Goal: Task Accomplishment & Management: Manage account settings

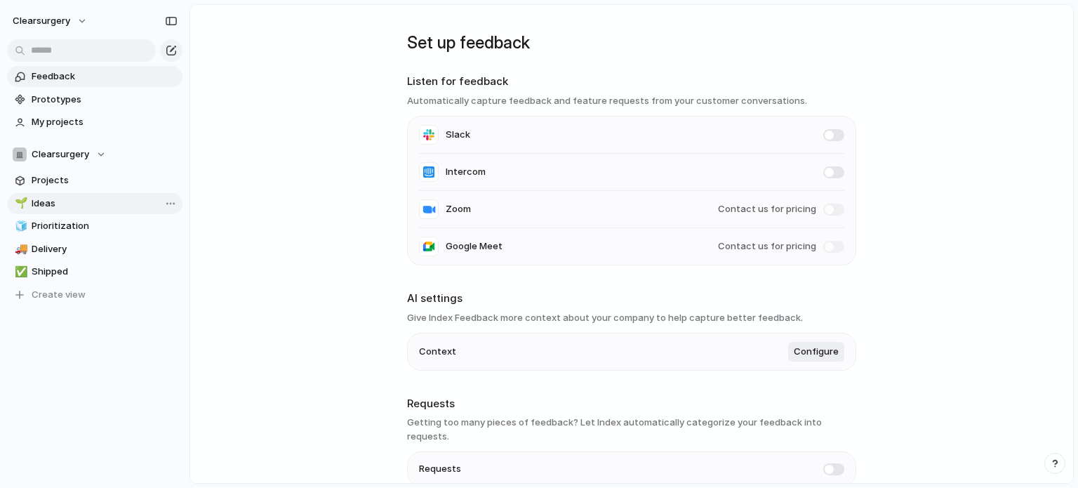
click at [68, 199] on span "Ideas" at bounding box center [105, 204] width 146 height 14
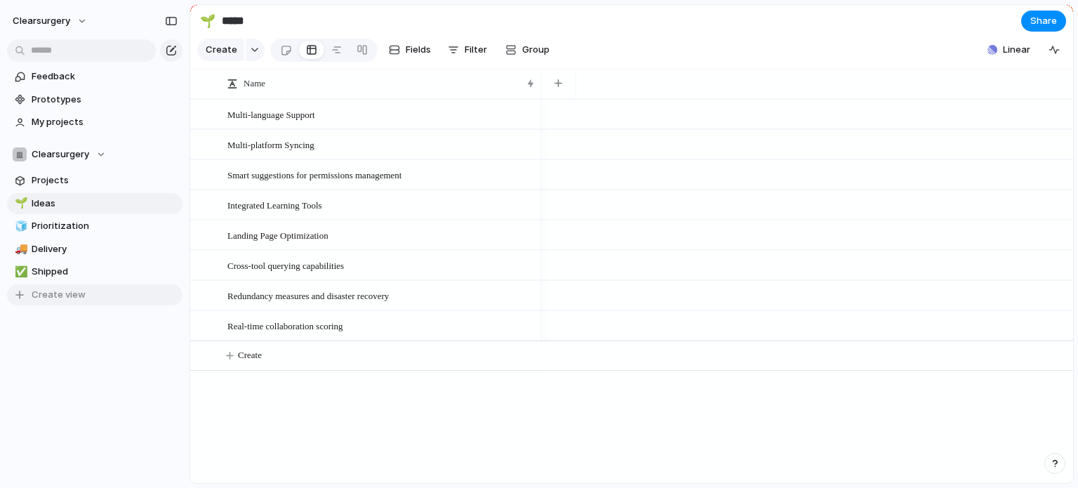
click at [21, 293] on div "button" at bounding box center [20, 294] width 14 height 11
click at [138, 431] on div "Keep using Index You're approaching the free limit of 300 items Upgrade plan" at bounding box center [95, 436] width 190 height 94
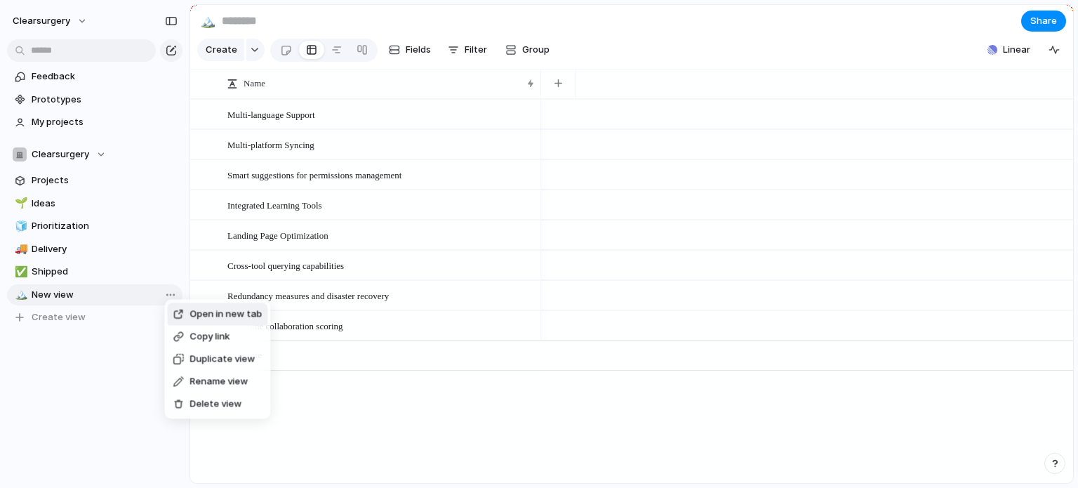
click at [197, 406] on span "Delete view" at bounding box center [216, 404] width 52 height 14
type input "*******"
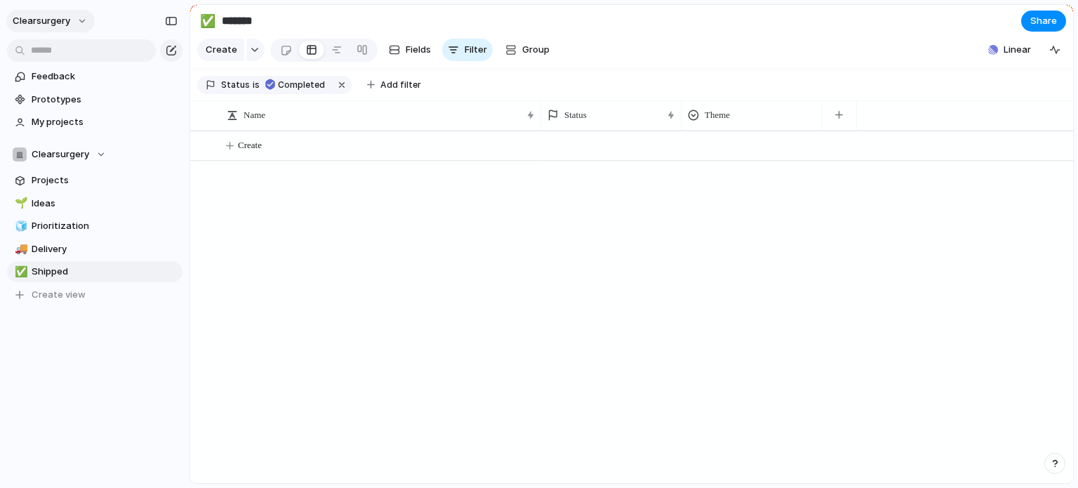
click at [77, 22] on button "clearsurgery" at bounding box center [50, 21] width 88 height 22
click at [1009, 53] on span "Linear" at bounding box center [1017, 50] width 27 height 14
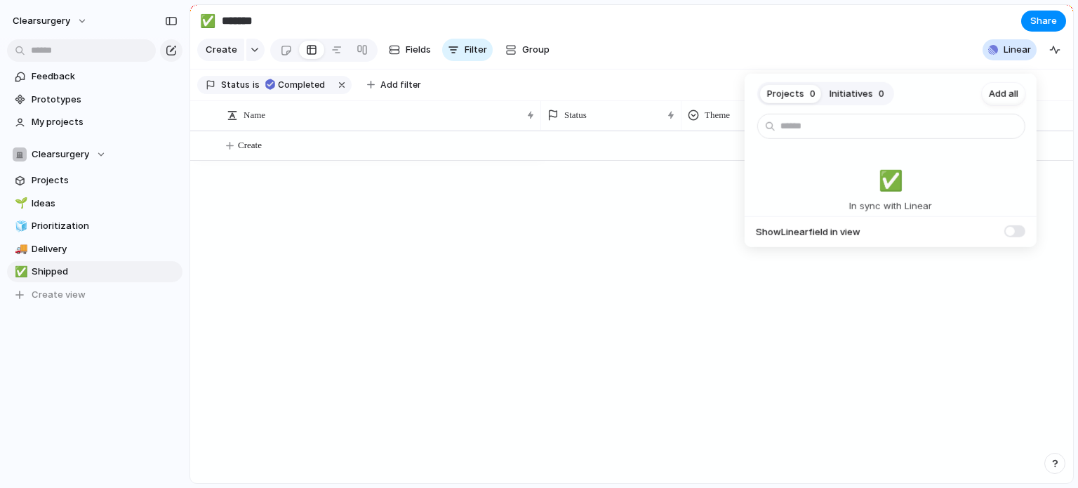
click at [1010, 228] on span at bounding box center [1014, 231] width 21 height 12
click at [1010, 92] on span "Add all" at bounding box center [1003, 94] width 29 height 14
click at [947, 128] on input "text" at bounding box center [891, 126] width 268 height 25
click at [1018, 230] on span at bounding box center [1014, 231] width 21 height 12
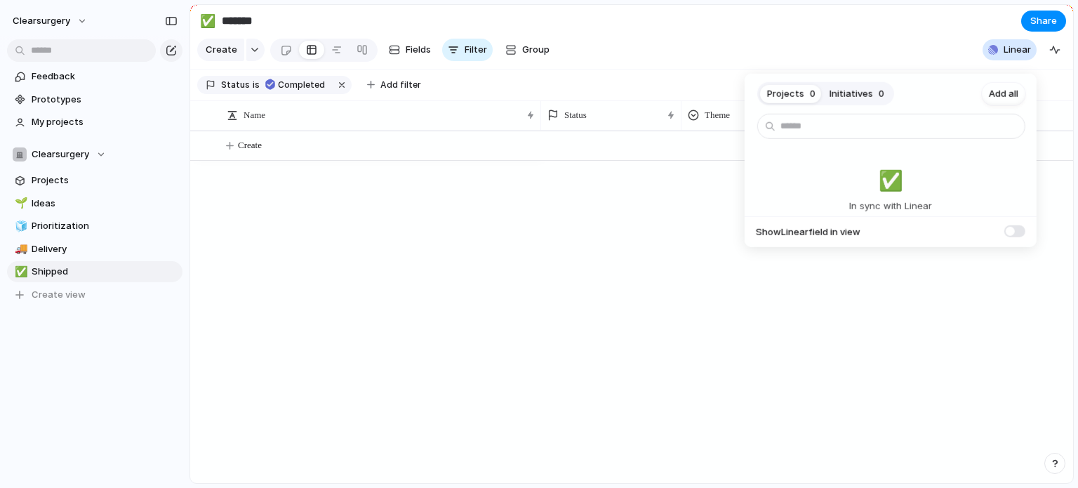
click at [794, 95] on span "Projects" at bounding box center [785, 94] width 37 height 14
click at [855, 100] on button "Initiatives 0" at bounding box center [857, 93] width 69 height 22
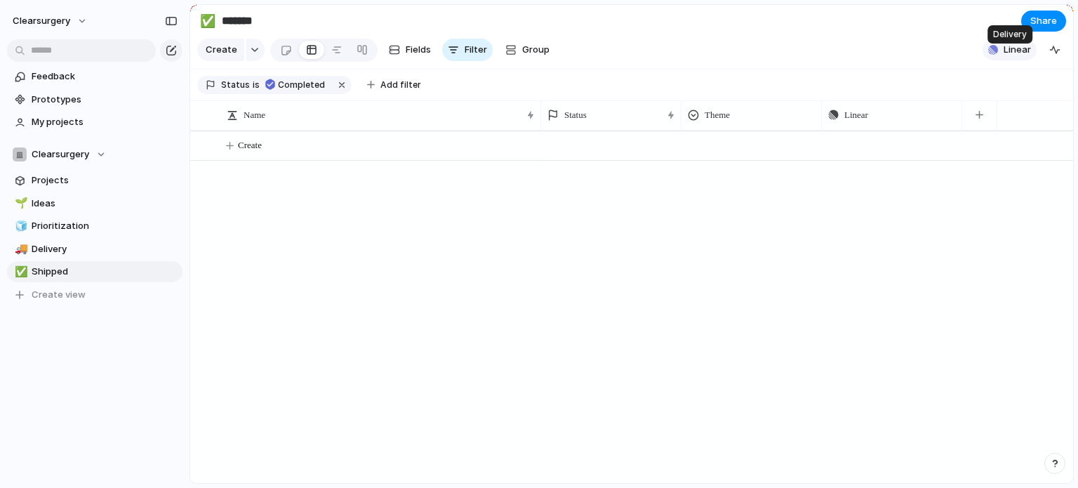
click at [1008, 57] on span "Linear" at bounding box center [1017, 50] width 27 height 14
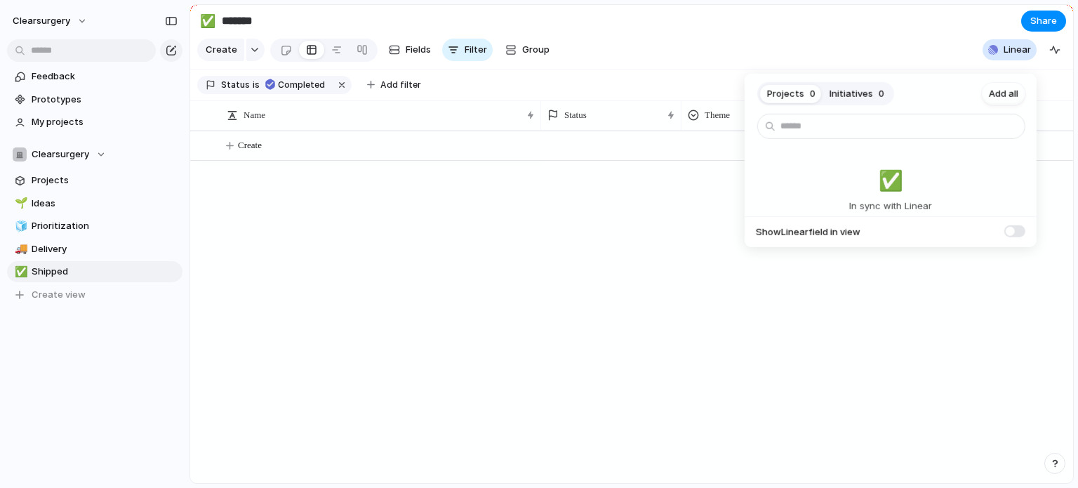
click at [1019, 230] on span at bounding box center [1014, 231] width 21 height 12
click at [1015, 227] on span at bounding box center [1014, 231] width 21 height 12
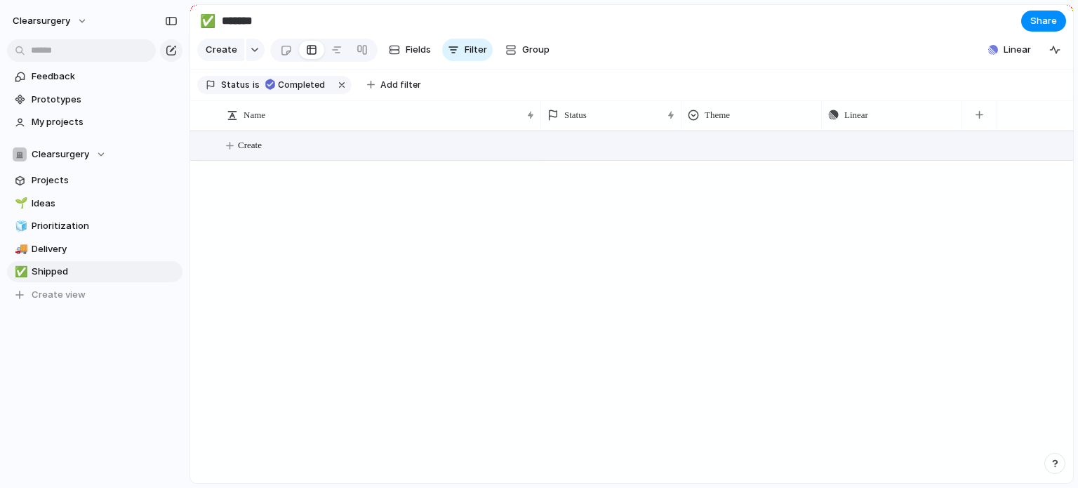
click at [244, 151] on span "Create" at bounding box center [250, 145] width 24 height 14
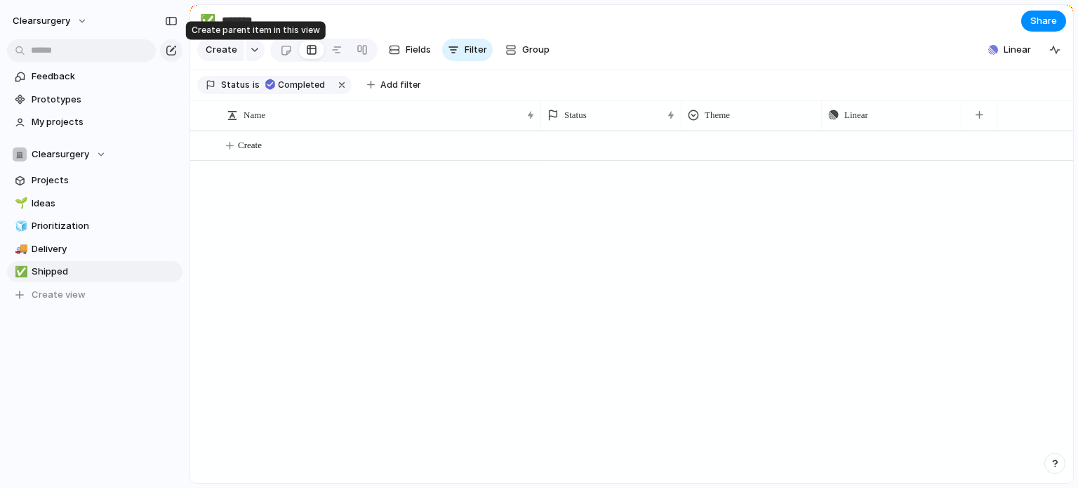
click at [250, 61] on button "button" at bounding box center [255, 50] width 18 height 22
click at [313, 54] on div at bounding box center [311, 50] width 11 height 22
click at [284, 54] on div at bounding box center [286, 50] width 12 height 23
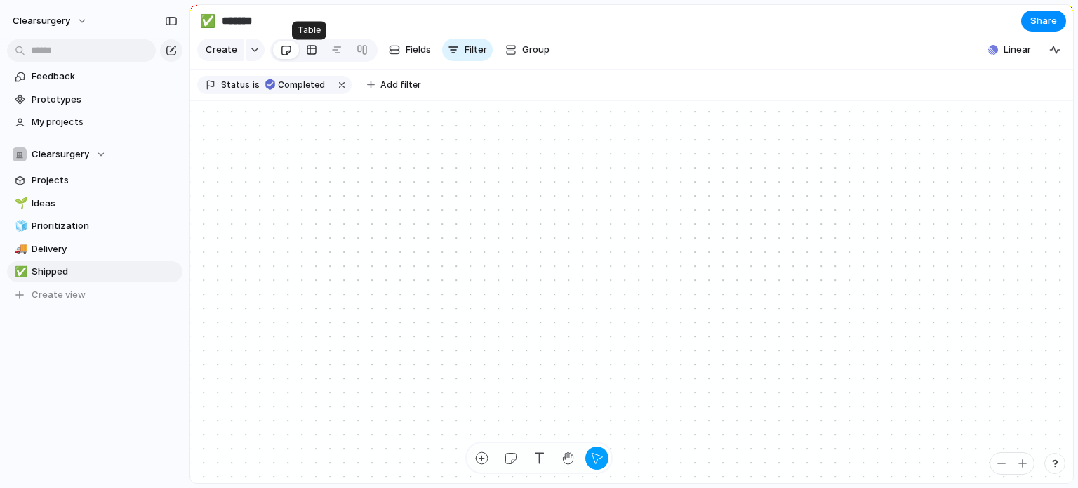
click at [306, 53] on div at bounding box center [311, 50] width 11 height 22
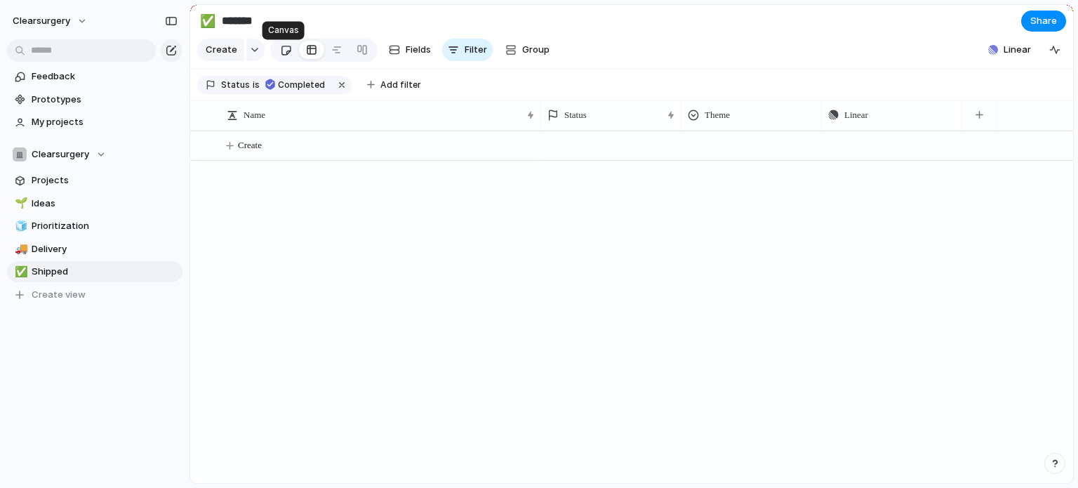
click at [280, 55] on div at bounding box center [286, 50] width 12 height 23
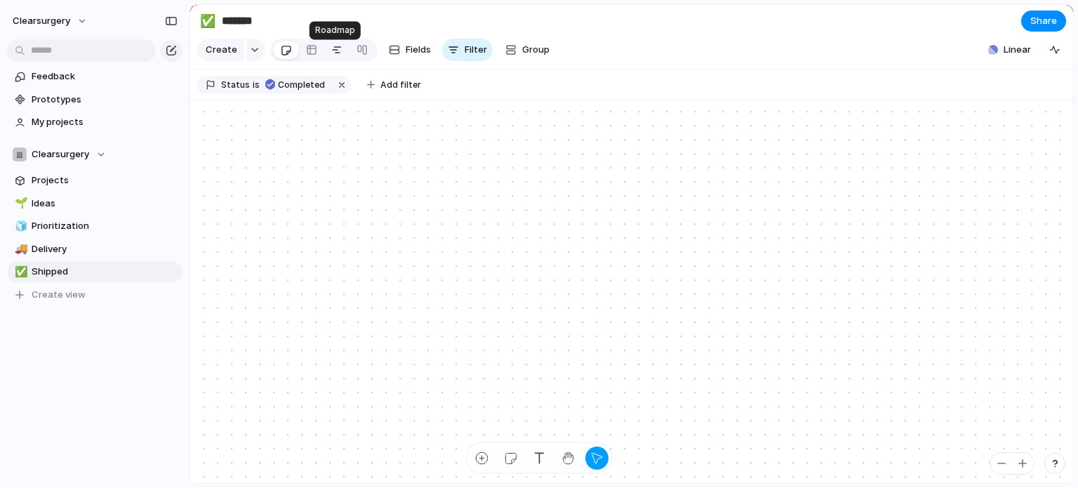
click at [336, 51] on div at bounding box center [336, 50] width 11 height 22
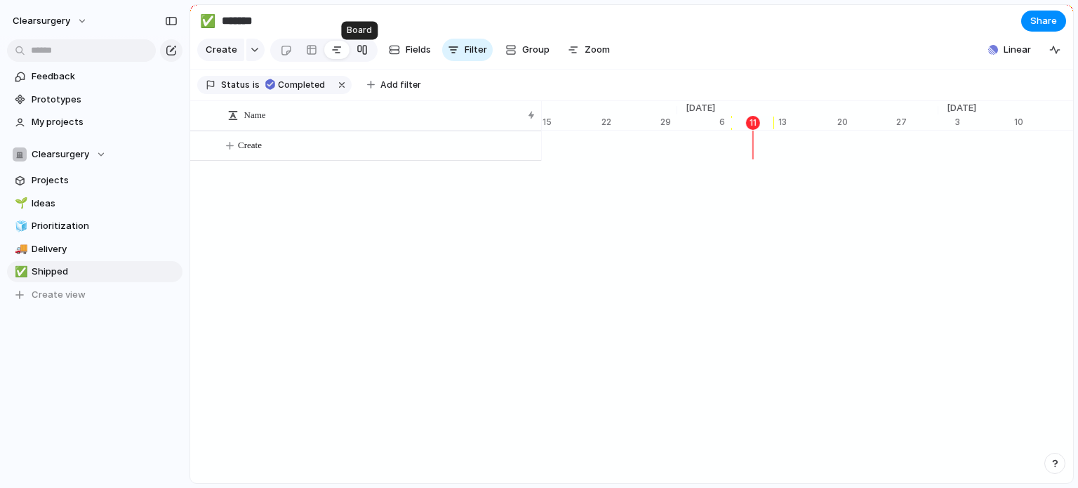
click at [364, 51] on div at bounding box center [362, 50] width 11 height 22
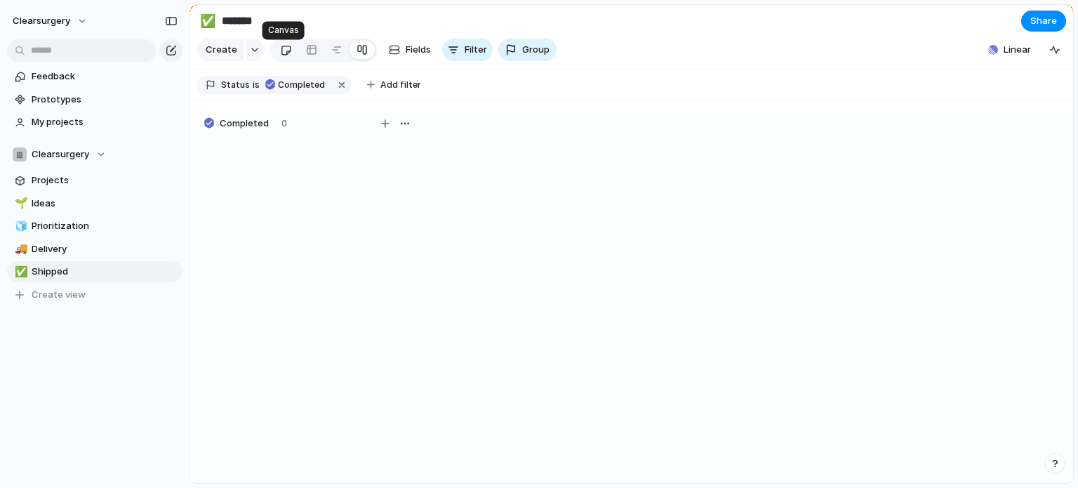
click at [280, 55] on div at bounding box center [286, 50] width 12 height 23
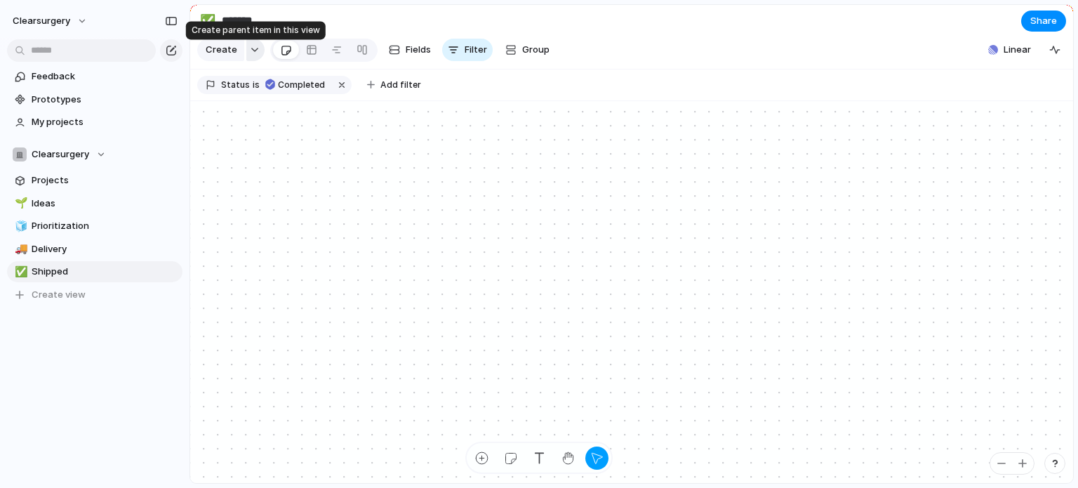
click at [250, 61] on button "button" at bounding box center [255, 50] width 18 height 22
click at [55, 204] on span "Ideas" at bounding box center [105, 204] width 146 height 14
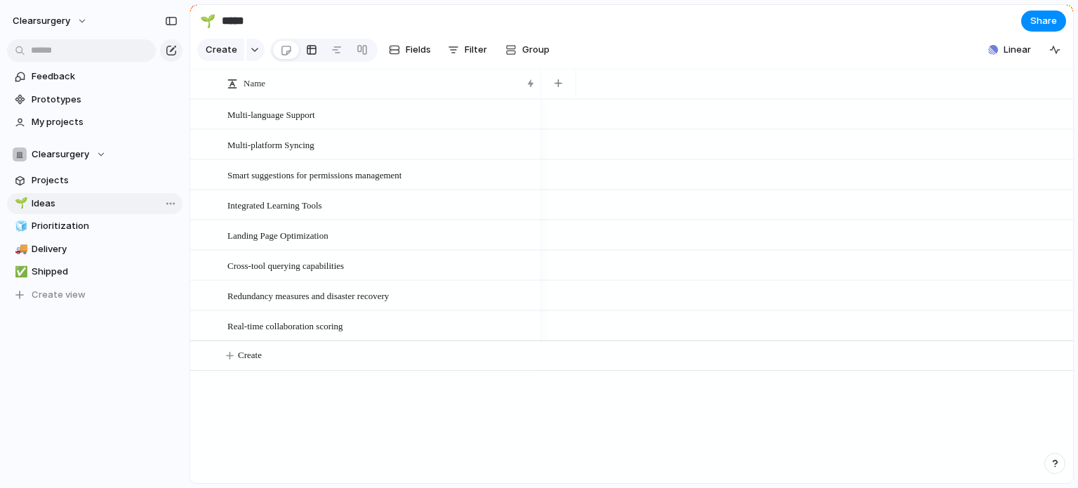
type input "*****"
click at [288, 51] on div at bounding box center [286, 50] width 12 height 23
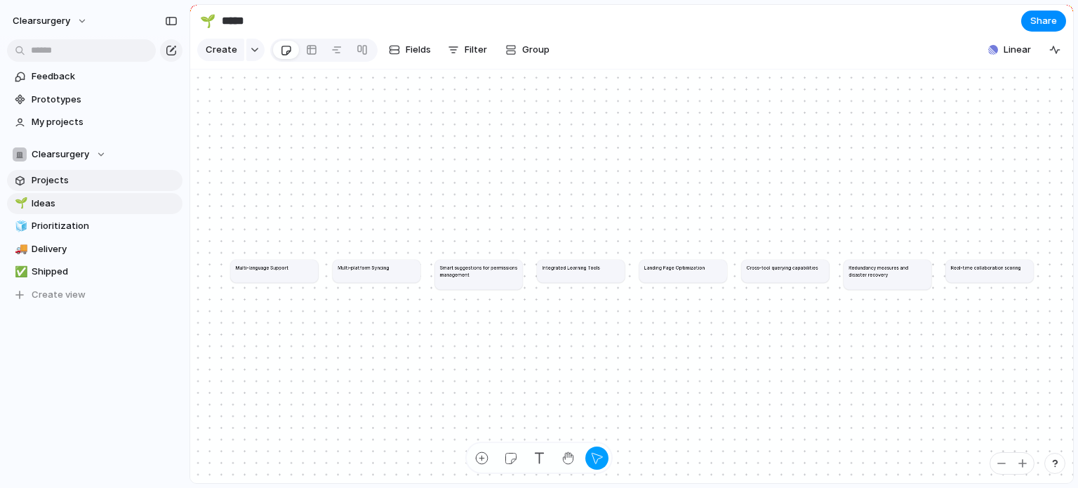
click at [104, 180] on span "Projects" at bounding box center [105, 180] width 146 height 14
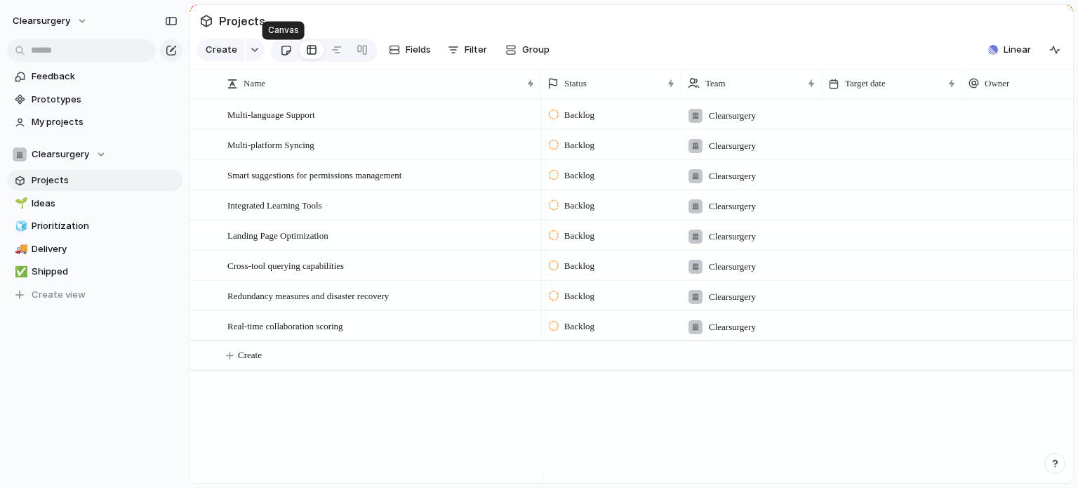
click at [284, 58] on div at bounding box center [286, 50] width 12 height 23
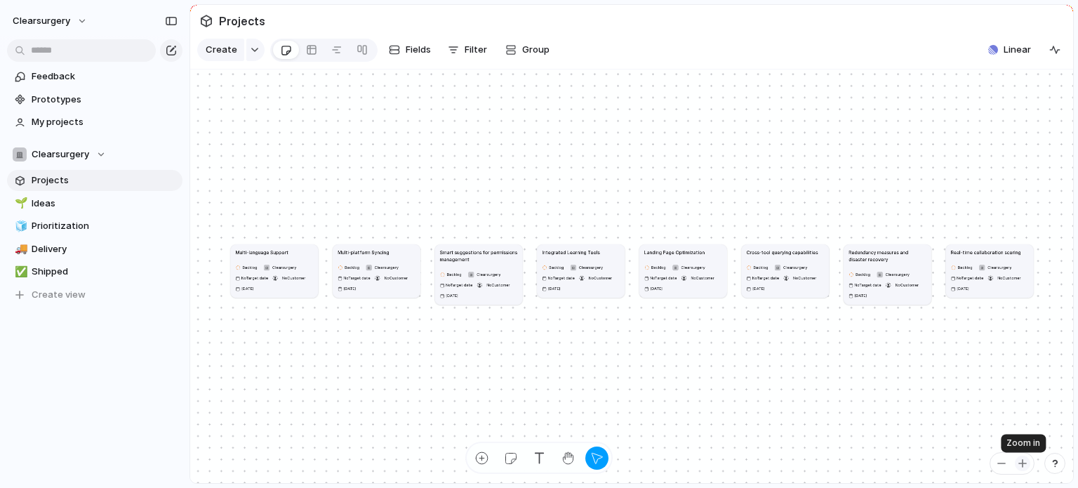
click at [1023, 464] on div "button" at bounding box center [1022, 463] width 11 height 11
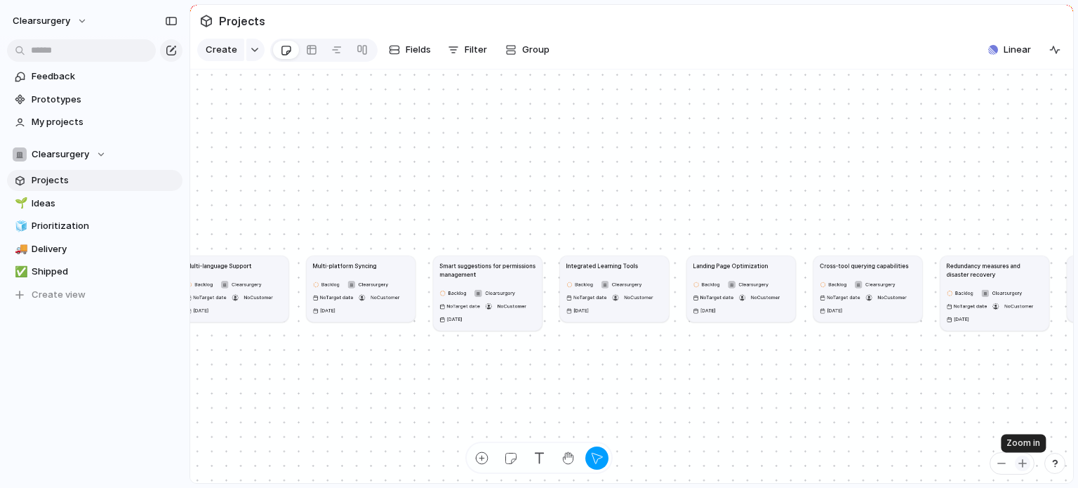
click at [1023, 464] on div "button" at bounding box center [1022, 463] width 11 height 11
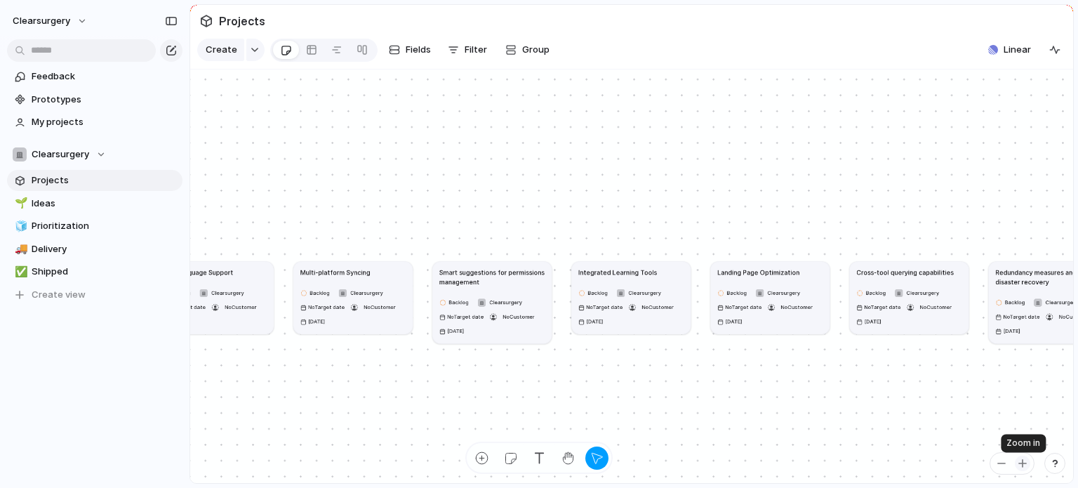
click at [1023, 464] on div "button" at bounding box center [1022, 463] width 11 height 11
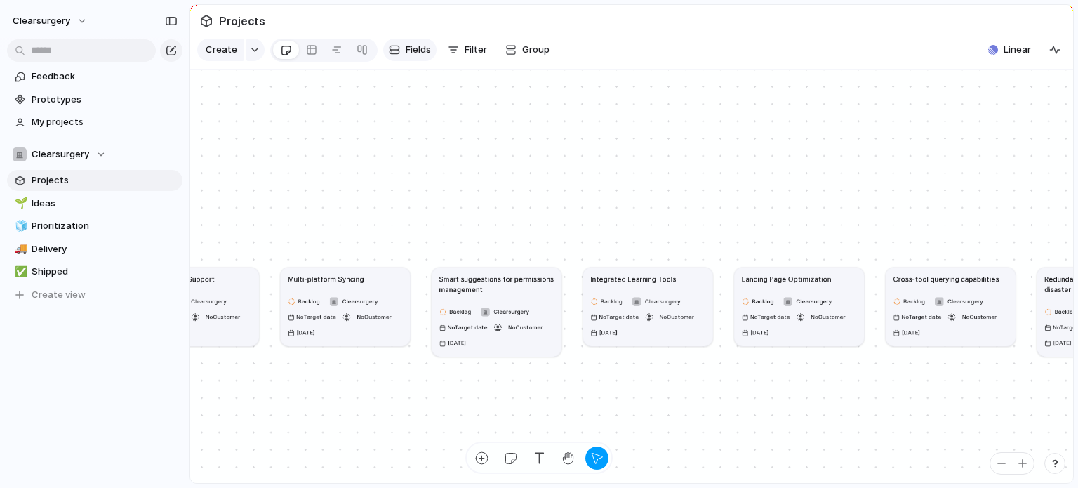
click at [409, 53] on span "Fields" at bounding box center [418, 50] width 25 height 14
click at [463, 105] on div "Multi-language Support Backlog Clearsurgery No Target date No Customer 8 Octobe…" at bounding box center [631, 276] width 883 height 414
click at [8, 21] on button "clearsurgery" at bounding box center [50, 21] width 88 height 22
click at [48, 53] on span "Settings" at bounding box center [51, 53] width 39 height 14
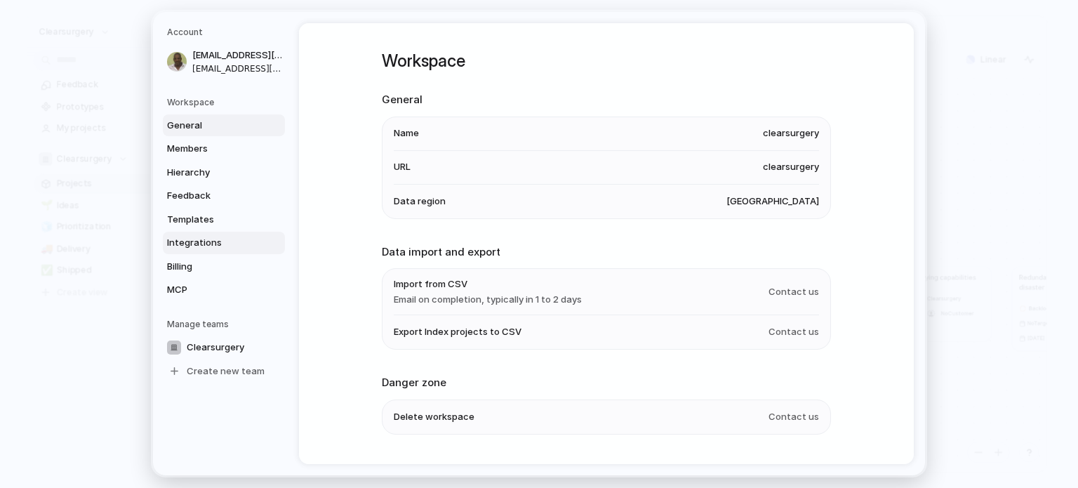
click at [213, 247] on span "Integrations" at bounding box center [212, 243] width 90 height 14
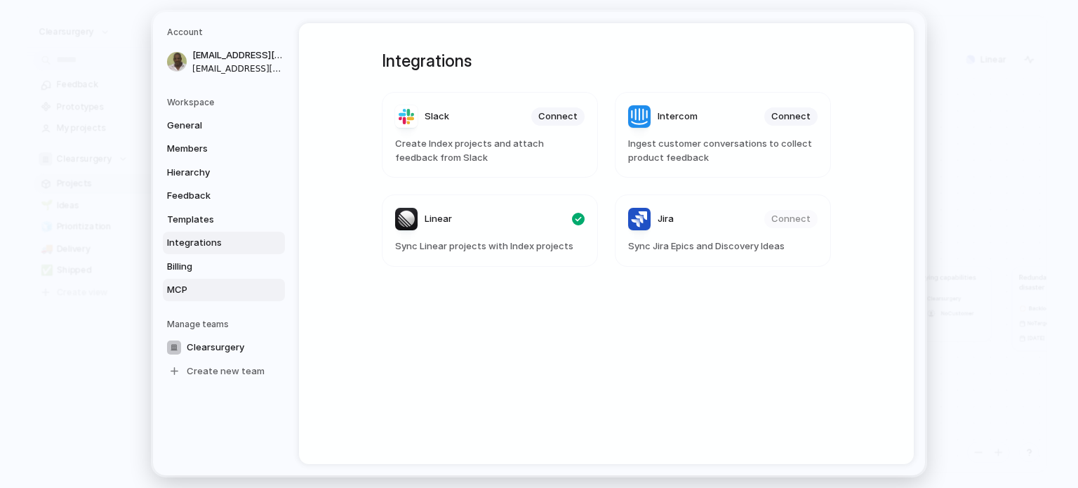
click at [244, 289] on span "MCP" at bounding box center [212, 290] width 90 height 14
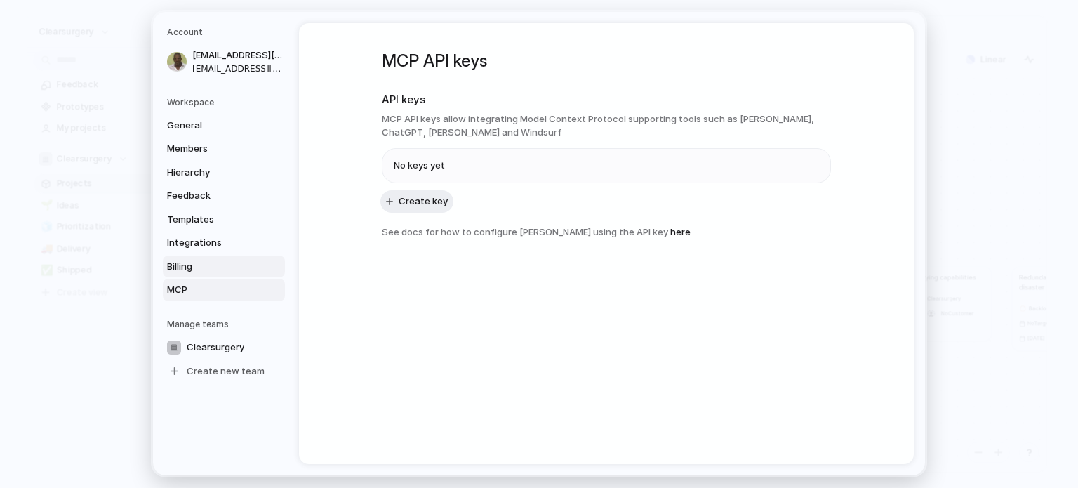
click at [197, 261] on span "Billing" at bounding box center [212, 267] width 90 height 14
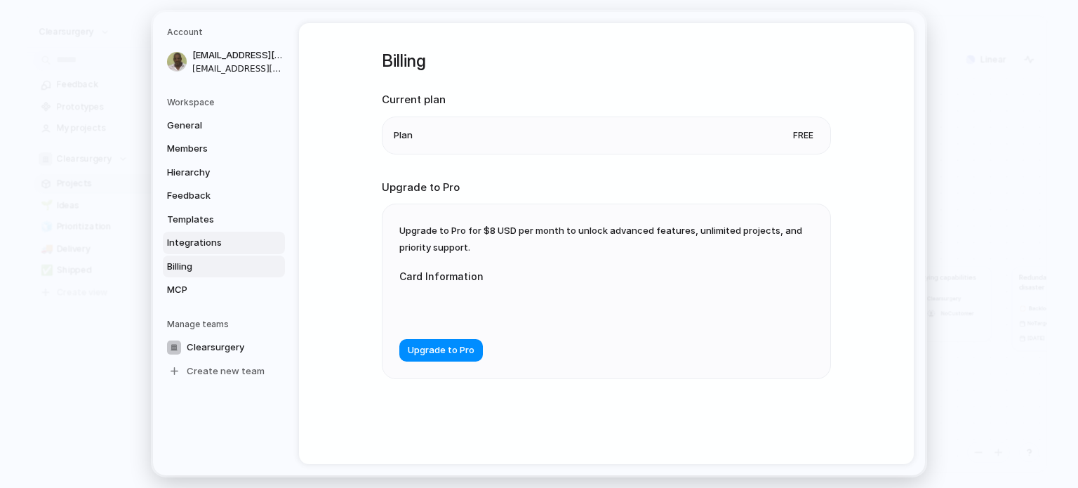
click at [203, 245] on span "Integrations" at bounding box center [212, 243] width 90 height 14
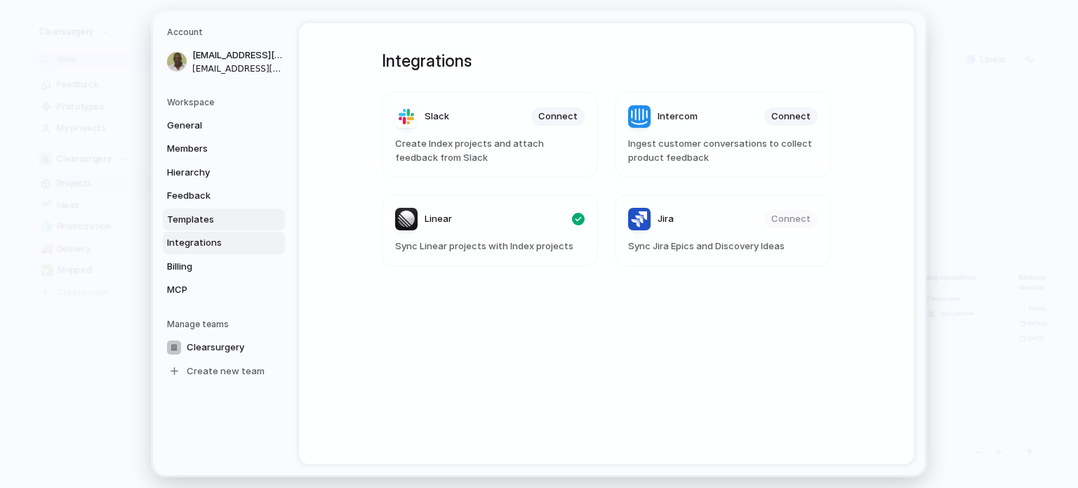
click at [199, 221] on span "Templates" at bounding box center [212, 220] width 90 height 14
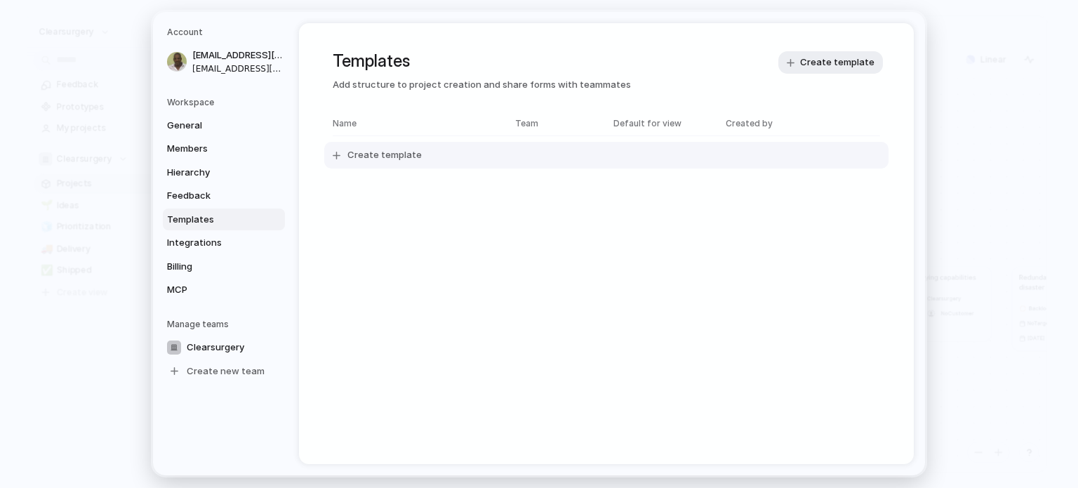
click at [392, 162] on span "Create template" at bounding box center [384, 156] width 74 height 14
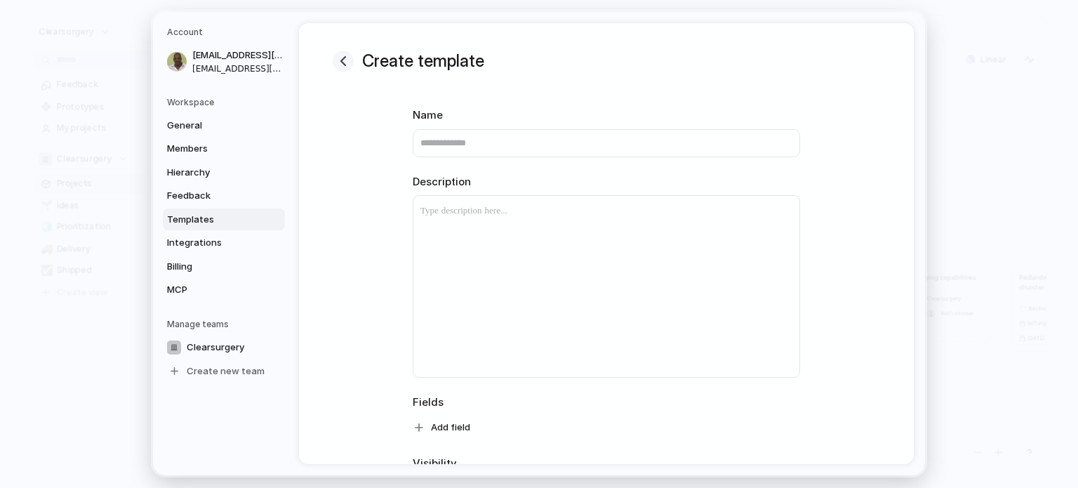
click at [346, 63] on div "button" at bounding box center [343, 61] width 17 height 17
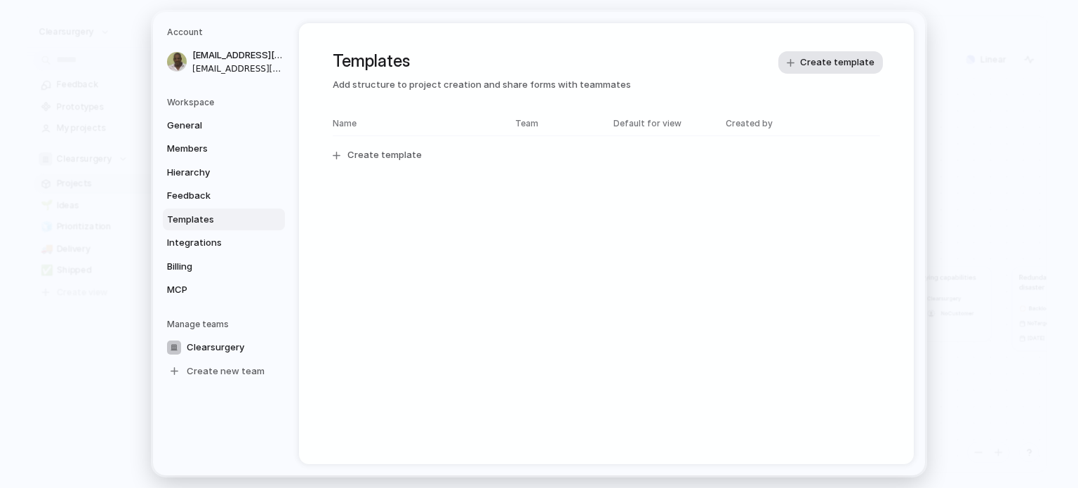
click at [826, 62] on span "Create template" at bounding box center [837, 63] width 74 height 14
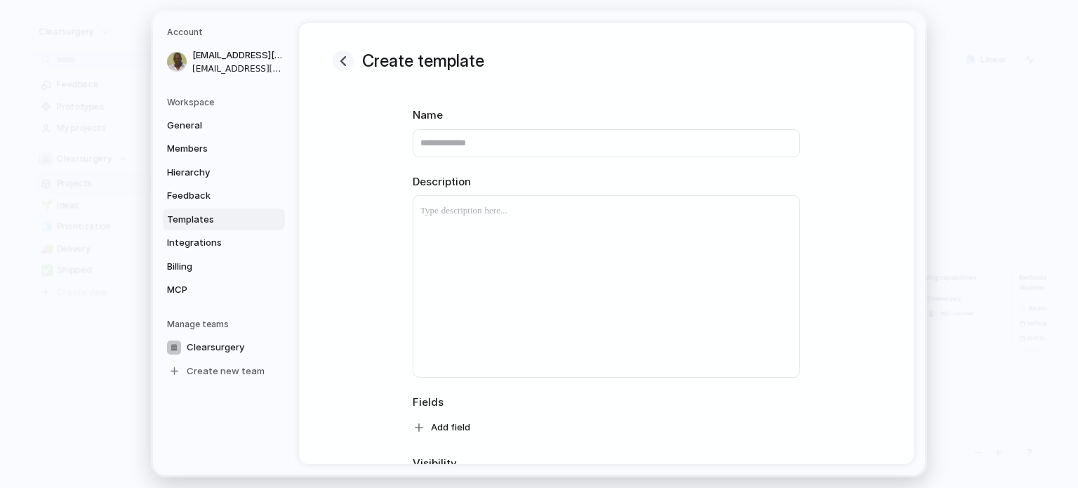
click at [337, 54] on div "button" at bounding box center [343, 61] width 17 height 17
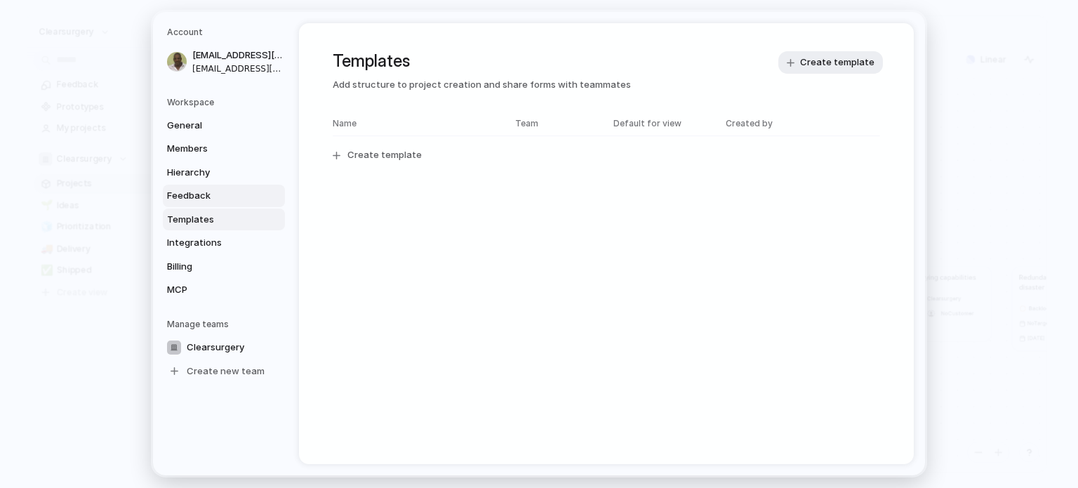
click at [205, 194] on span "Feedback" at bounding box center [212, 196] width 90 height 14
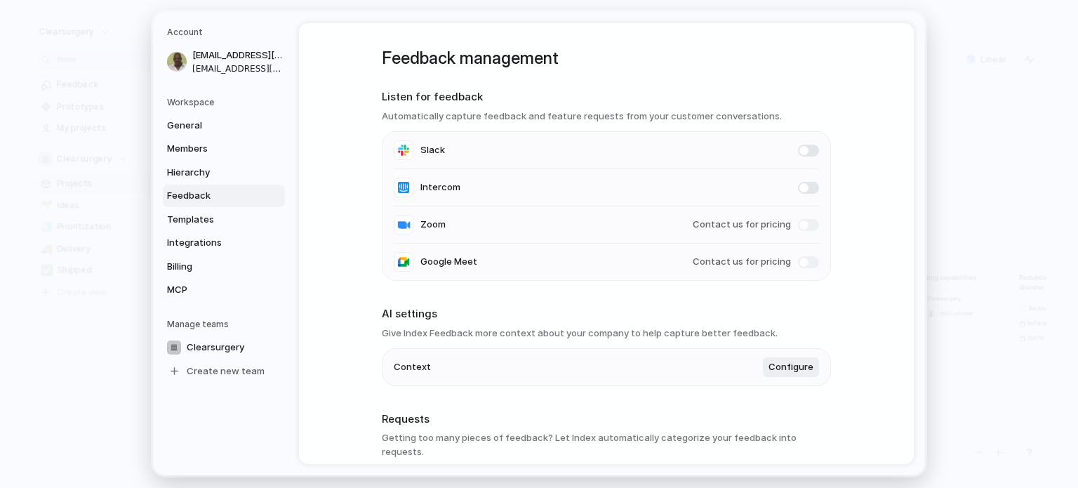
scroll to position [3, 0]
click at [230, 166] on span "Hierarchy" at bounding box center [212, 173] width 90 height 14
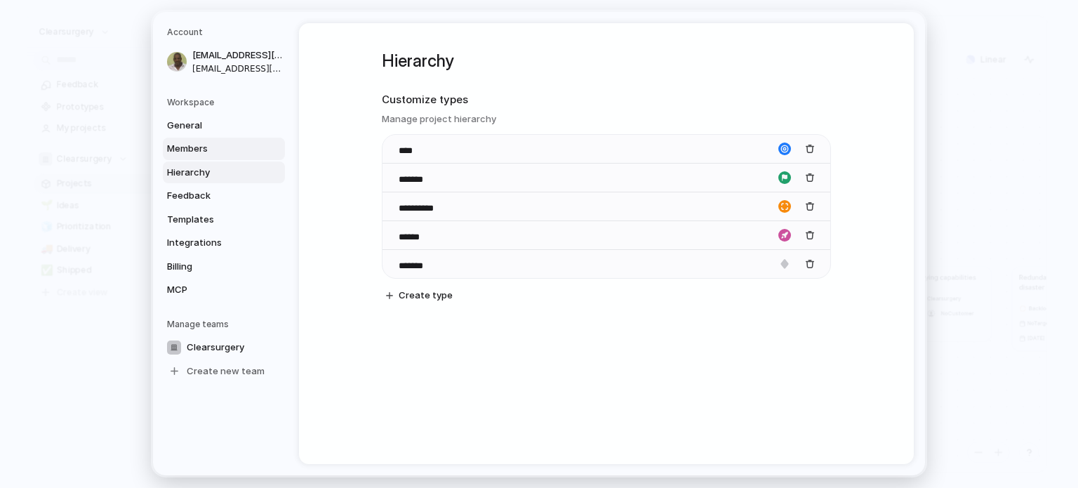
click at [218, 138] on link "Members" at bounding box center [224, 149] width 122 height 22
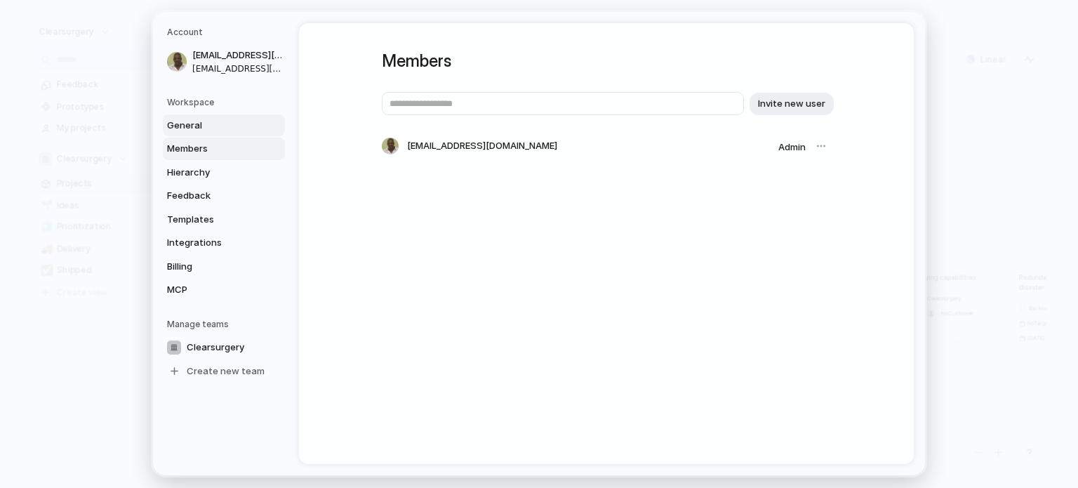
click at [198, 125] on span "General" at bounding box center [212, 126] width 90 height 14
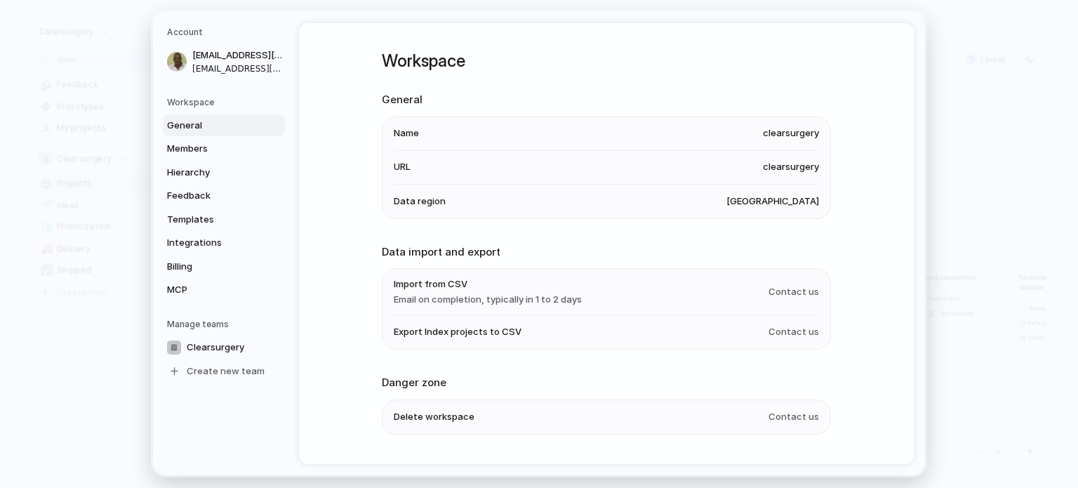
click at [785, 198] on span "United States" at bounding box center [772, 201] width 93 height 14
click at [413, 201] on span "Data region" at bounding box center [420, 201] width 52 height 14
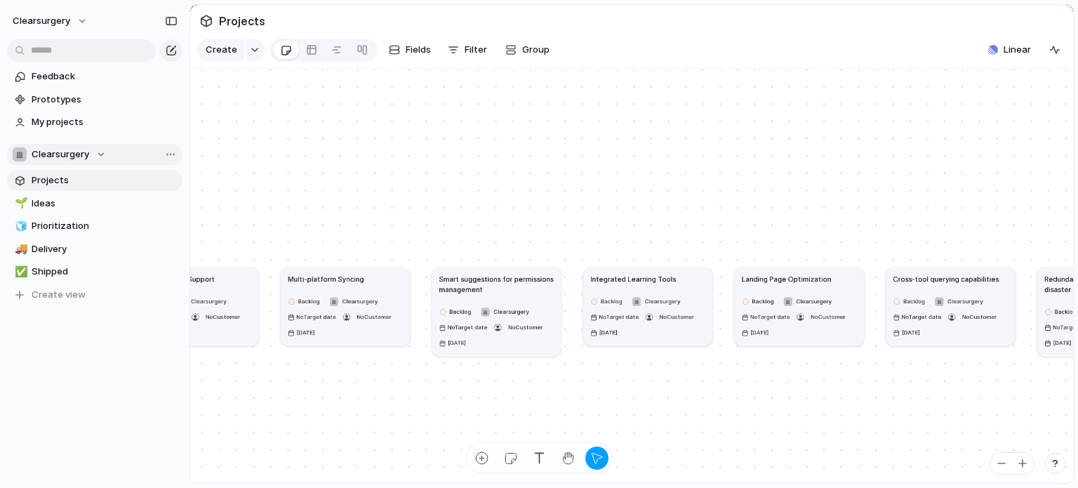
click at [90, 157] on div "Clearsurgery" at bounding box center [59, 154] width 93 height 14
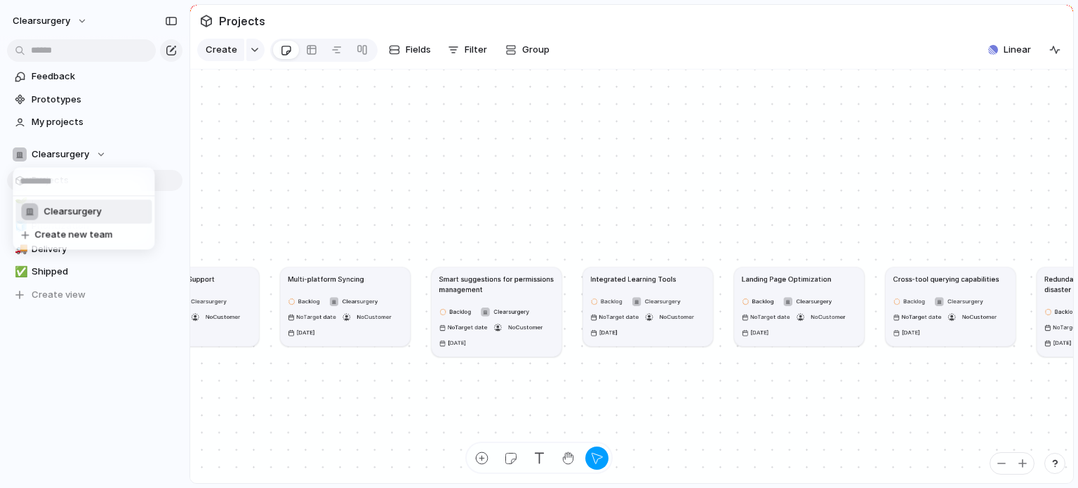
click at [91, 209] on span "Clearsurgery" at bounding box center [73, 212] width 58 height 14
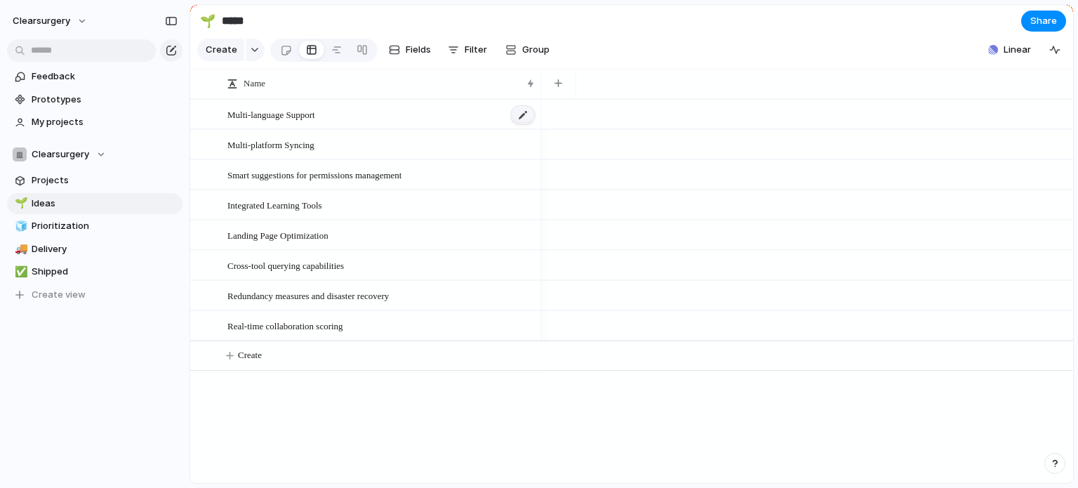
click at [525, 124] on div at bounding box center [523, 115] width 24 height 18
drag, startPoint x: 1016, startPoint y: 58, endPoint x: 924, endPoint y: 18, distance: 100.3
click at [924, 18] on section "🌱 ***** Share" at bounding box center [631, 21] width 883 height 32
click at [1008, 57] on span "Linear" at bounding box center [1017, 50] width 27 height 14
click at [51, 95] on span "Prototypes" at bounding box center [105, 100] width 146 height 14
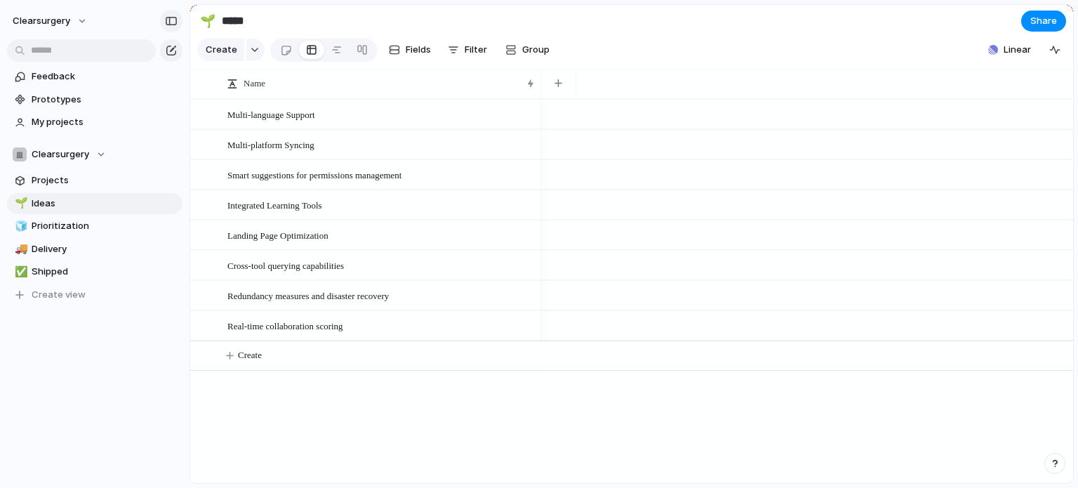
click at [171, 20] on div "button" at bounding box center [171, 21] width 13 height 10
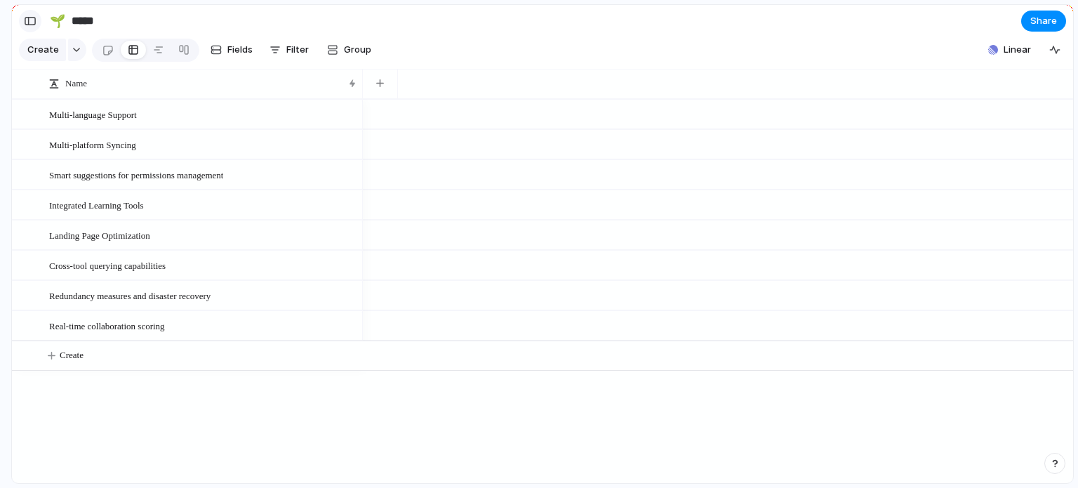
click at [28, 13] on button "button" at bounding box center [30, 21] width 22 height 22
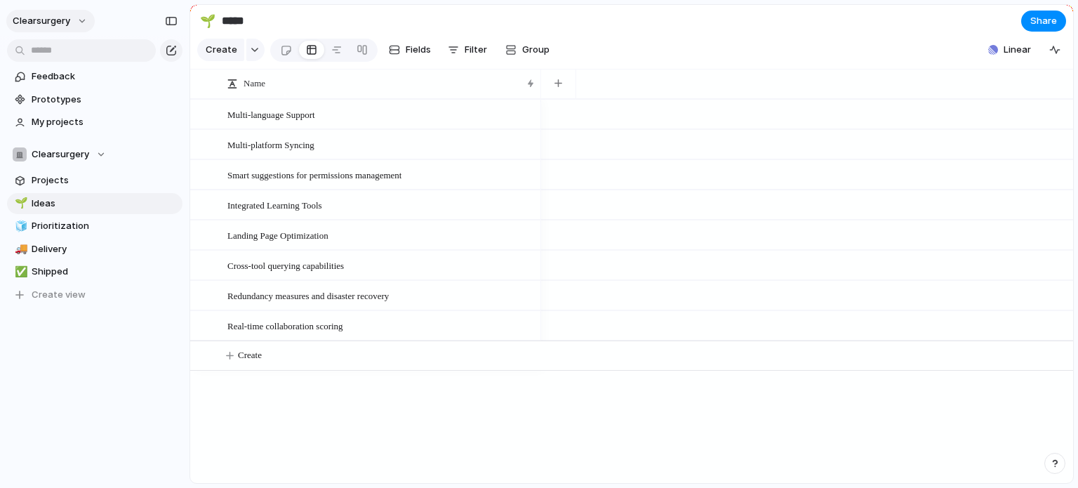
click at [47, 22] on span "clearsurgery" at bounding box center [42, 21] width 58 height 14
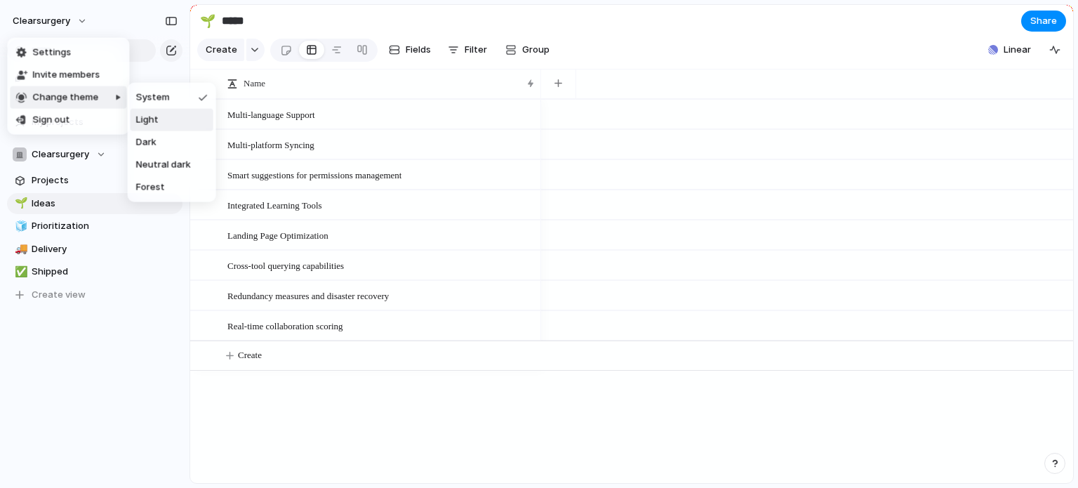
click at [157, 124] on span "Light" at bounding box center [147, 120] width 22 height 14
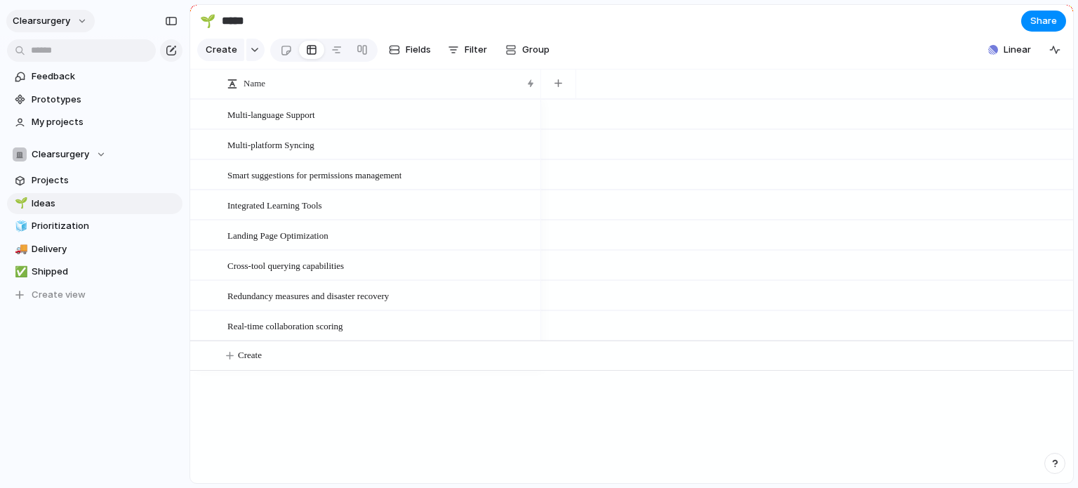
click at [82, 17] on button "clearsurgery" at bounding box center [50, 21] width 88 height 22
click at [163, 95] on span "System" at bounding box center [153, 98] width 34 height 14
click at [34, 175] on span "Projects" at bounding box center [105, 180] width 146 height 14
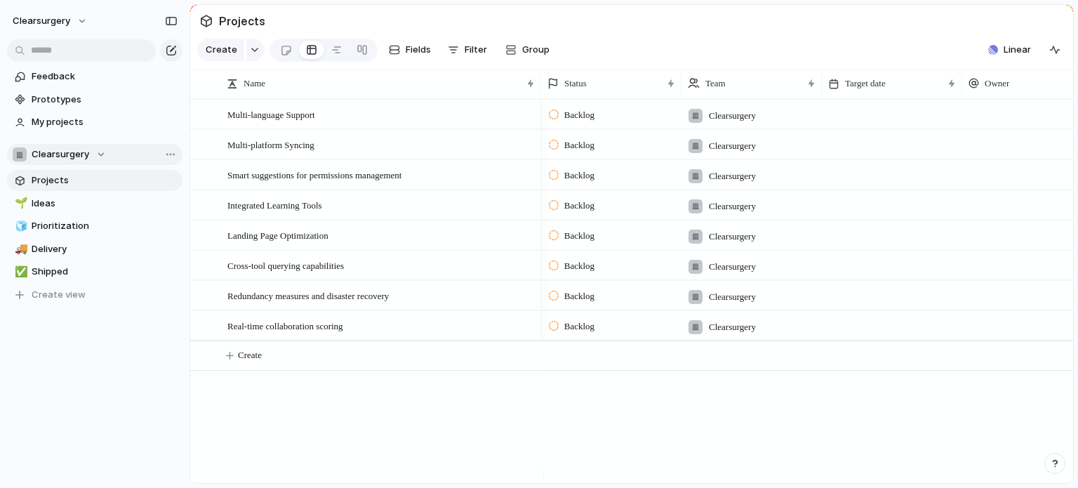
click at [94, 148] on div "Clearsurgery" at bounding box center [59, 154] width 93 height 14
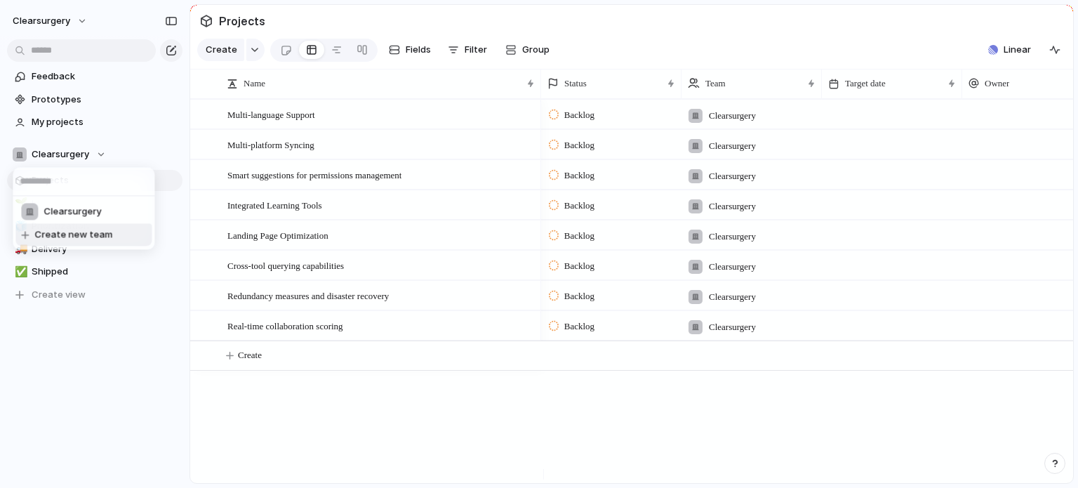
click at [79, 237] on span "Create new team" at bounding box center [73, 235] width 78 height 14
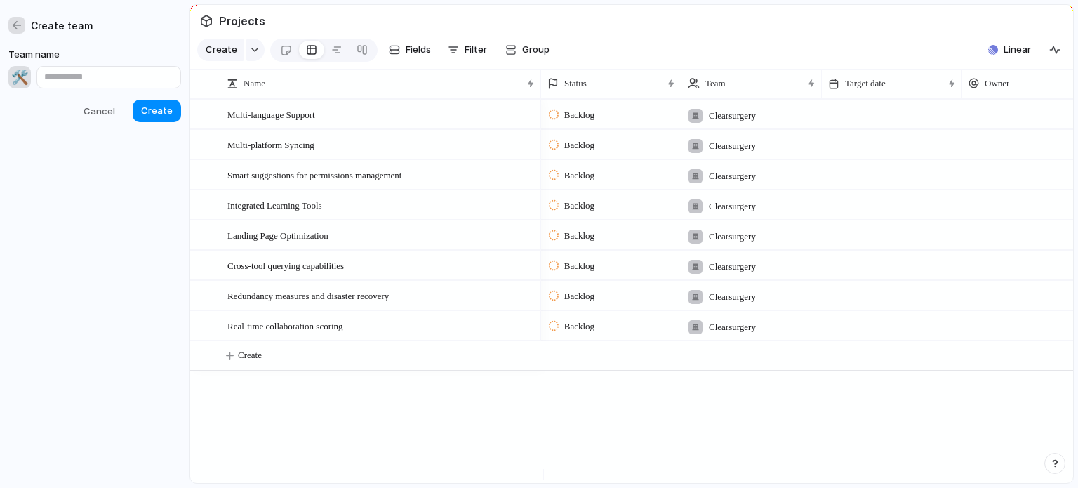
click at [16, 24] on div "button" at bounding box center [17, 25] width 13 height 13
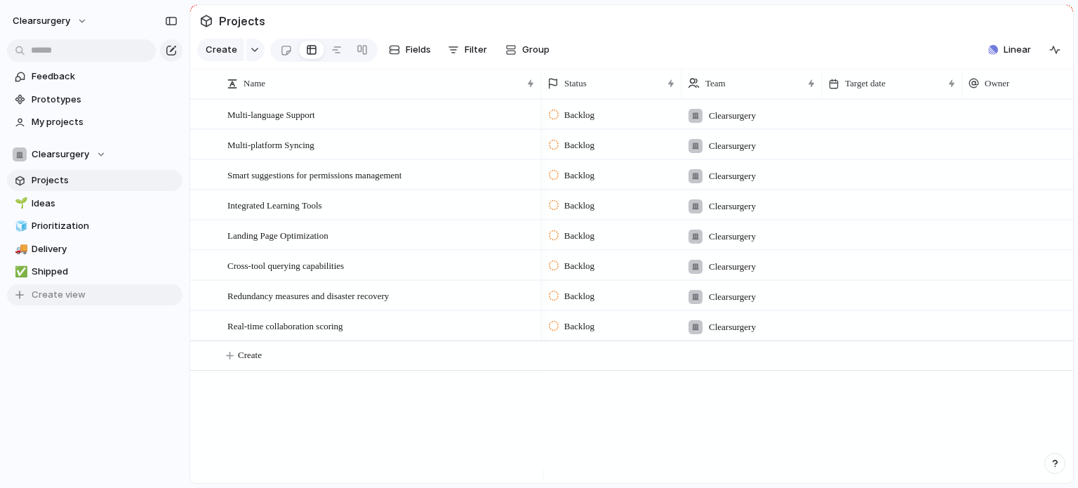
click at [77, 300] on span "Create view" at bounding box center [59, 295] width 54 height 14
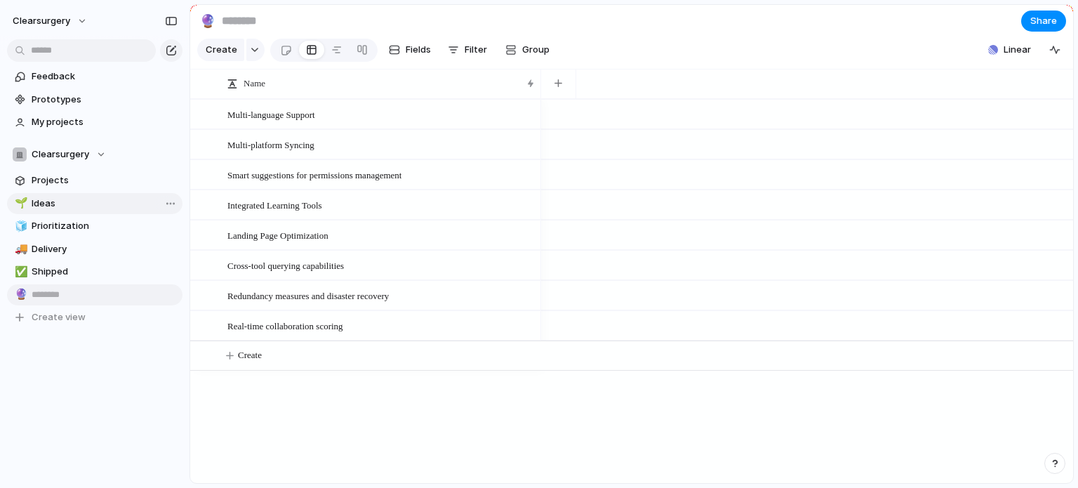
click at [76, 199] on span "Ideas" at bounding box center [105, 204] width 146 height 14
type input "*****"
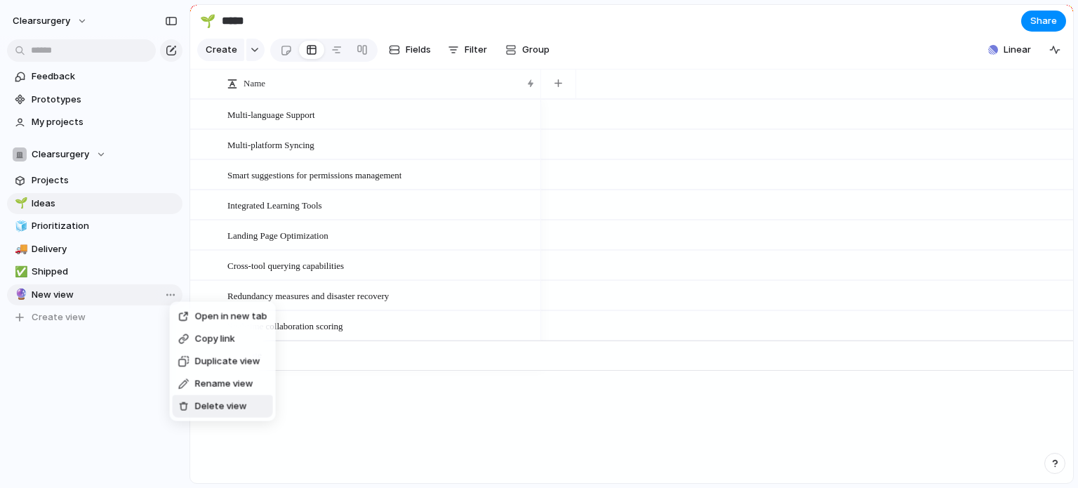
click at [221, 399] on span "Delete view" at bounding box center [221, 406] width 52 height 14
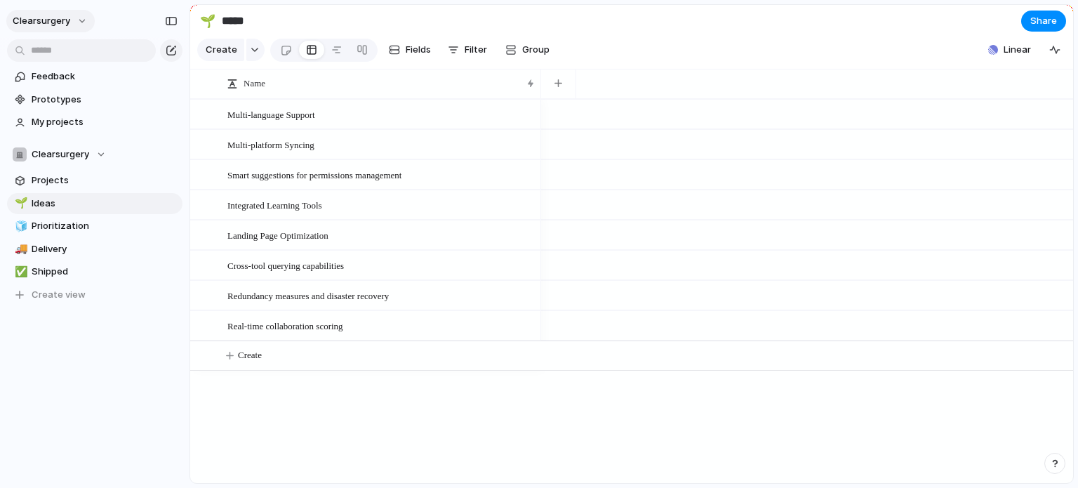
click at [88, 13] on button "clearsurgery" at bounding box center [50, 21] width 88 height 22
click at [55, 51] on span "Settings" at bounding box center [51, 53] width 39 height 14
click at [283, 129] on div "Multi-language Support" at bounding box center [381, 114] width 309 height 29
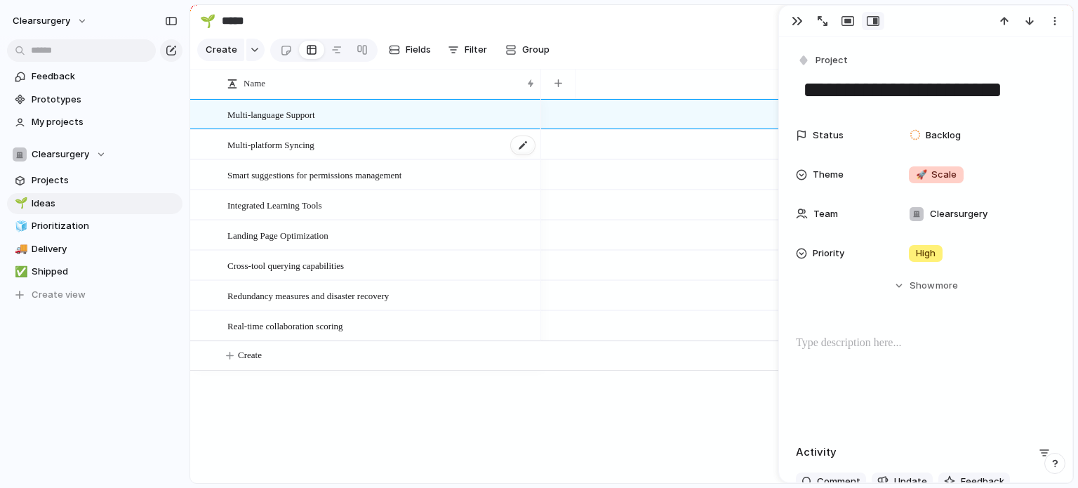
click at [251, 152] on span "Multi-platform Syncing" at bounding box center [270, 144] width 87 height 16
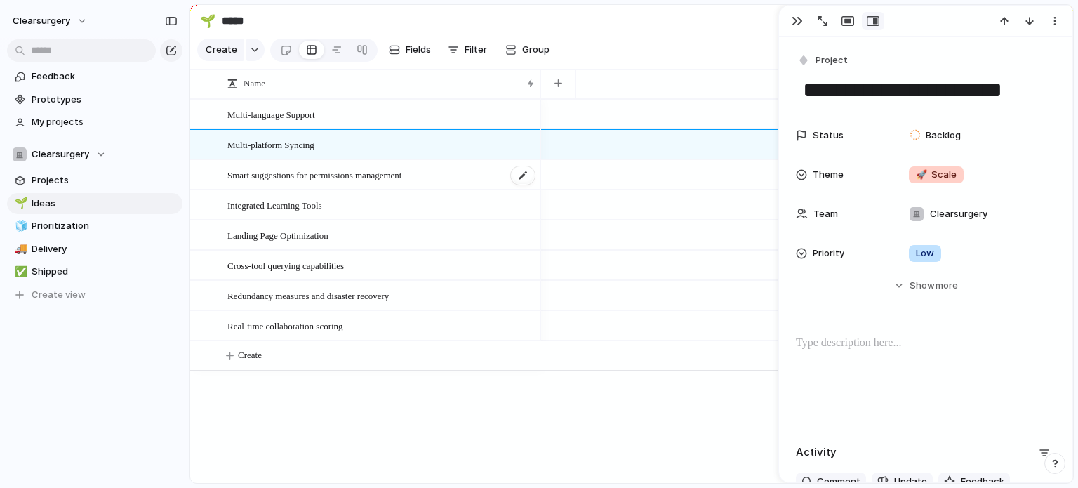
click at [246, 190] on div "Smart suggestions for permissions management" at bounding box center [381, 175] width 309 height 29
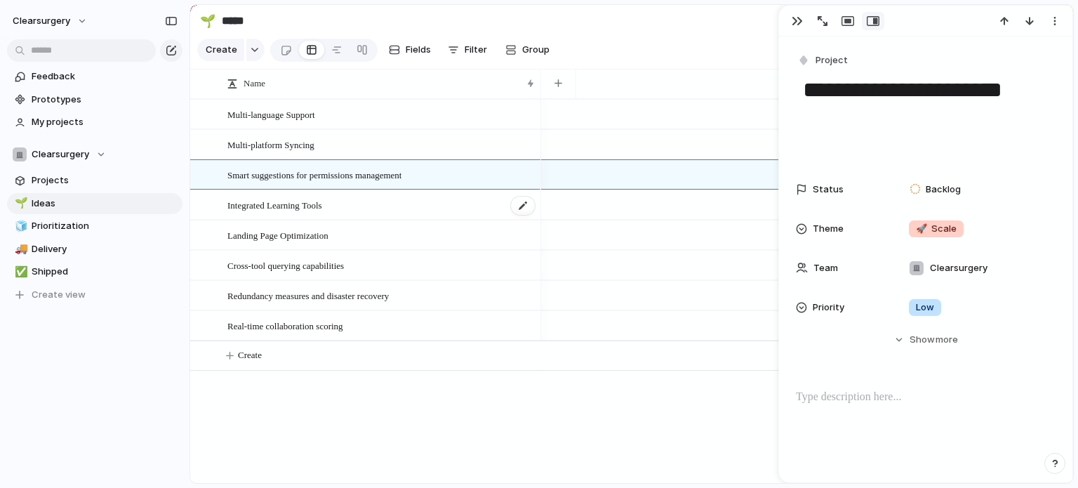
click at [252, 213] on span "Integrated Learning Tools" at bounding box center [274, 205] width 95 height 16
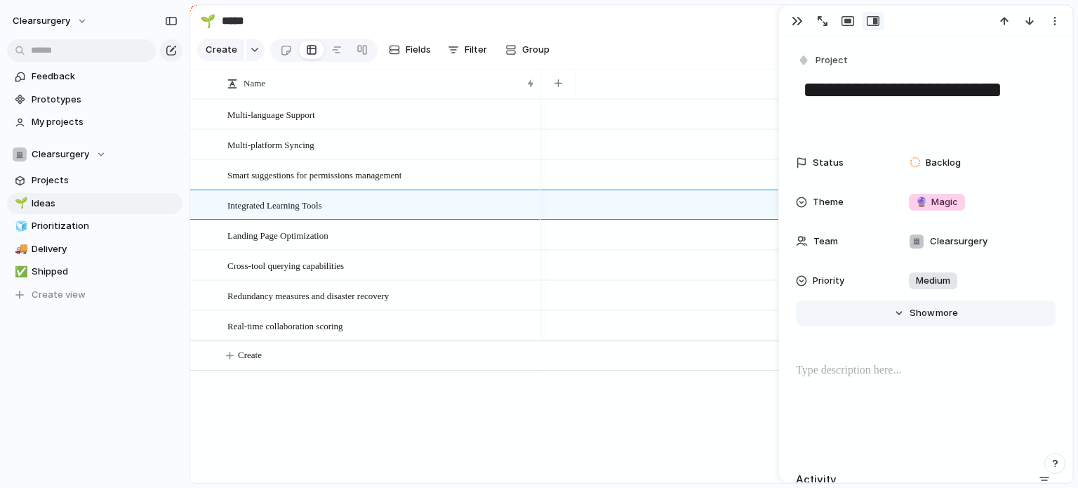
click at [929, 319] on button "Hide Show more" at bounding box center [926, 312] width 260 height 25
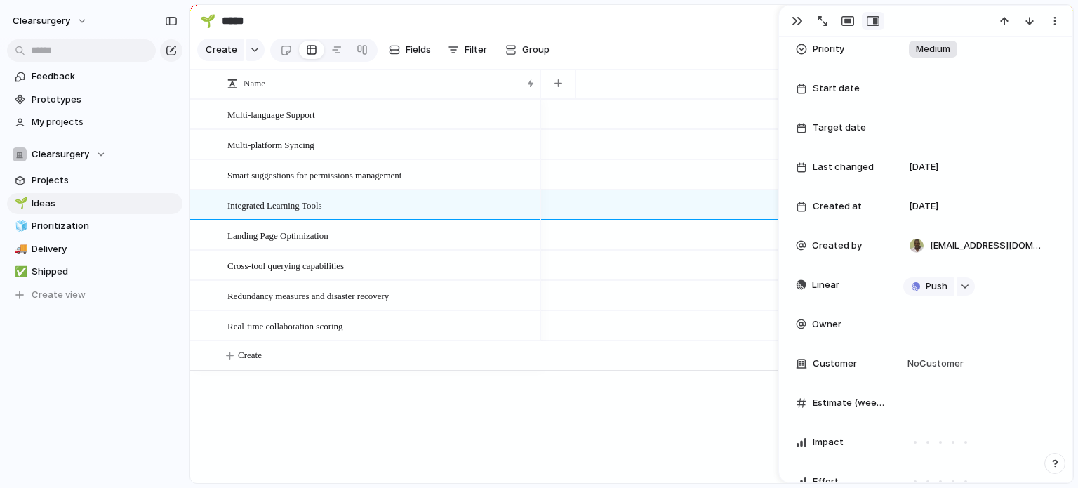
scroll to position [237, 0]
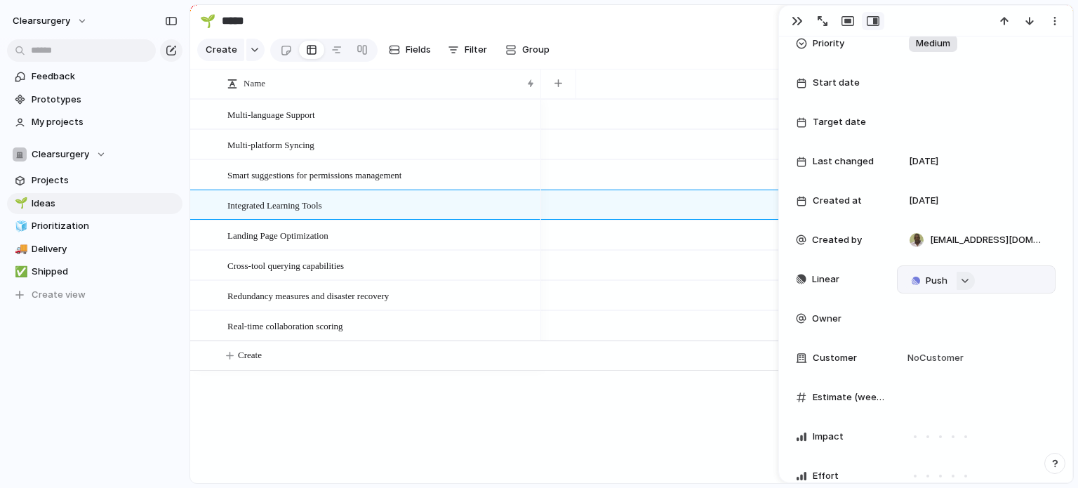
click at [966, 283] on button "button" at bounding box center [966, 281] width 18 height 18
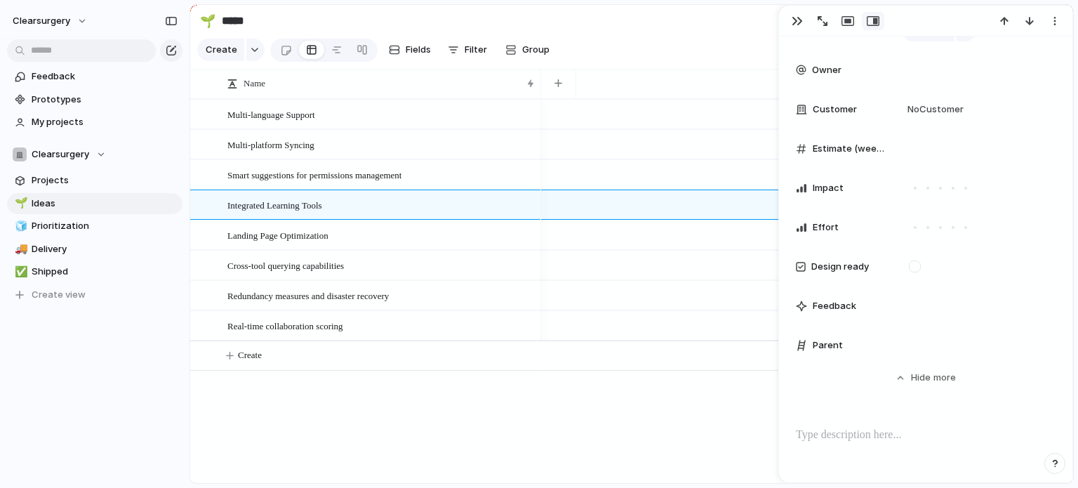
scroll to position [491, 0]
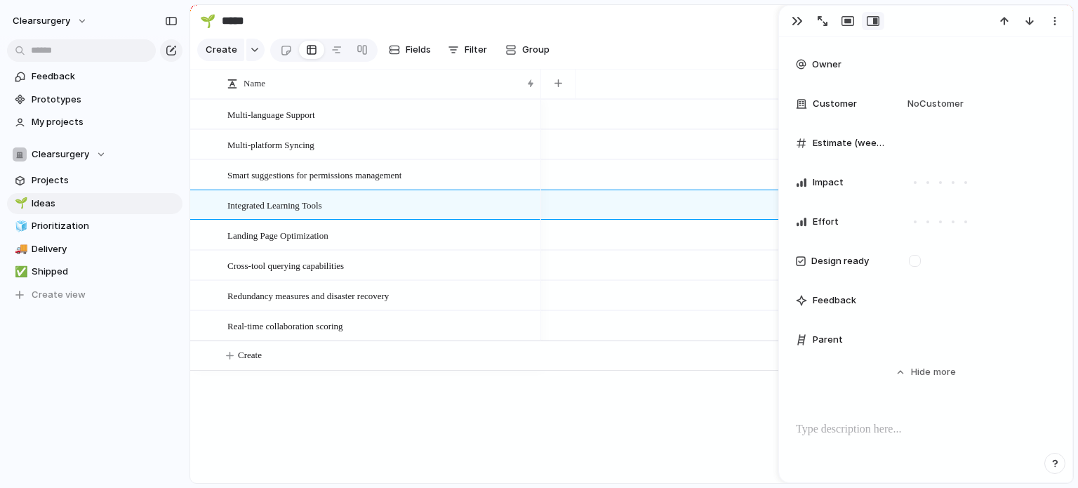
click at [649, 423] on div at bounding box center [807, 291] width 532 height 384
click at [796, 19] on div "button" at bounding box center [797, 20] width 11 height 11
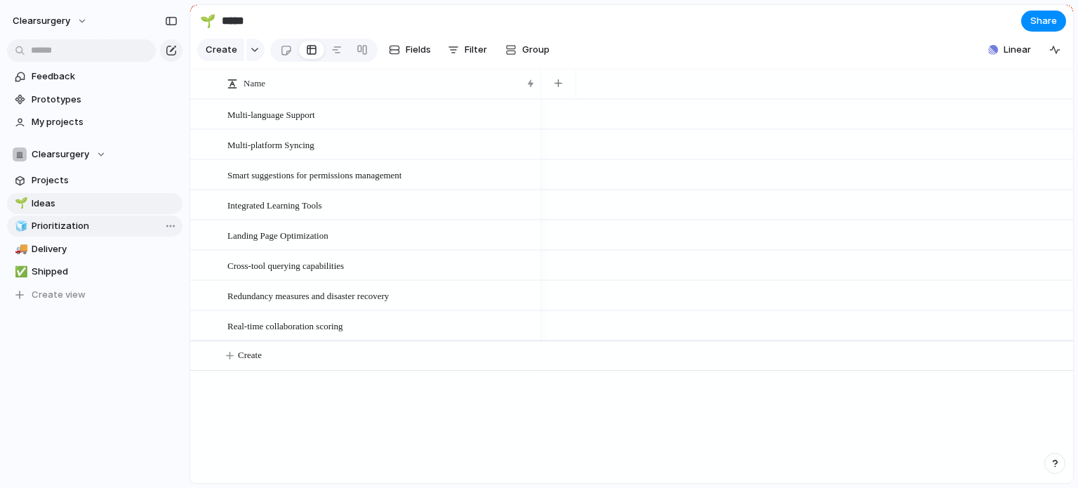
click at [63, 220] on span "Prioritization" at bounding box center [105, 226] width 146 height 14
type input "**********"
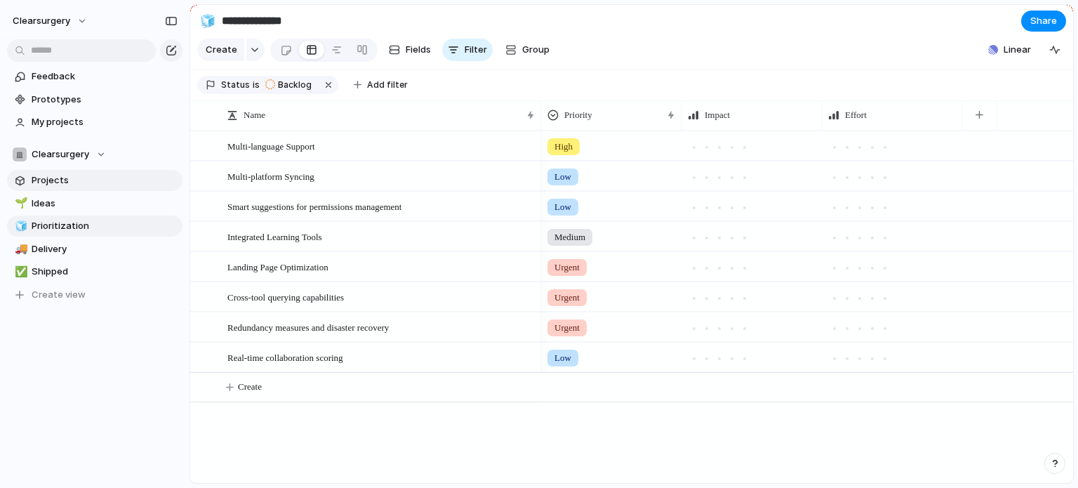
click at [60, 174] on span "Projects" at bounding box center [105, 180] width 146 height 14
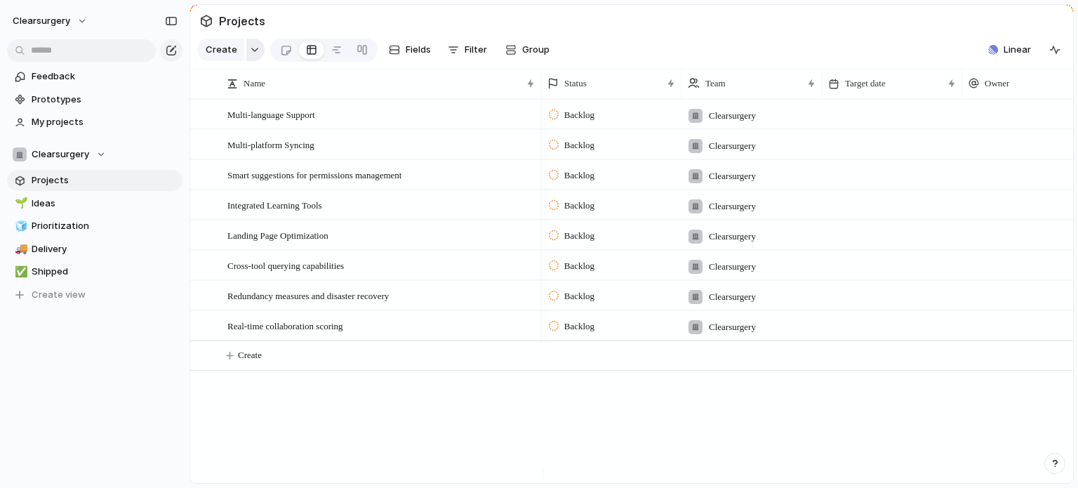
click at [250, 61] on button "button" at bounding box center [255, 50] width 18 height 22
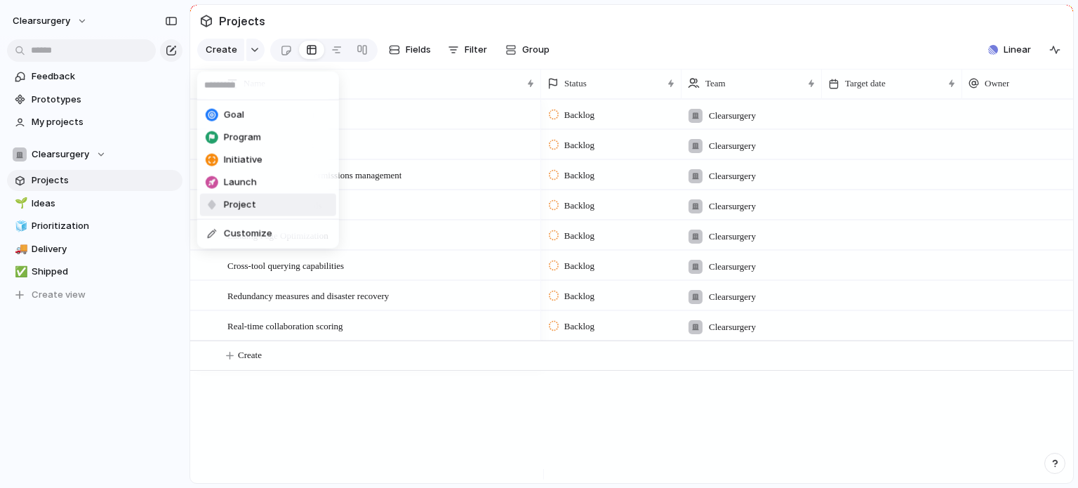
click at [249, 201] on span "Project" at bounding box center [240, 205] width 32 height 14
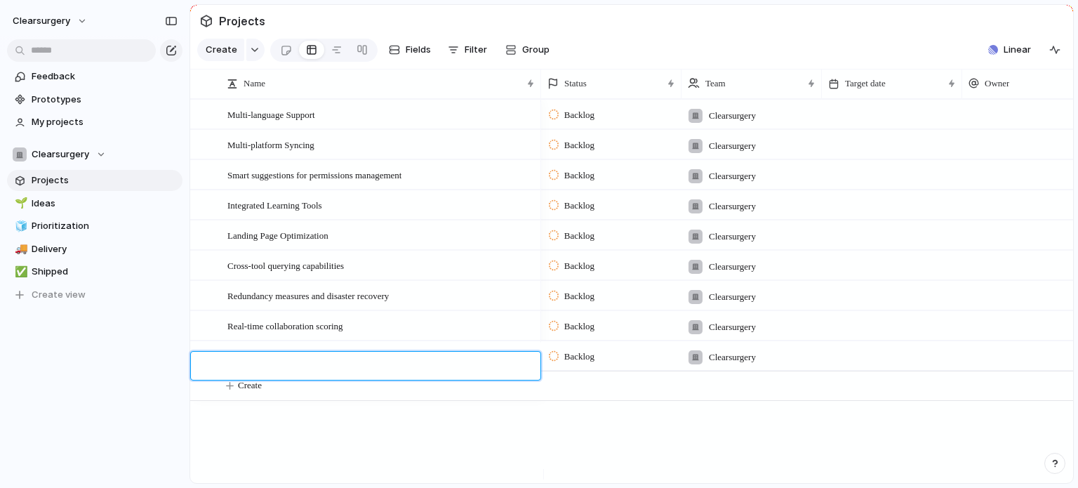
type textarea "*"
type textarea "**********"
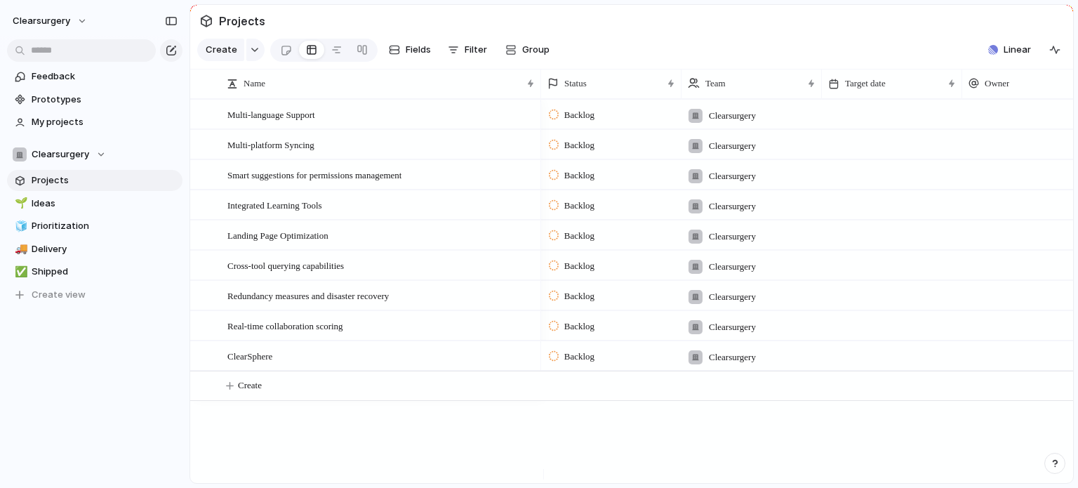
click at [592, 365] on div "Backlog" at bounding box center [574, 356] width 50 height 17
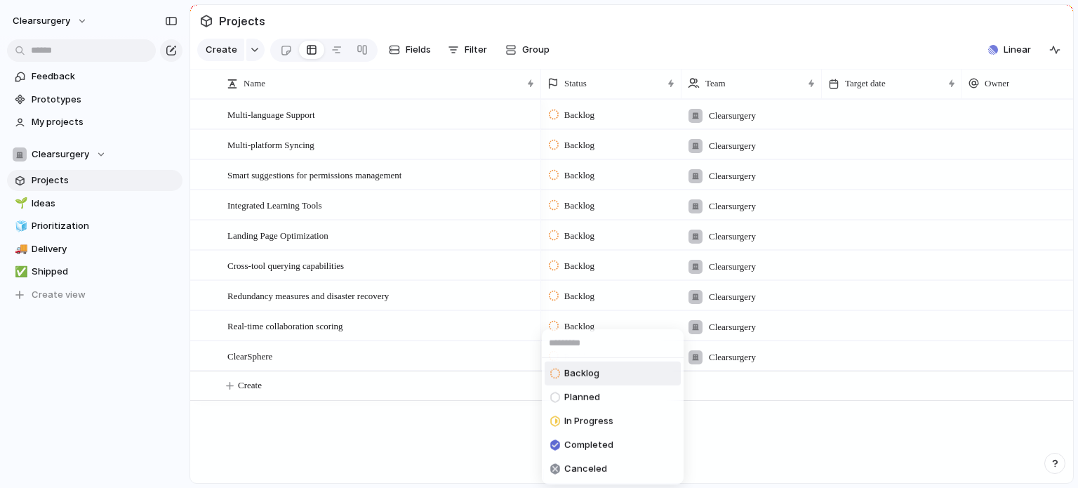
click at [599, 367] on li "Backlog" at bounding box center [613, 373] width 136 height 24
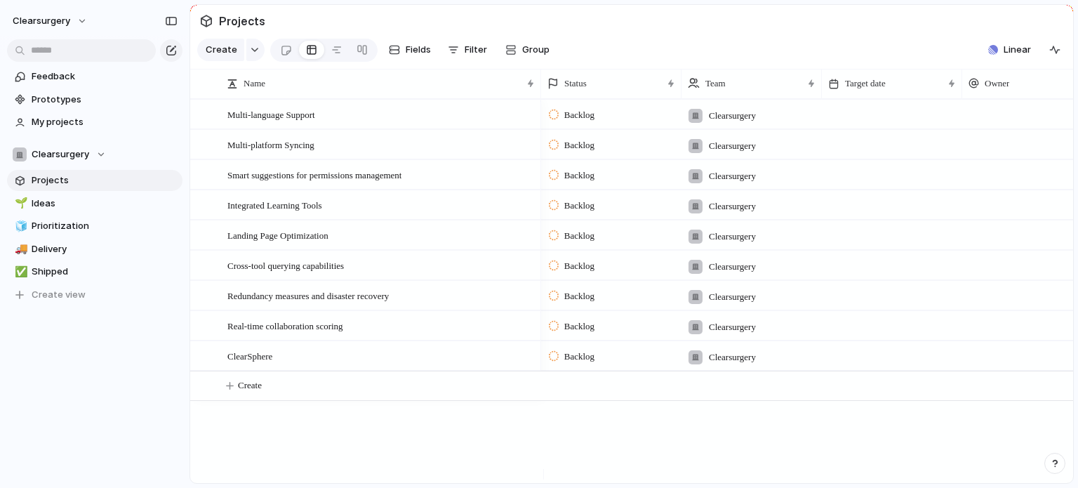
click at [756, 334] on span "Clearsurgery" at bounding box center [732, 327] width 47 height 14
click at [758, 336] on div "Clearsurgery" at bounding box center [539, 244] width 1078 height 488
click at [317, 333] on span "Real-time collaboration scoring" at bounding box center [285, 325] width 116 height 16
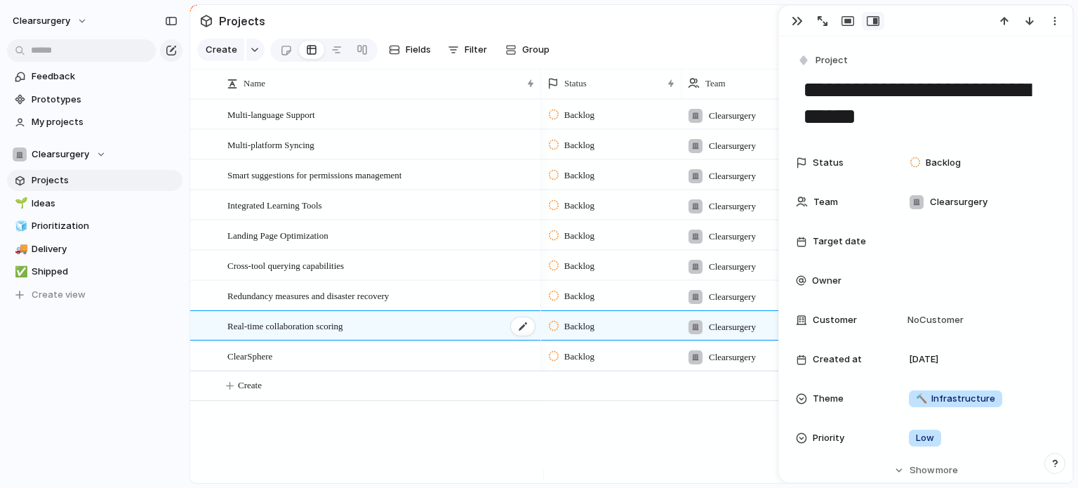
click at [317, 333] on span "Real-time collaboration scoring" at bounding box center [285, 325] width 116 height 16
click at [293, 303] on span "Redundancy measures and disaster recovery" at bounding box center [307, 295] width 161 height 16
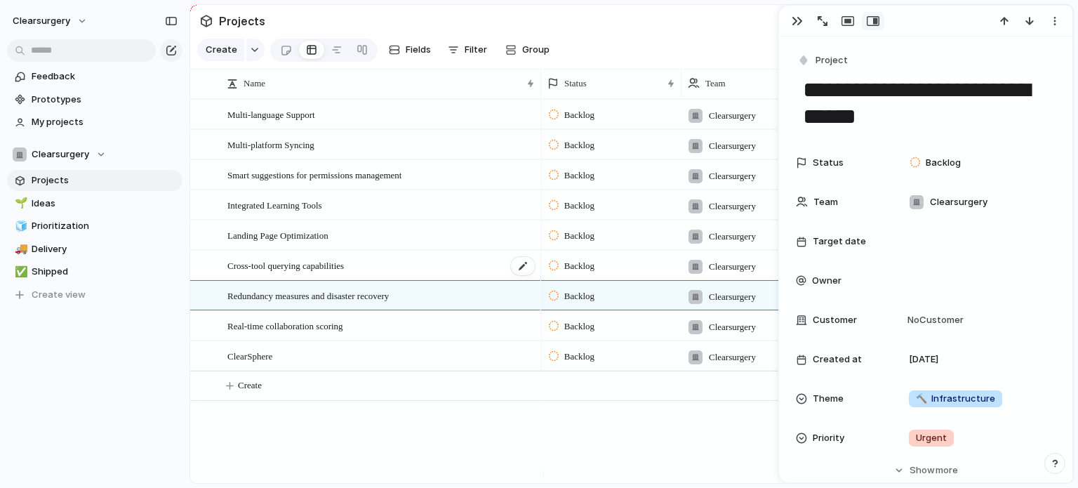
click at [319, 273] on span "Cross-tool querying capabilities" at bounding box center [285, 265] width 117 height 16
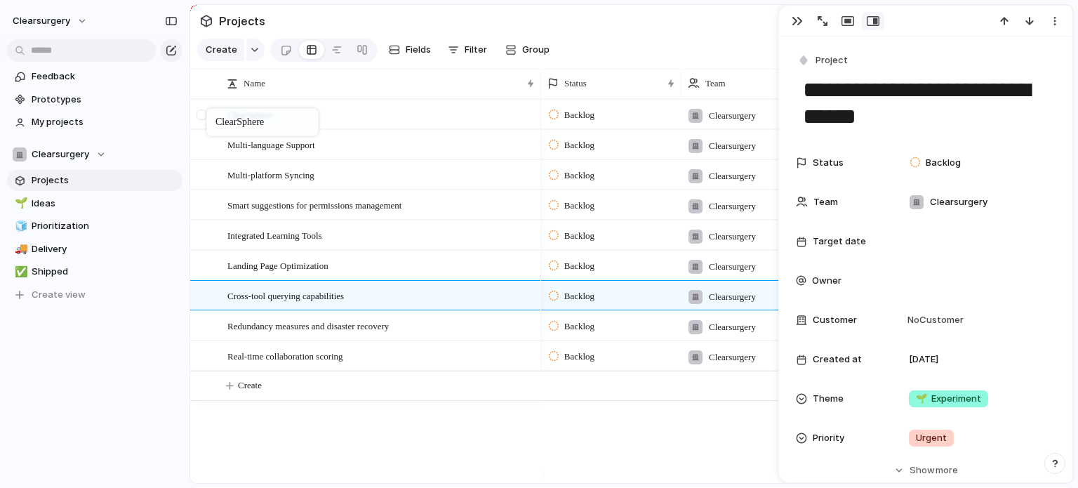
drag, startPoint x: 255, startPoint y: 368, endPoint x: 213, endPoint y: 114, distance: 258.2
click at [252, 53] on div "button" at bounding box center [255, 50] width 10 height 6
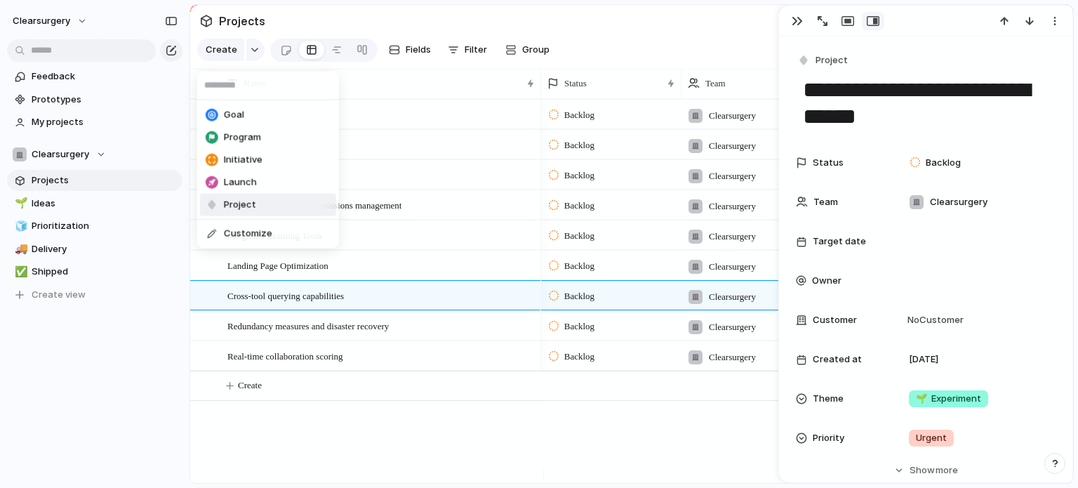
click at [263, 201] on li "Project" at bounding box center [268, 205] width 136 height 22
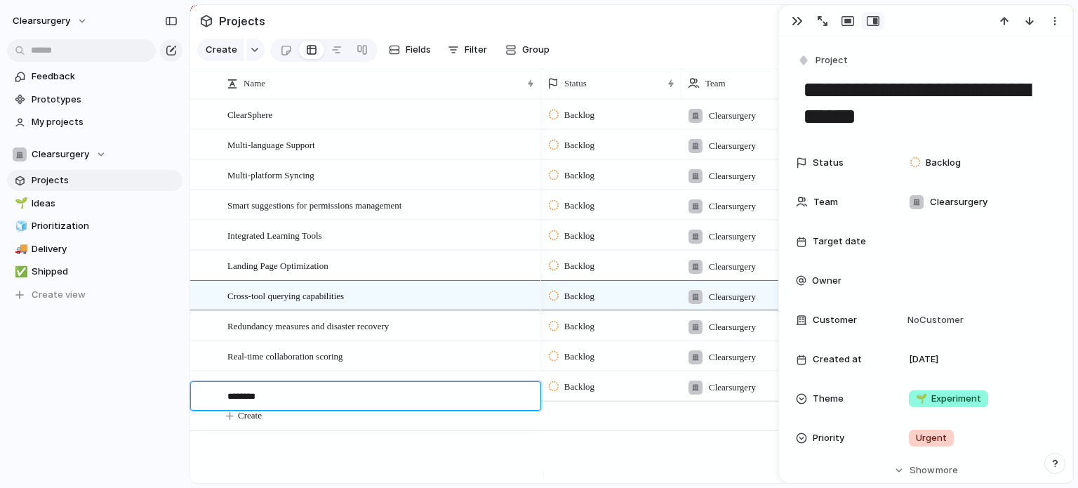
type textarea "*********"
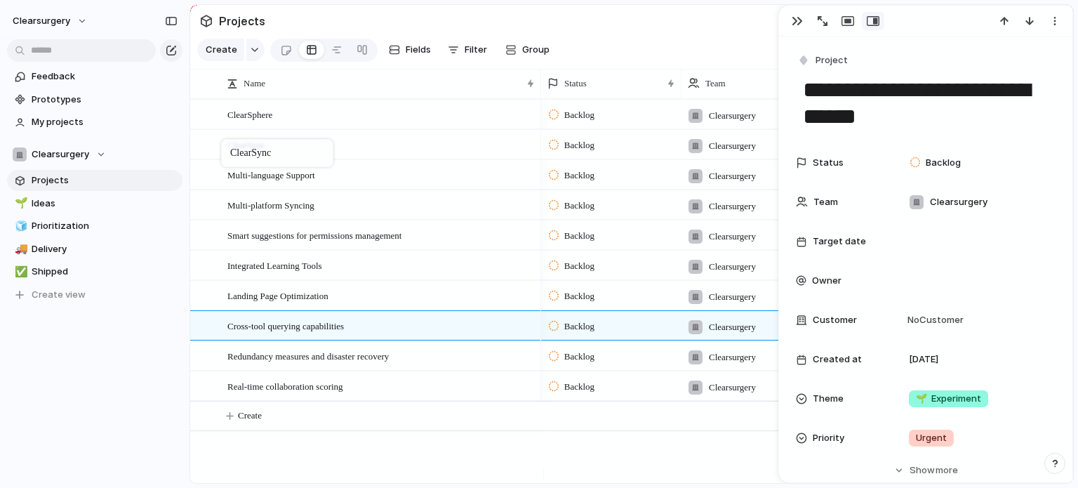
drag, startPoint x: 213, startPoint y: 396, endPoint x: 228, endPoint y: 142, distance: 254.5
click at [247, 60] on button "button" at bounding box center [255, 50] width 18 height 22
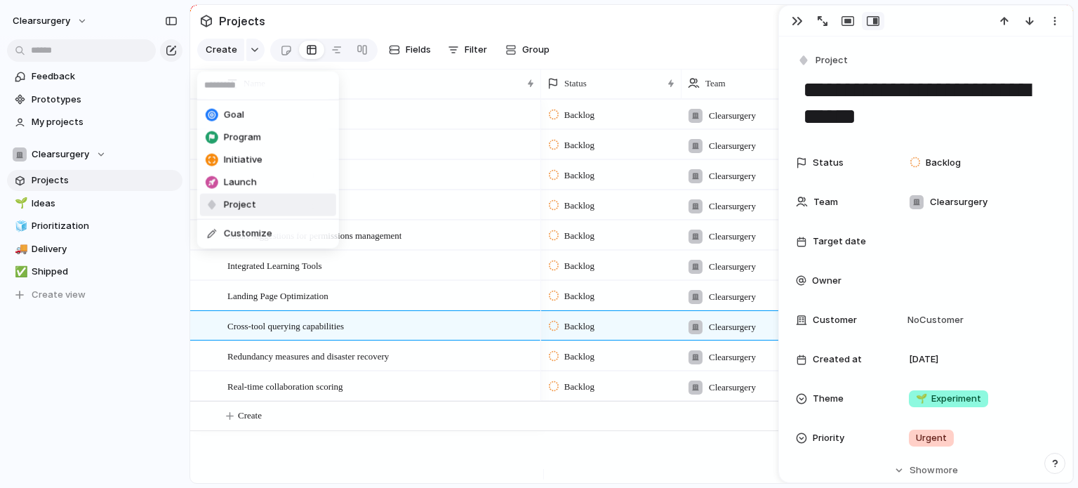
click at [258, 208] on li "Project" at bounding box center [268, 205] width 136 height 22
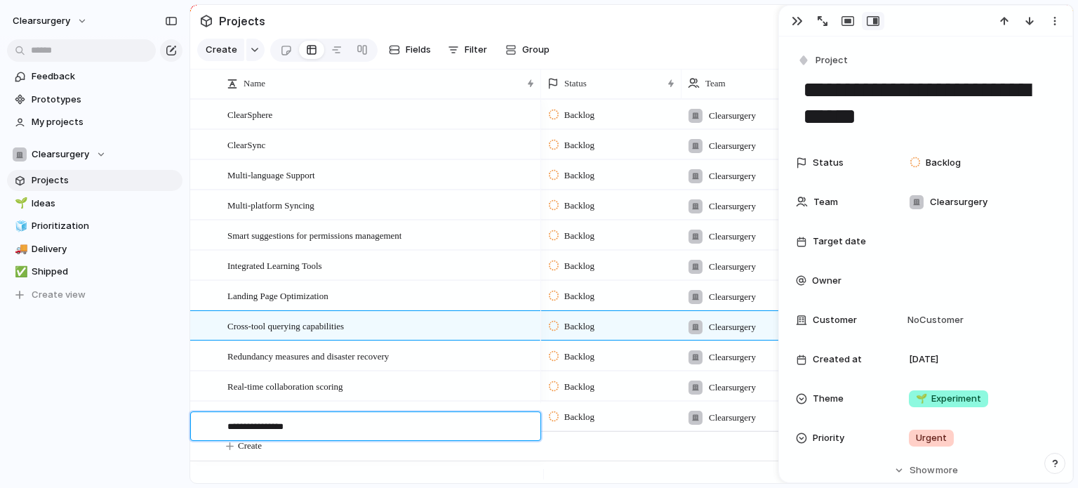
type textarea "**********"
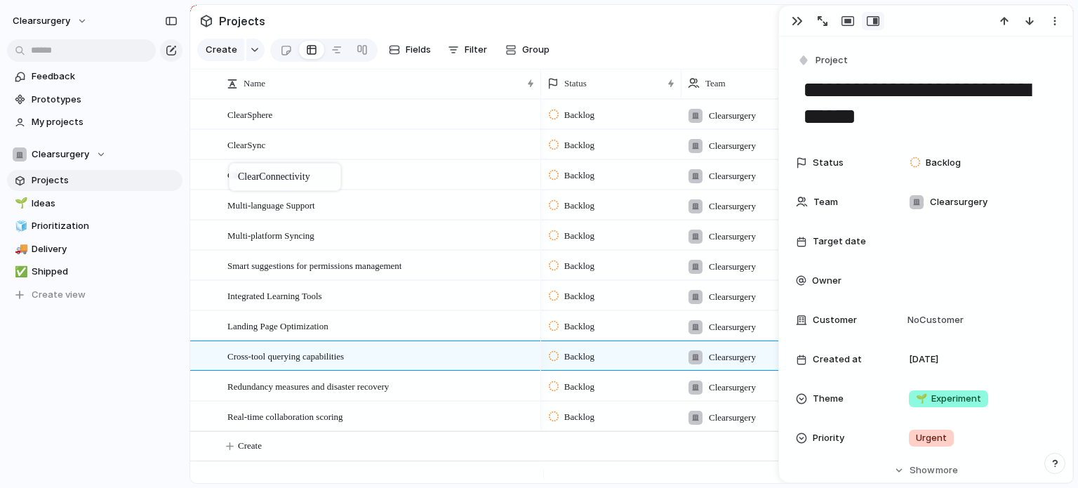
drag, startPoint x: 255, startPoint y: 427, endPoint x: 231, endPoint y: 166, distance: 262.3
click at [59, 217] on link "🧊 Prioritization" at bounding box center [94, 225] width 175 height 21
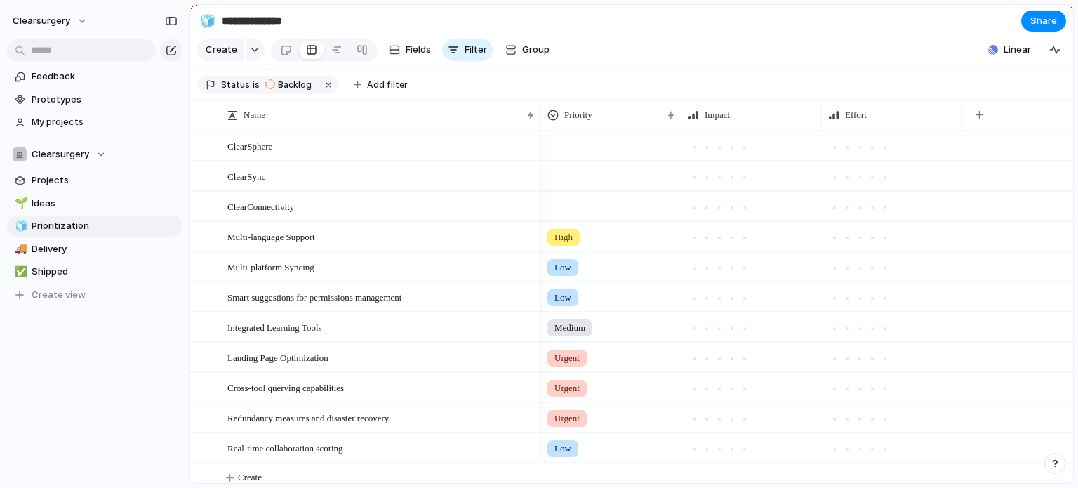
click at [583, 131] on div "Name Priority Impact Effort" at bounding box center [631, 115] width 883 height 30
click at [598, 155] on div at bounding box center [611, 143] width 139 height 23
drag, startPoint x: 598, startPoint y: 157, endPoint x: 585, endPoint y: 159, distance: 13.6
click at [585, 155] on div at bounding box center [611, 143] width 139 height 23
click at [643, 232] on li "High" at bounding box center [613, 238] width 136 height 24
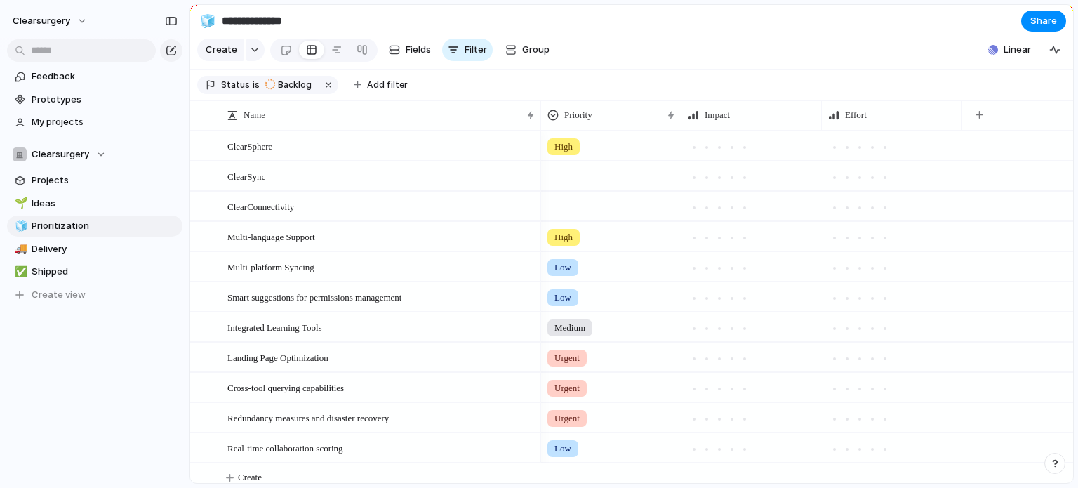
click at [726, 34] on section "**********" at bounding box center [631, 21] width 883 height 32
click at [283, 48] on div at bounding box center [286, 50] width 12 height 23
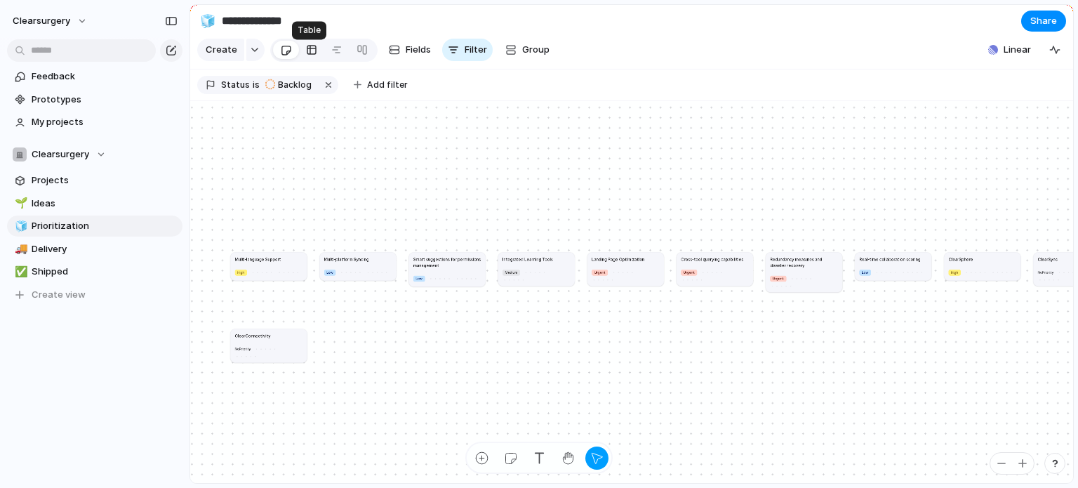
click at [308, 52] on div at bounding box center [311, 50] width 11 height 22
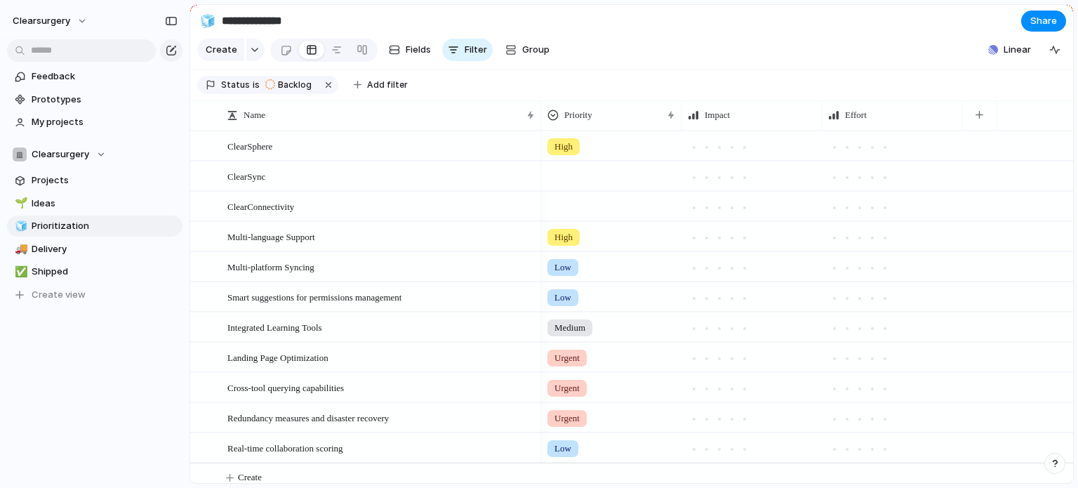
click at [583, 183] on div at bounding box center [611, 173] width 139 height 23
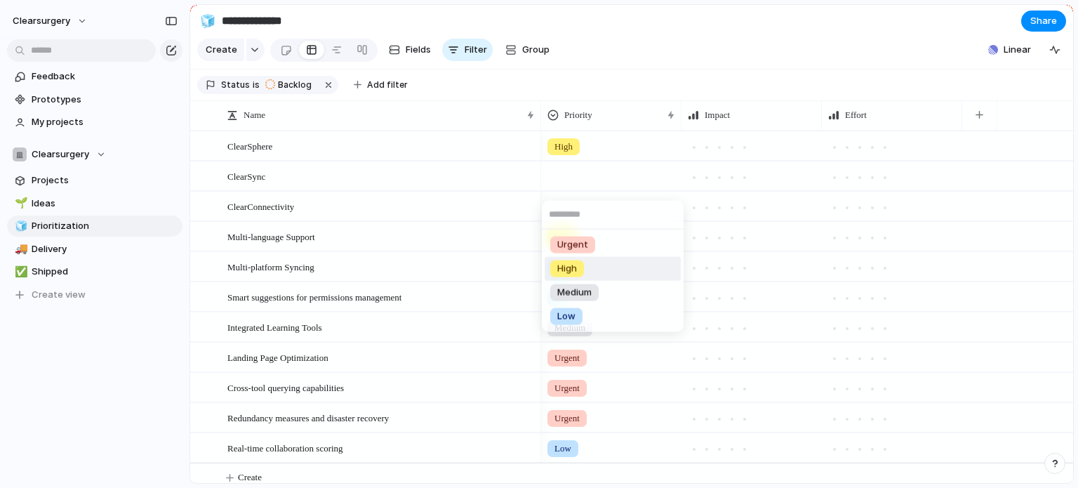
click at [581, 268] on div "High" at bounding box center [567, 268] width 34 height 17
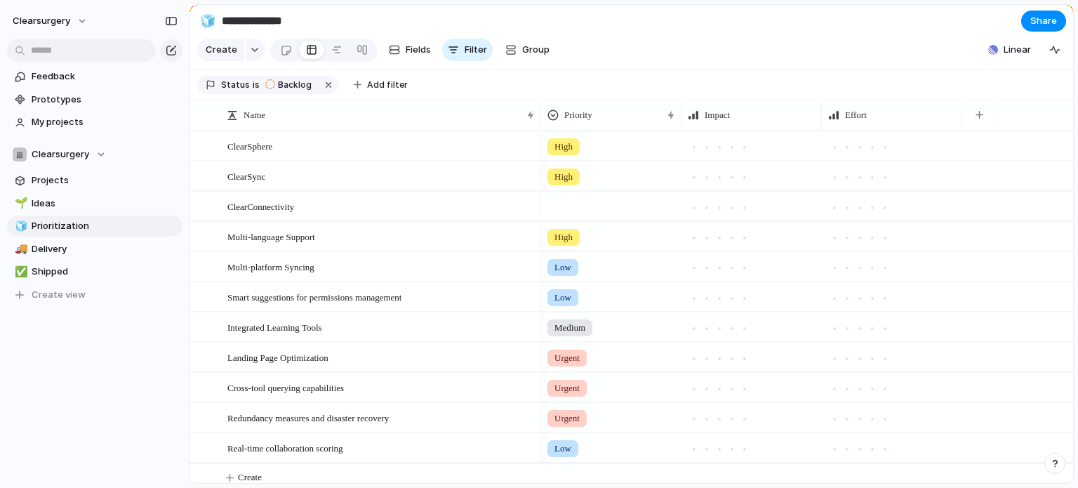
click at [576, 215] on div at bounding box center [611, 203] width 139 height 23
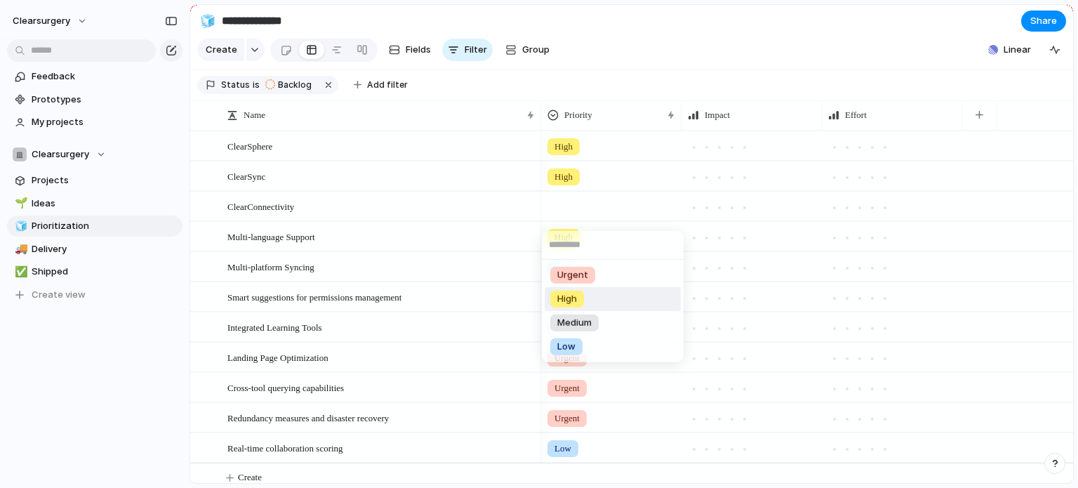
click at [581, 296] on div "High" at bounding box center [567, 299] width 34 height 17
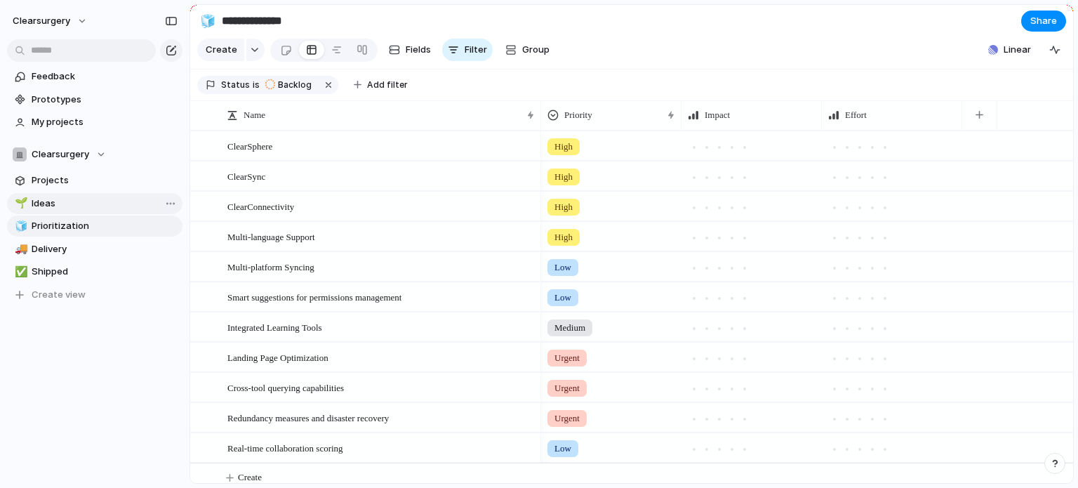
click at [69, 207] on span "Ideas" at bounding box center [105, 204] width 146 height 14
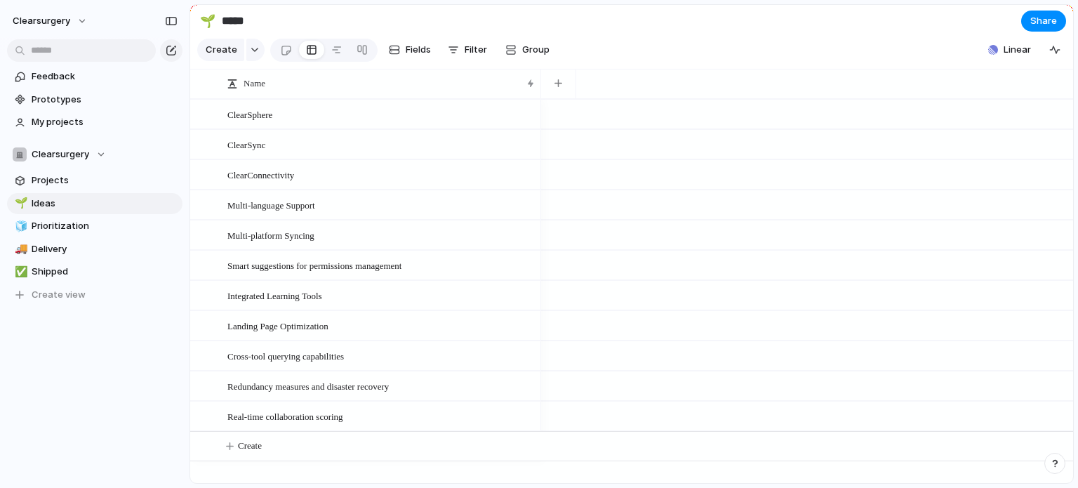
click at [622, 120] on div at bounding box center [807, 114] width 532 height 30
click at [557, 87] on div "button" at bounding box center [558, 83] width 8 height 8
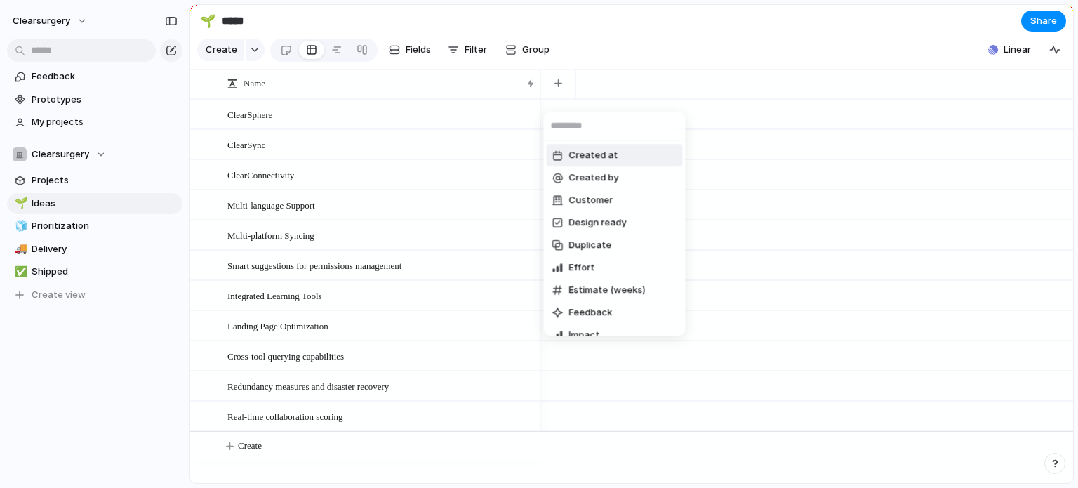
click at [627, 76] on div "Created at Created by Customer Design ready Duplicate Effort Estimate (weeks) F…" at bounding box center [539, 244] width 1078 height 488
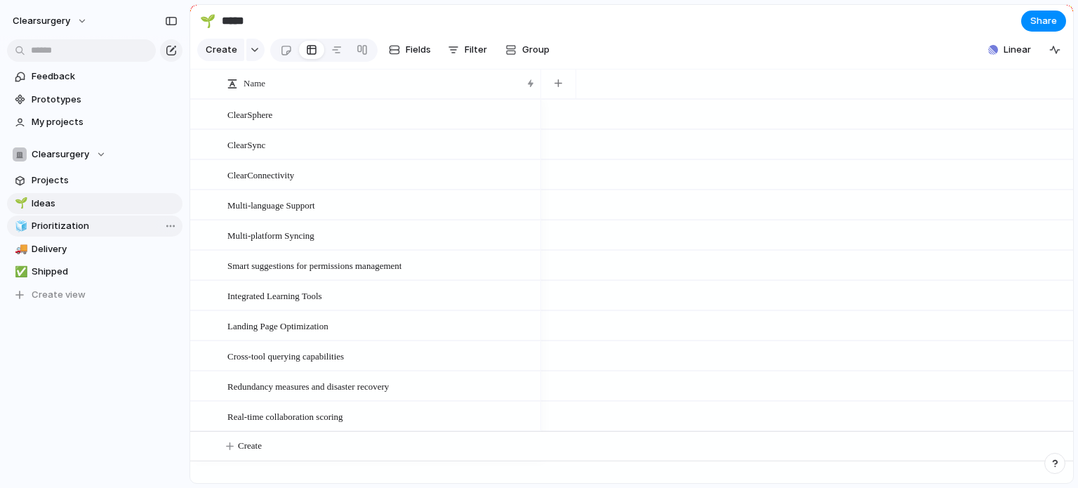
click at [80, 222] on span "Prioritization" at bounding box center [105, 226] width 146 height 14
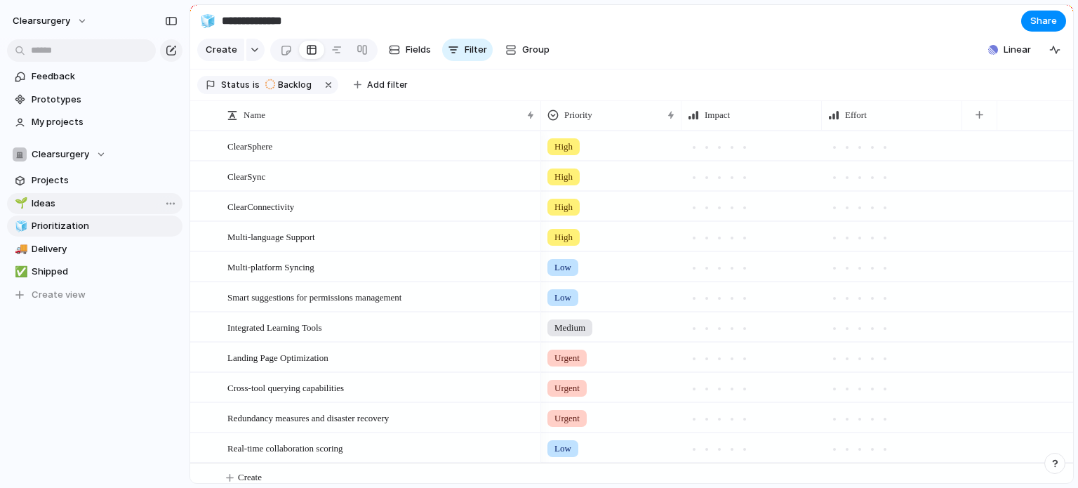
click at [79, 199] on span "Ideas" at bounding box center [105, 204] width 146 height 14
type input "*****"
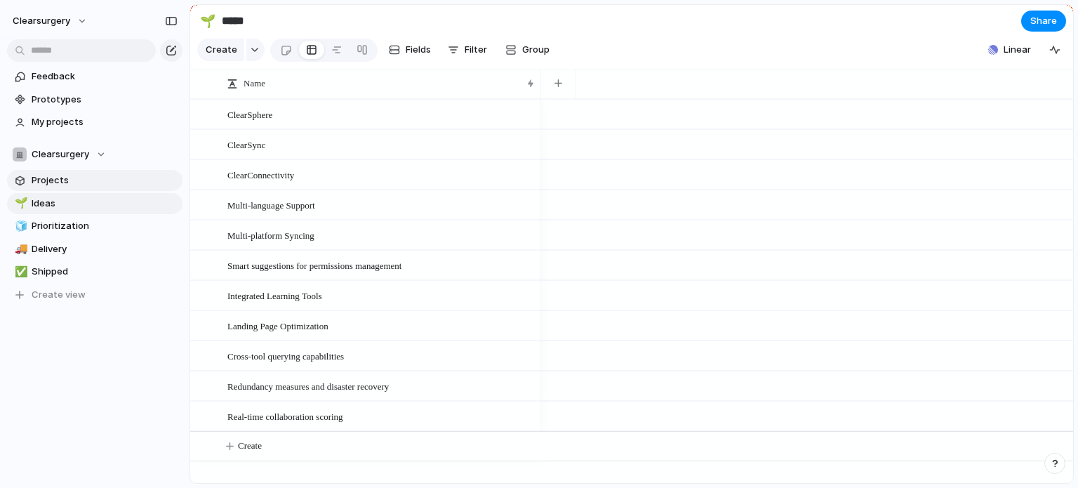
click at [81, 183] on span "Projects" at bounding box center [105, 180] width 146 height 14
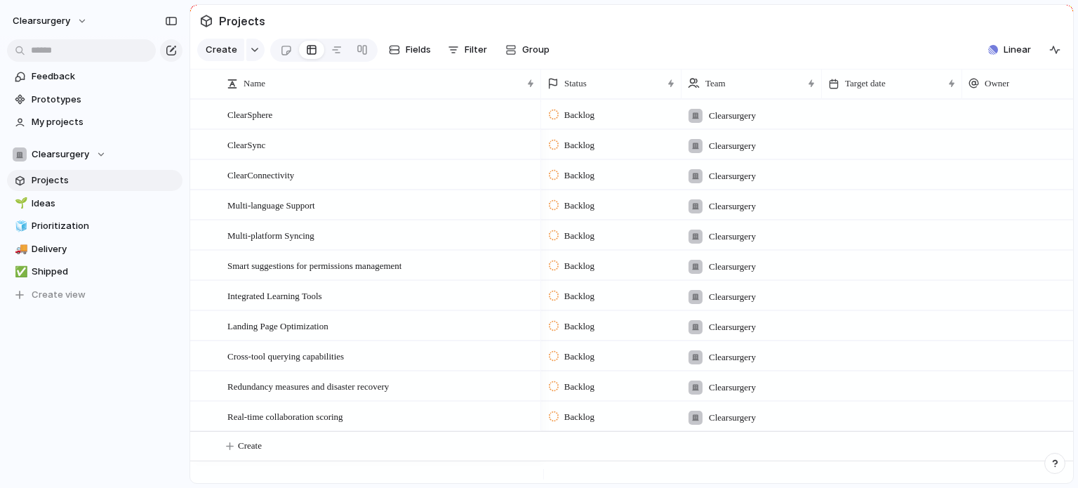
click at [578, 122] on span "Backlog" at bounding box center [579, 115] width 30 height 14
click at [86, 199] on span "Ideas" at bounding box center [105, 204] width 146 height 14
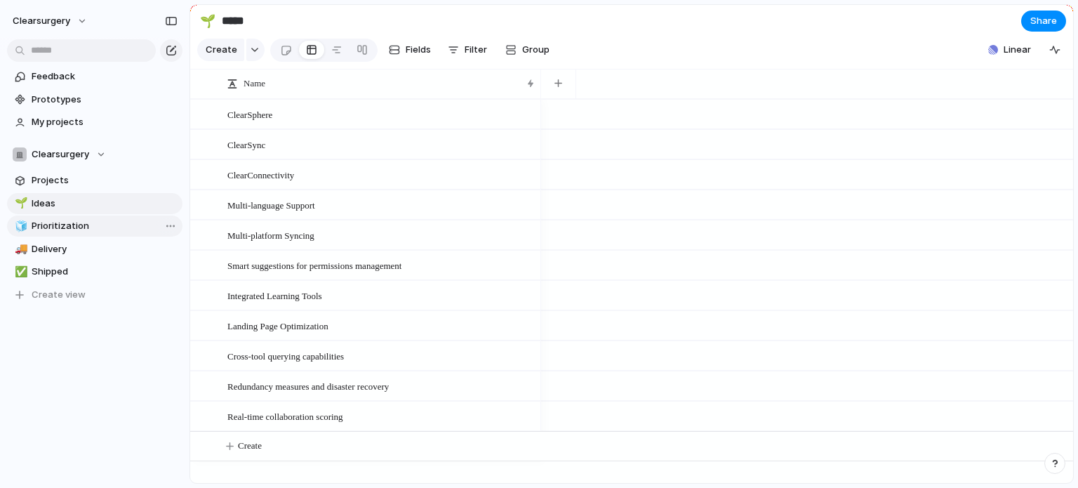
click at [65, 231] on span "Prioritization" at bounding box center [105, 226] width 146 height 14
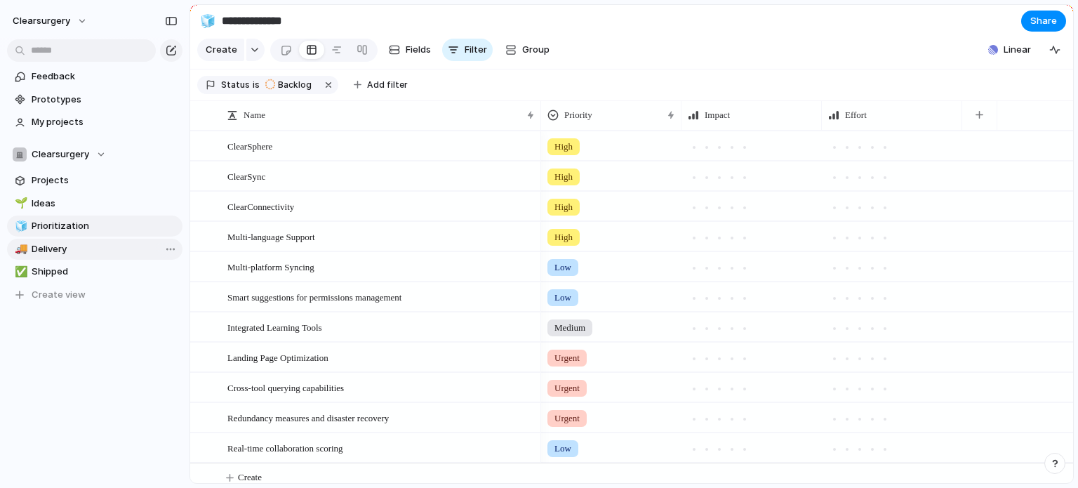
click at [60, 244] on span "Delivery" at bounding box center [105, 249] width 146 height 14
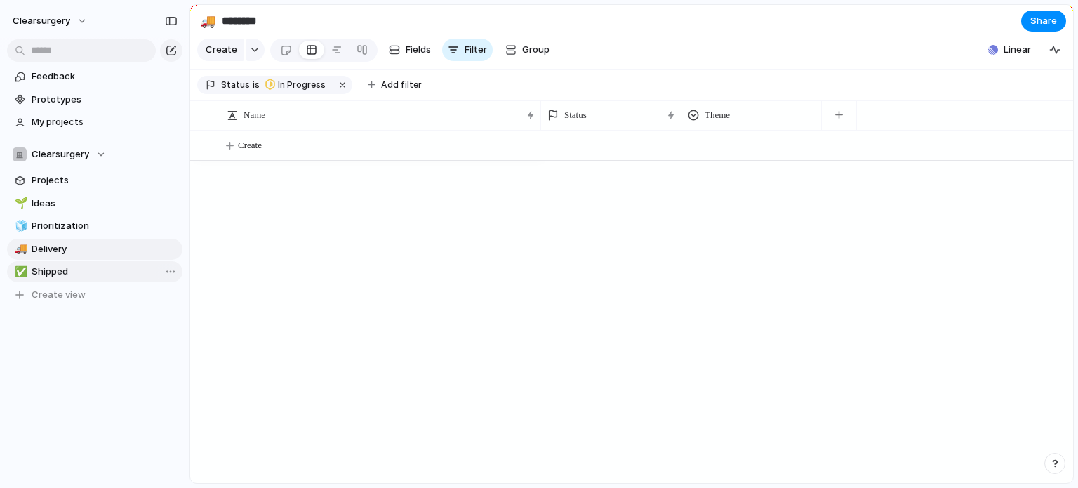
click at [67, 266] on span "Shipped" at bounding box center [105, 272] width 146 height 14
click at [81, 199] on span "Ideas" at bounding box center [105, 204] width 146 height 14
type input "*****"
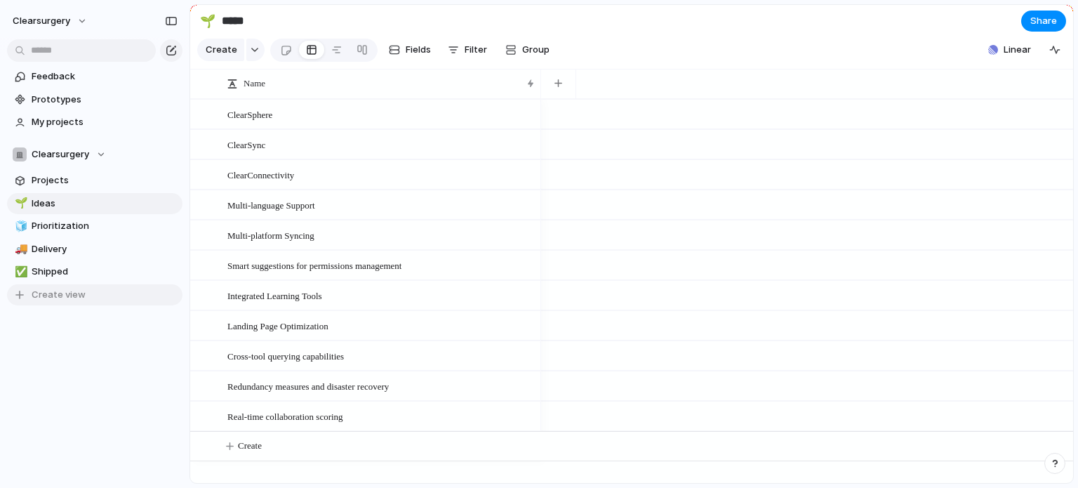
click at [67, 291] on span "Create view" at bounding box center [59, 295] width 54 height 14
click at [32, 372] on div "Feedback Prototypes My projects Clearsurgery Projects 🌱 Ideas 🧊 Prioritization …" at bounding box center [95, 220] width 190 height 441
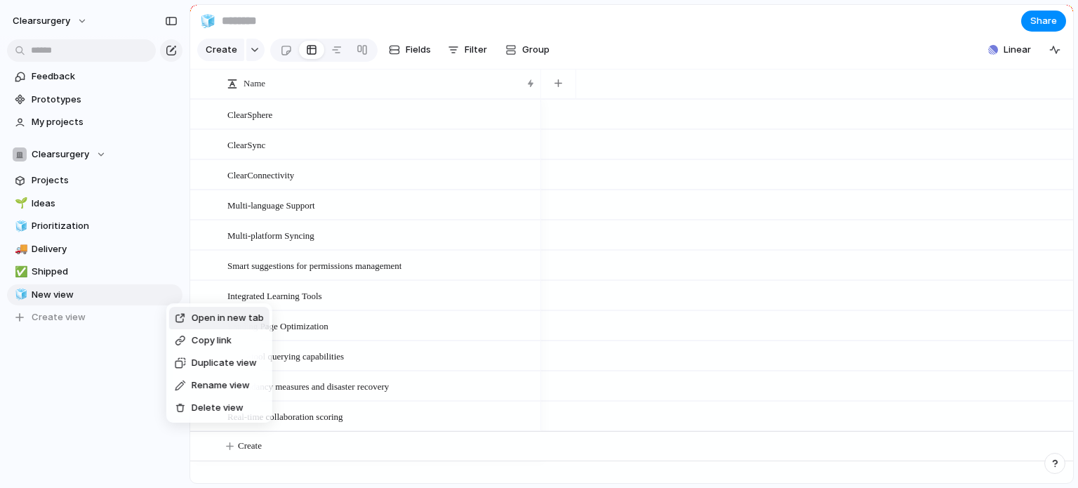
click at [197, 406] on span "Delete view" at bounding box center [218, 408] width 52 height 14
type input "*******"
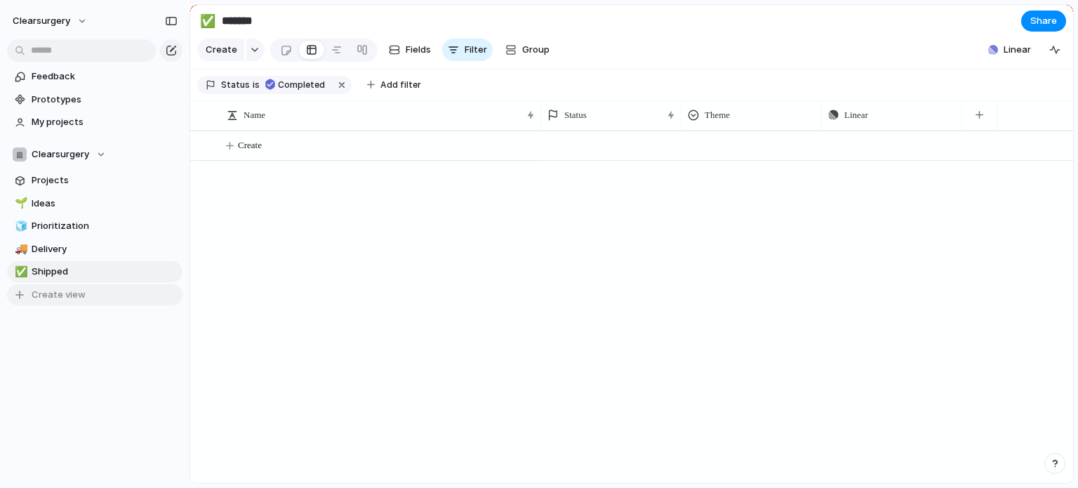
click at [51, 298] on span "Create view" at bounding box center [59, 295] width 54 height 14
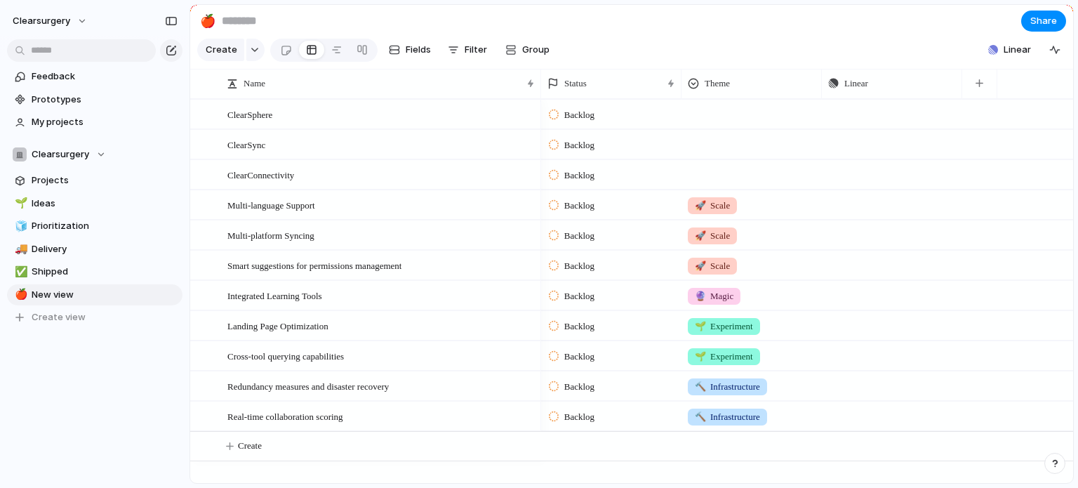
click at [79, 371] on div "Feedback Prototypes My projects Clearsurgery Projects 🌱 Ideas 🧊 Prioritization …" at bounding box center [95, 220] width 190 height 441
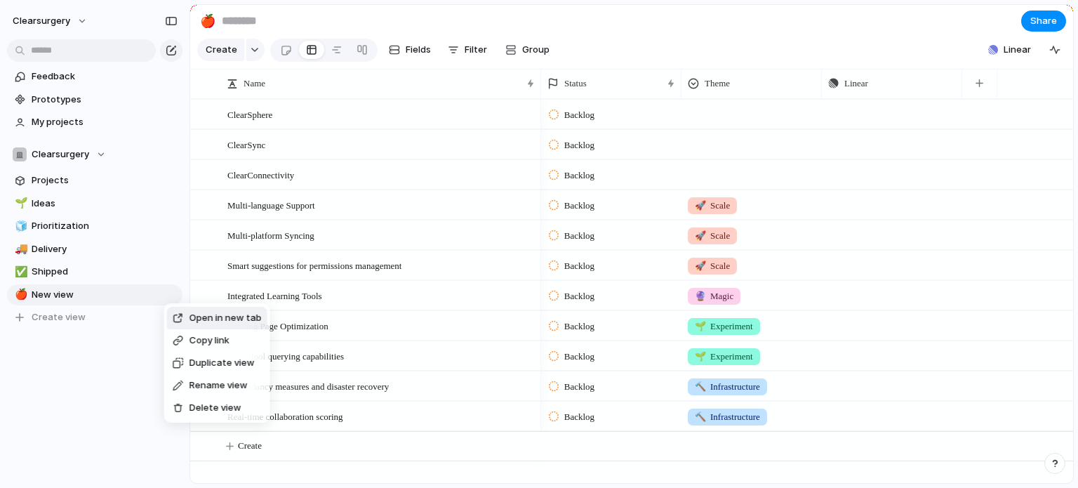
click at [193, 404] on span "Delete view" at bounding box center [216, 408] width 52 height 14
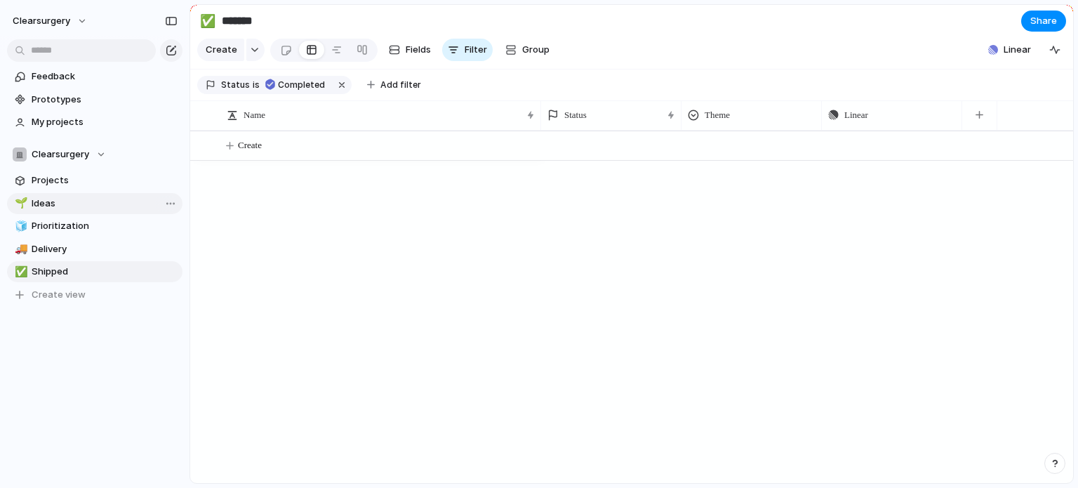
click at [66, 201] on span "Ideas" at bounding box center [105, 204] width 146 height 14
type input "*****"
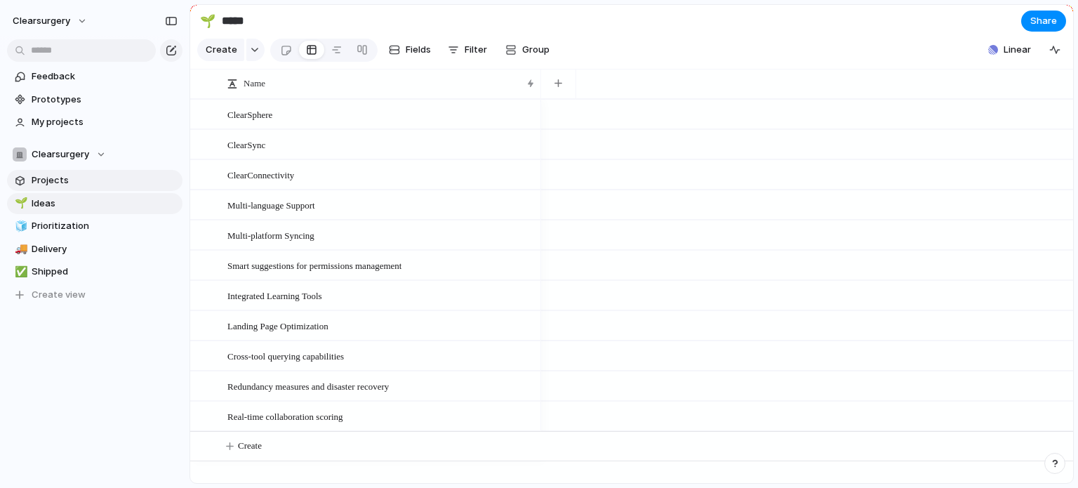
click at [72, 176] on span "Projects" at bounding box center [105, 180] width 146 height 14
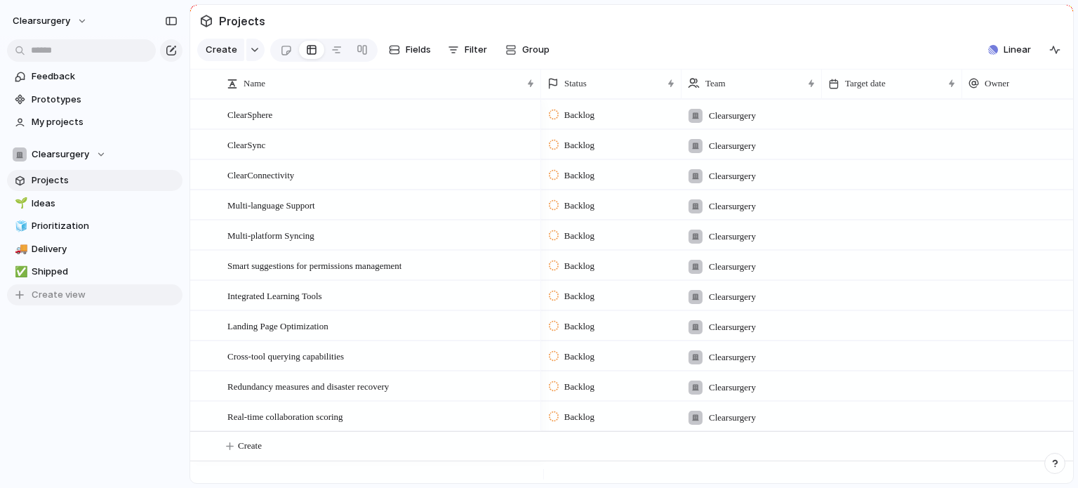
click at [19, 292] on div "button" at bounding box center [20, 294] width 14 height 11
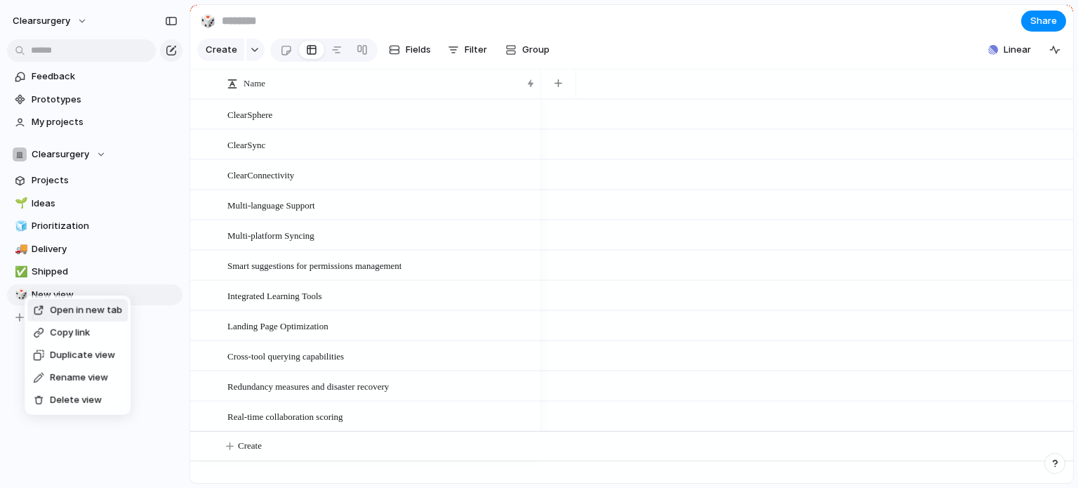
click at [92, 402] on span "Delete view" at bounding box center [76, 400] width 52 height 14
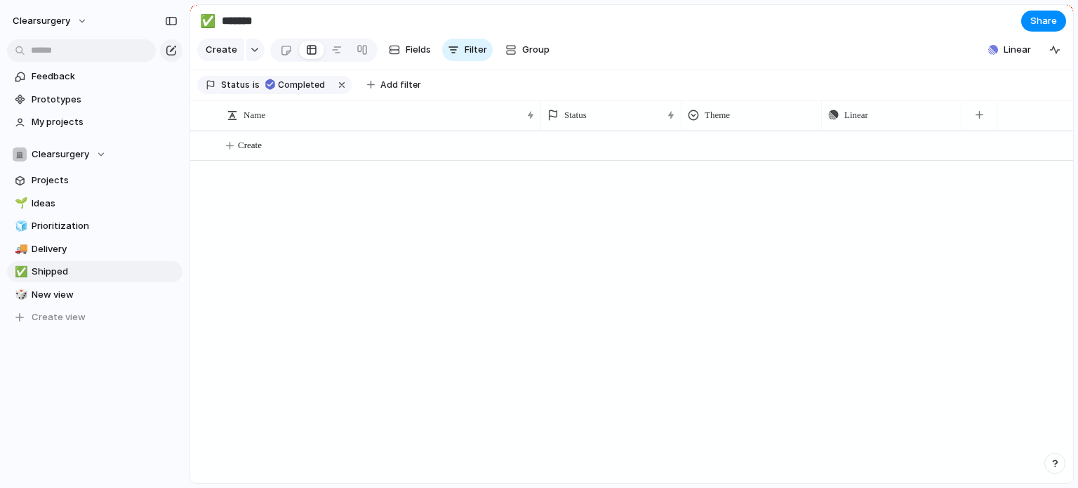
type input "*******"
click at [67, 125] on span "My projects" at bounding box center [105, 122] width 146 height 14
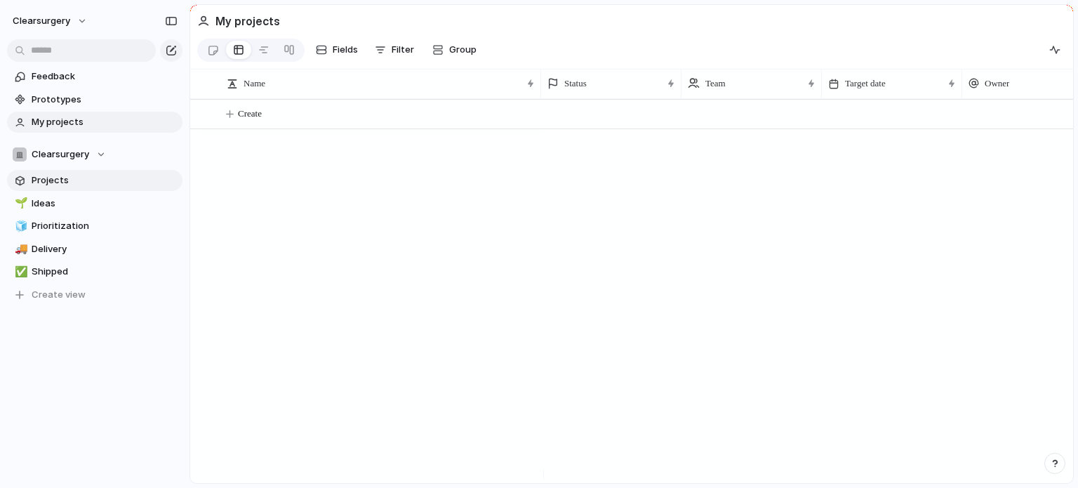
click at [65, 182] on span "Projects" at bounding box center [105, 180] width 146 height 14
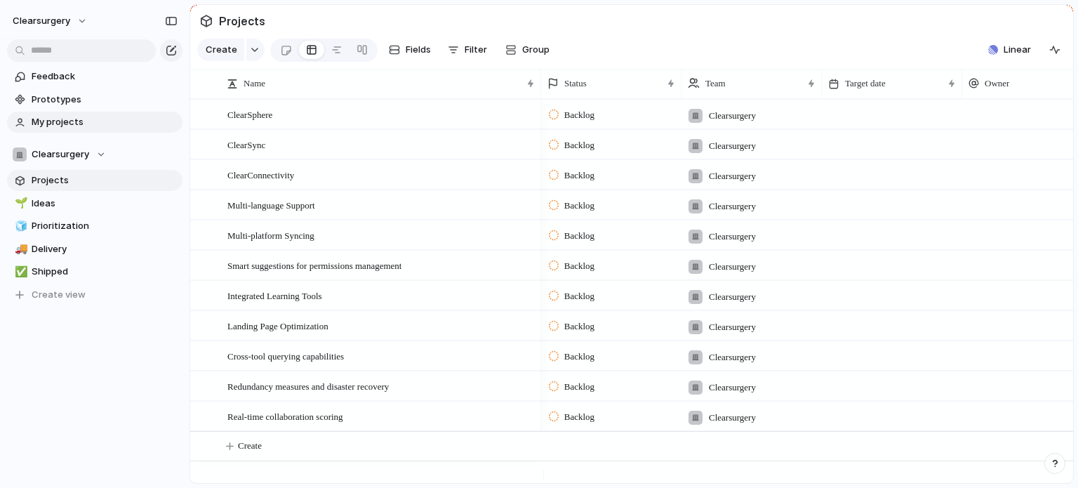
click at [87, 117] on span "My projects" at bounding box center [105, 122] width 146 height 14
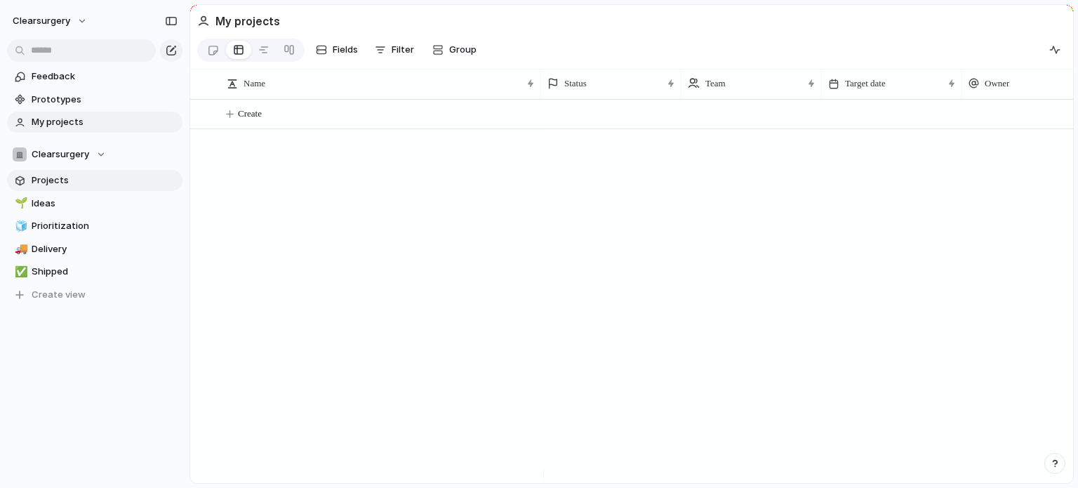
click at [93, 173] on link "Projects" at bounding box center [94, 180] width 175 height 21
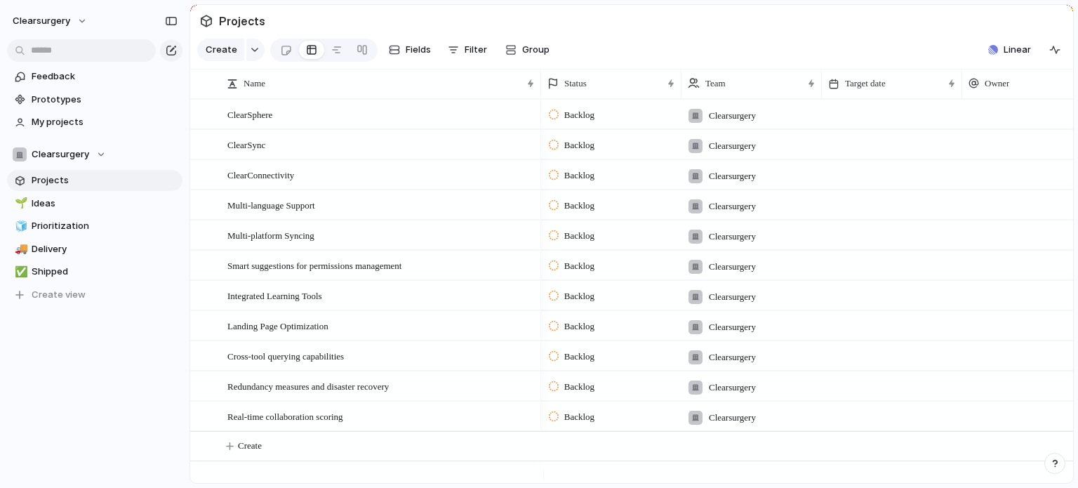
click at [980, 106] on div at bounding box center [1032, 103] width 139 height 6
click at [964, 179] on span "steny@clearsurgery.vision" at bounding box center [1021, 181] width 150 height 13
click at [992, 159] on div at bounding box center [1032, 144] width 140 height 29
click at [979, 213] on span "steny@clearsurgery.vision" at bounding box center [1021, 212] width 150 height 14
click at [1001, 177] on div at bounding box center [1032, 174] width 140 height 29
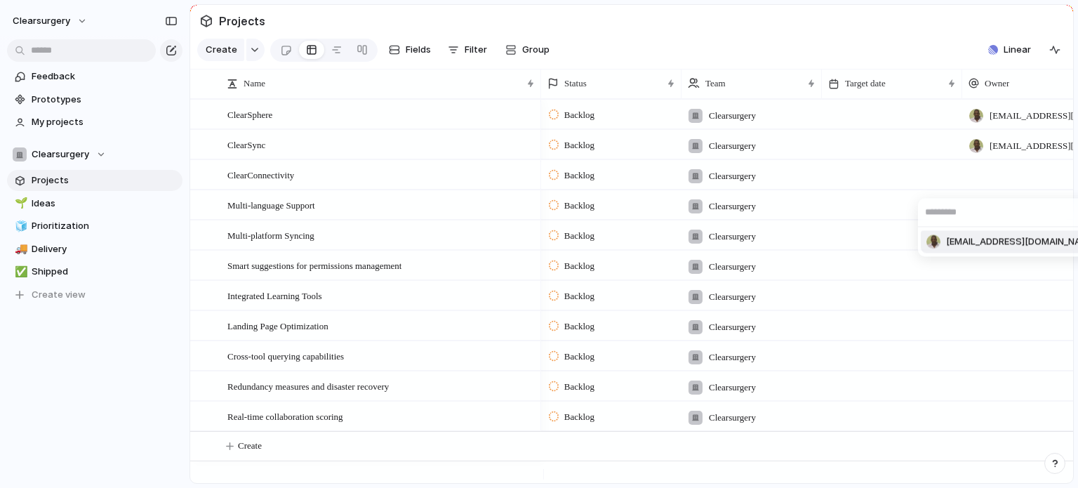
click at [985, 238] on span "steny@clearsurgery.vision" at bounding box center [1021, 242] width 150 height 14
click at [73, 121] on span "My projects" at bounding box center [105, 122] width 146 height 14
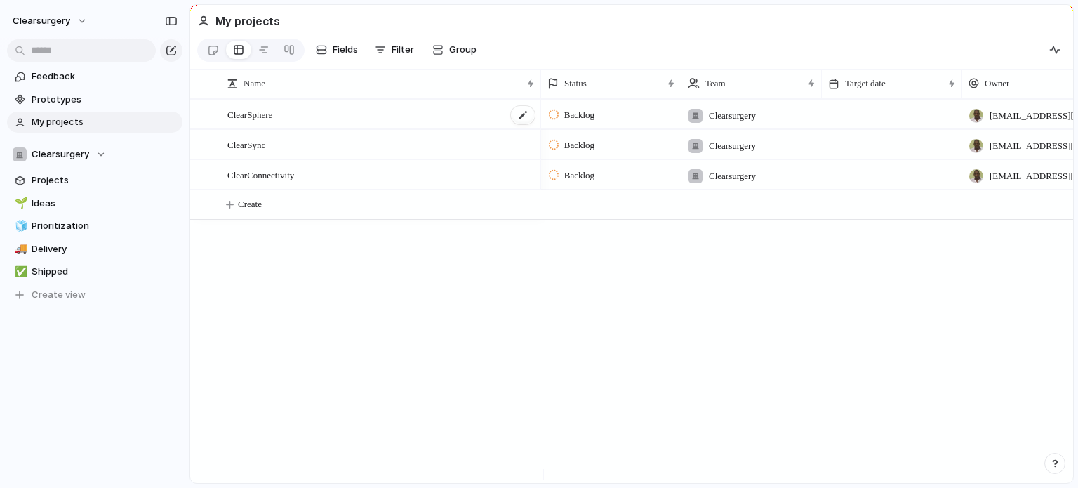
click at [343, 114] on div "ClearSphere" at bounding box center [381, 114] width 309 height 29
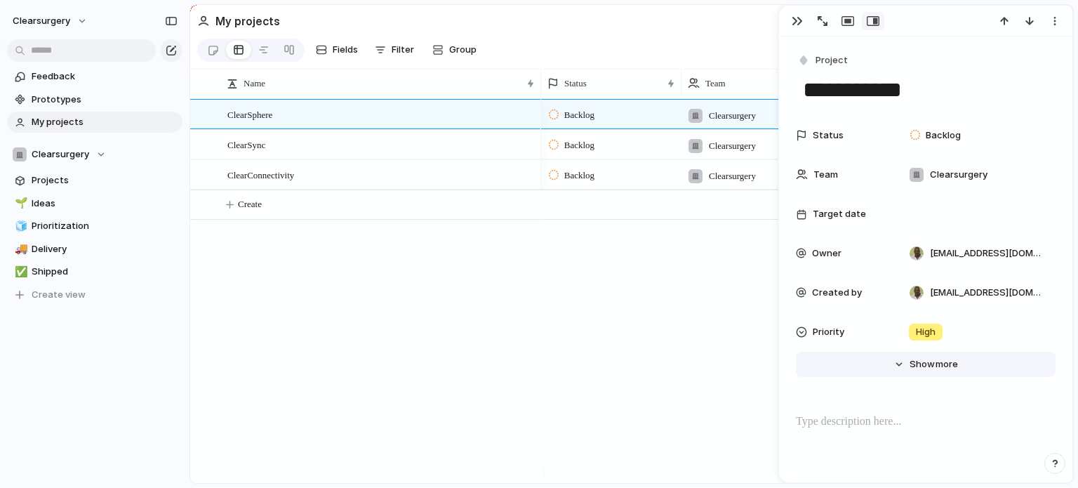
click at [916, 360] on span "Show" at bounding box center [922, 364] width 25 height 14
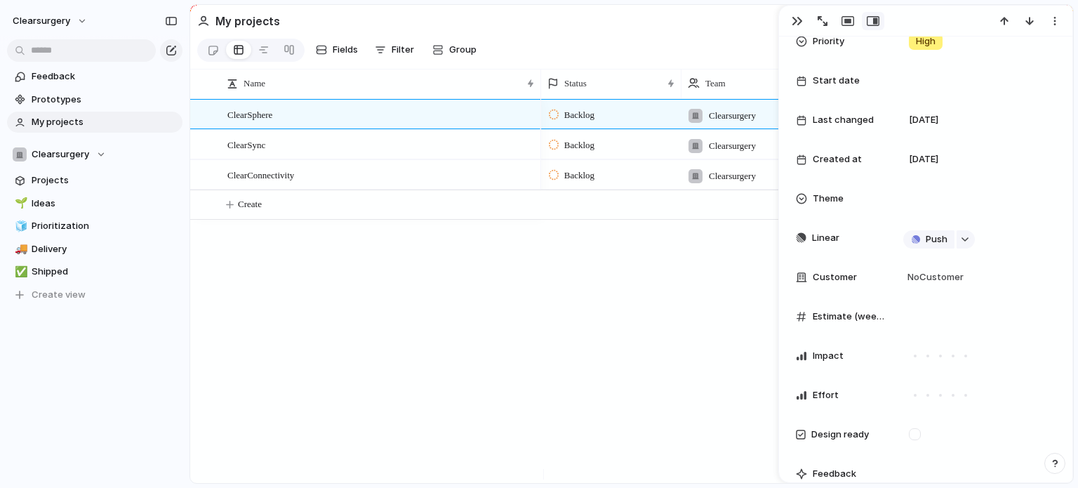
scroll to position [289, 0]
click at [971, 242] on button "button" at bounding box center [966, 241] width 18 height 18
click at [95, 397] on div "Keep using Index You're approaching the free limit of 300 items Upgrade plan" at bounding box center [95, 436] width 190 height 94
click at [797, 18] on div "button" at bounding box center [797, 20] width 11 height 11
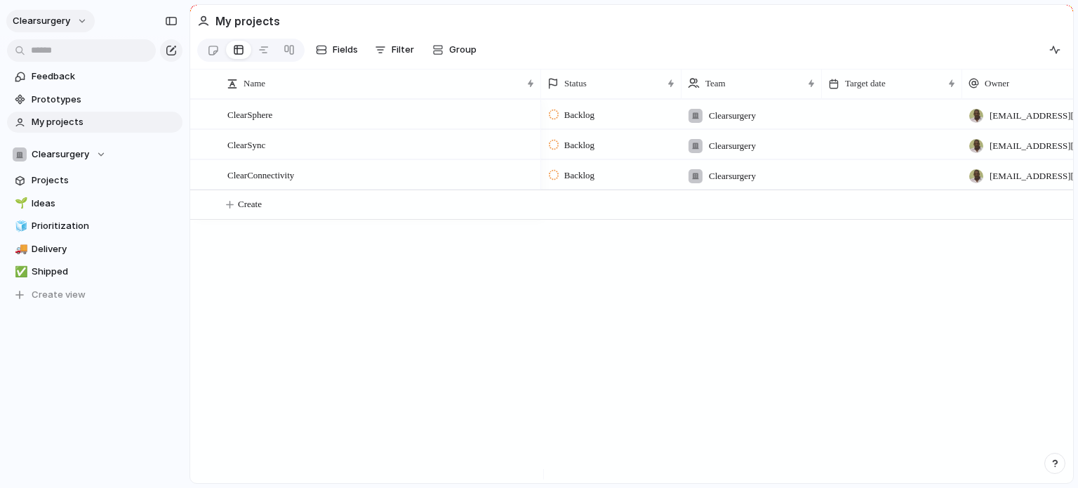
click at [60, 22] on span "clearsurgery" at bounding box center [42, 21] width 58 height 14
click at [95, 155] on div "Clearsurgery" at bounding box center [59, 154] width 93 height 14
type input "*******"
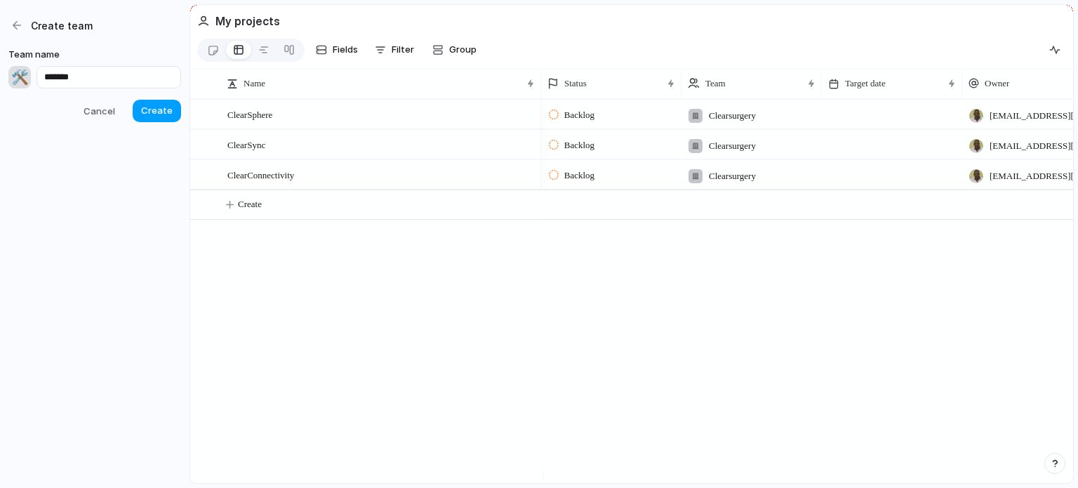
click at [149, 119] on button "Create" at bounding box center [157, 111] width 48 height 22
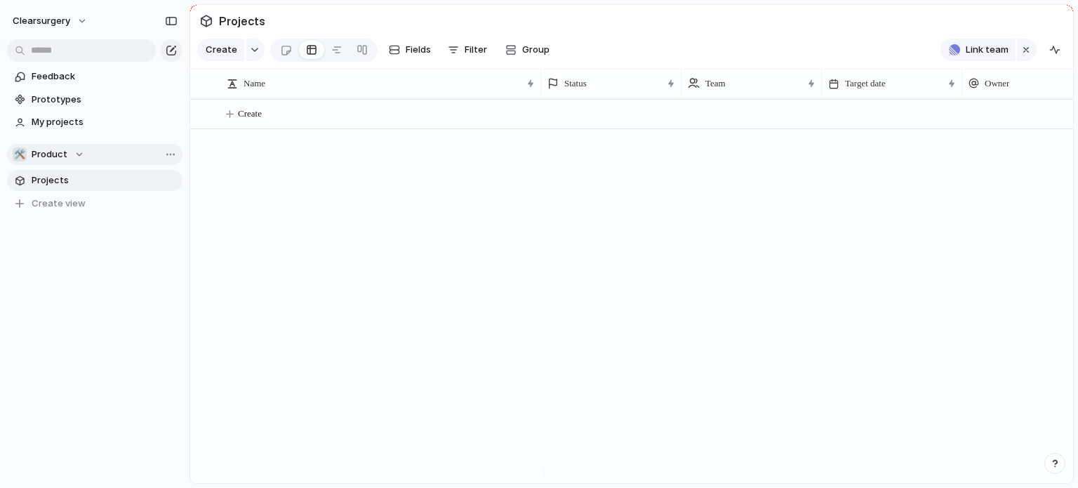
drag, startPoint x: 192, startPoint y: 208, endPoint x: 17, endPoint y: 153, distance: 183.4
click at [17, 153] on div "clearsurgery Feedback Prototypes My projects 🛠️ Product Projects To pick up a d…" at bounding box center [539, 244] width 1078 height 488
click at [21, 153] on div "🛠️" at bounding box center [20, 154] width 14 height 14
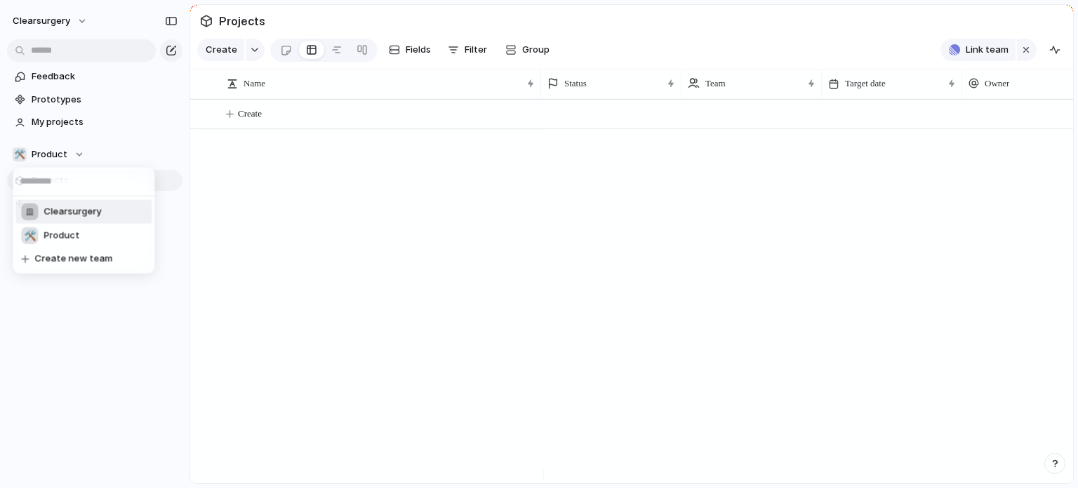
click at [269, 215] on div "Clearsurgery 🛠️ Product Create new team" at bounding box center [539, 244] width 1078 height 488
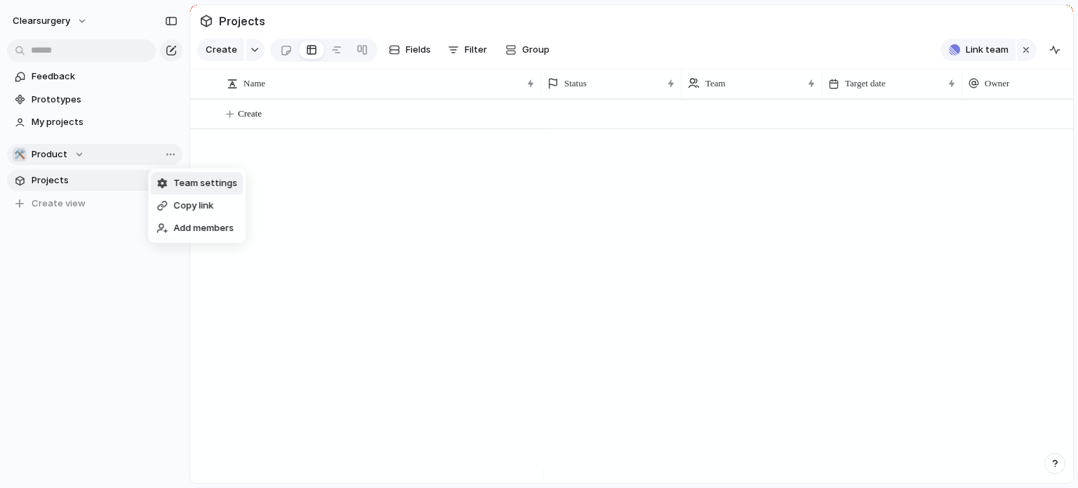
click at [198, 187] on span "Team settings" at bounding box center [205, 183] width 64 height 14
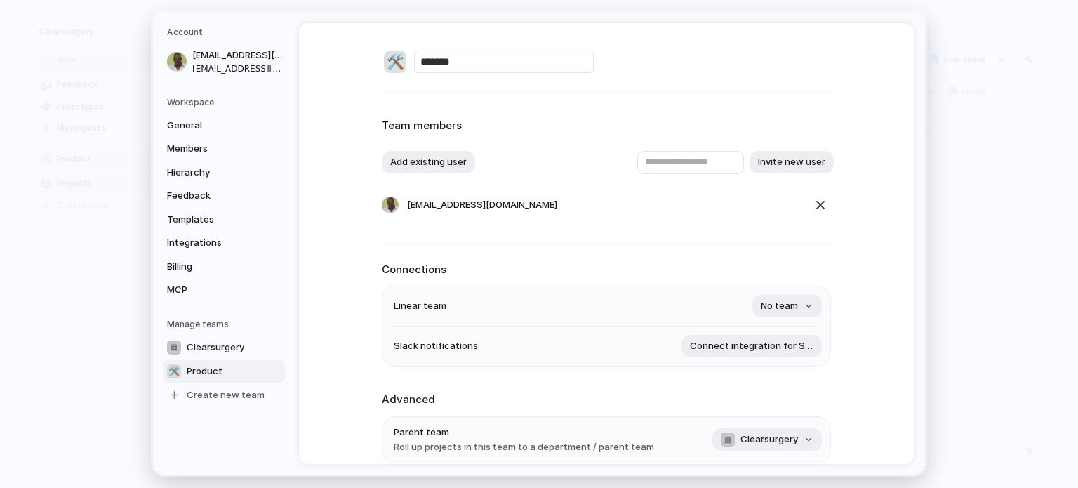
click at [390, 66] on div "🛠️" at bounding box center [395, 62] width 22 height 22
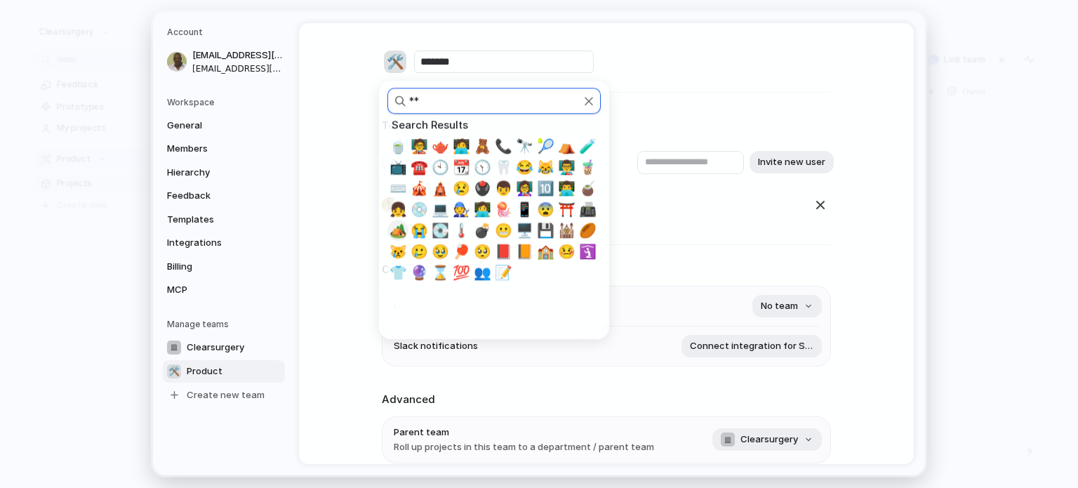
type input "**"
click at [401, 236] on span "🏕️" at bounding box center [399, 230] width 18 height 17
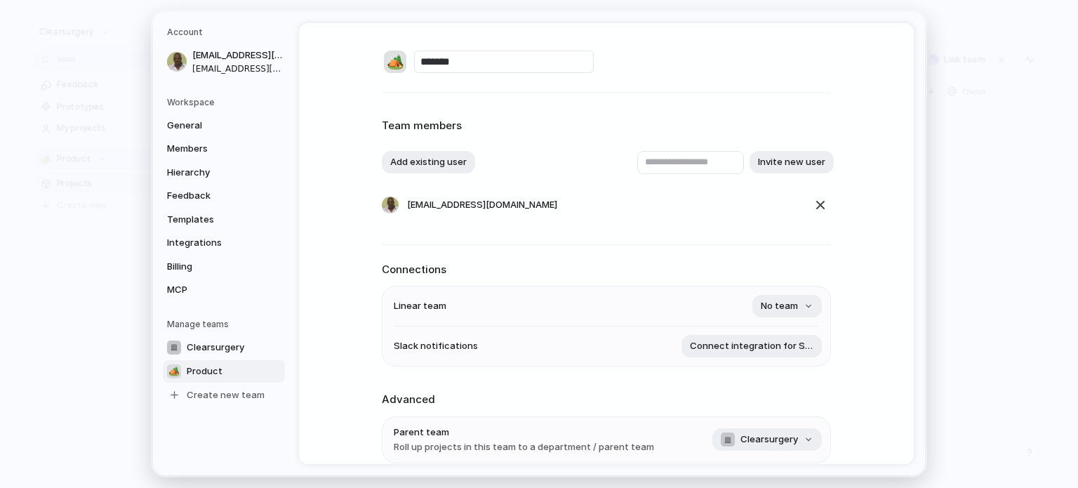
click at [391, 64] on div "🏕️" at bounding box center [395, 62] width 22 height 22
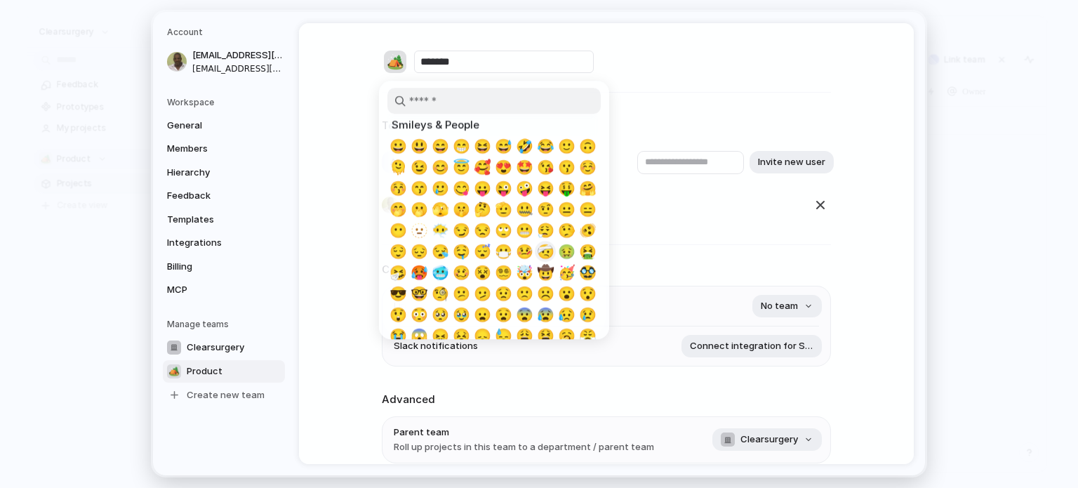
scroll to position [22, 0]
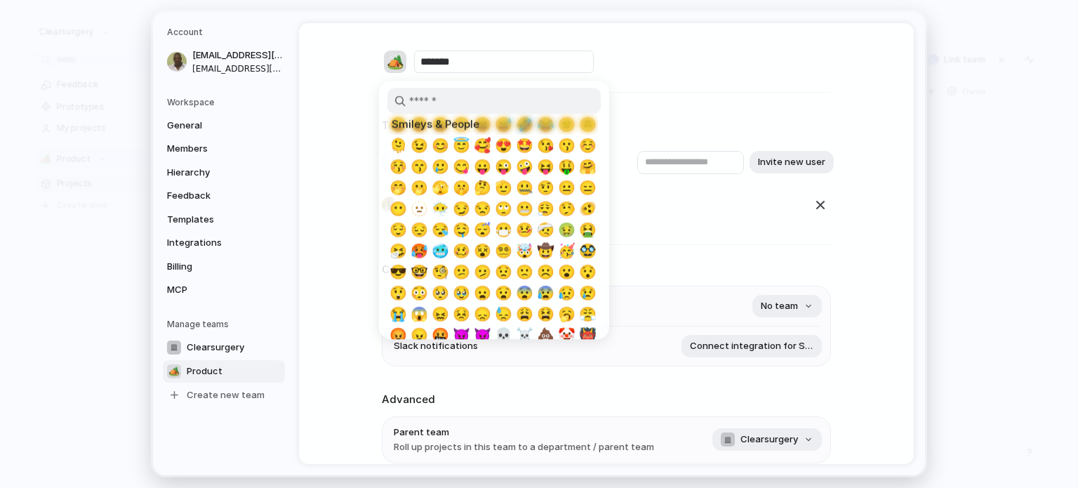
click at [496, 96] on input "search" at bounding box center [493, 101] width 213 height 26
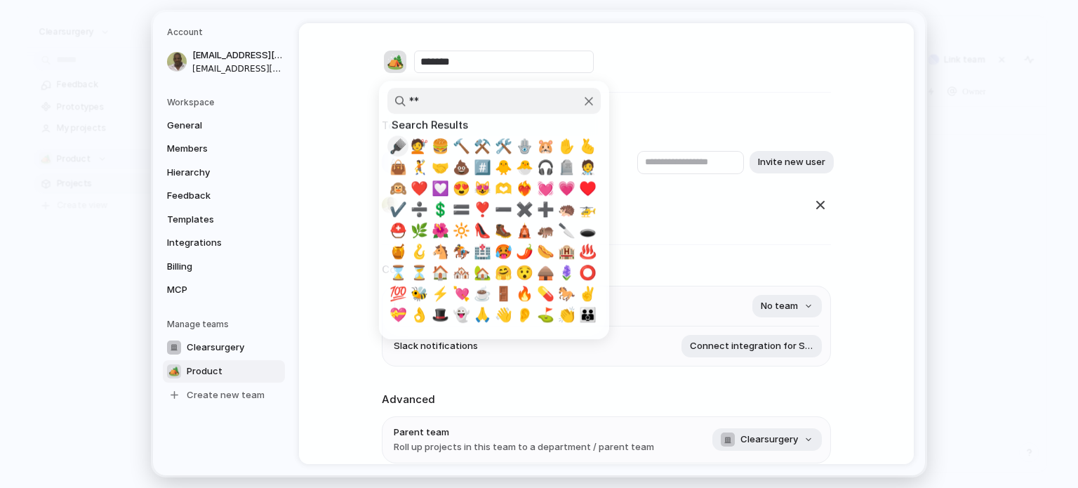
scroll to position [0, 0]
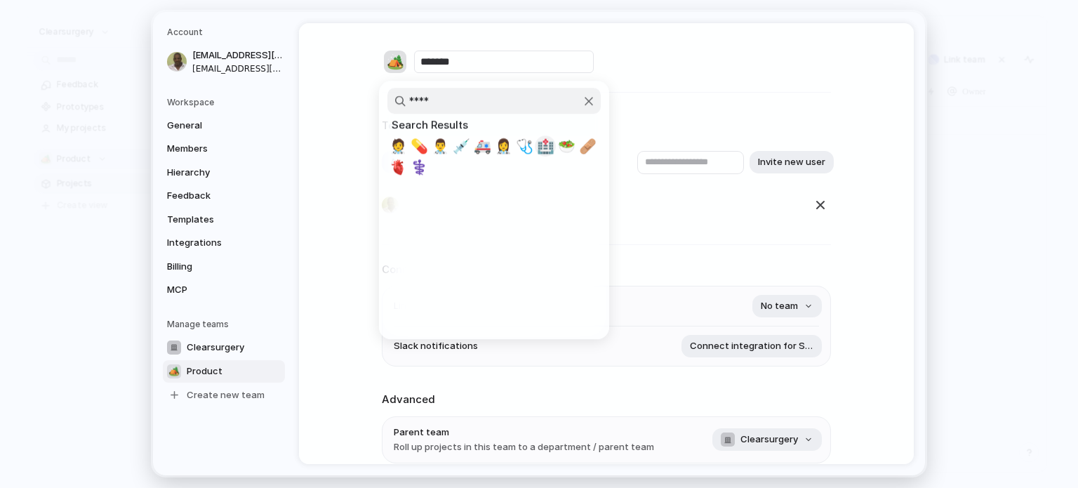
type input "****"
click at [545, 142] on span "🏥" at bounding box center [546, 146] width 18 height 17
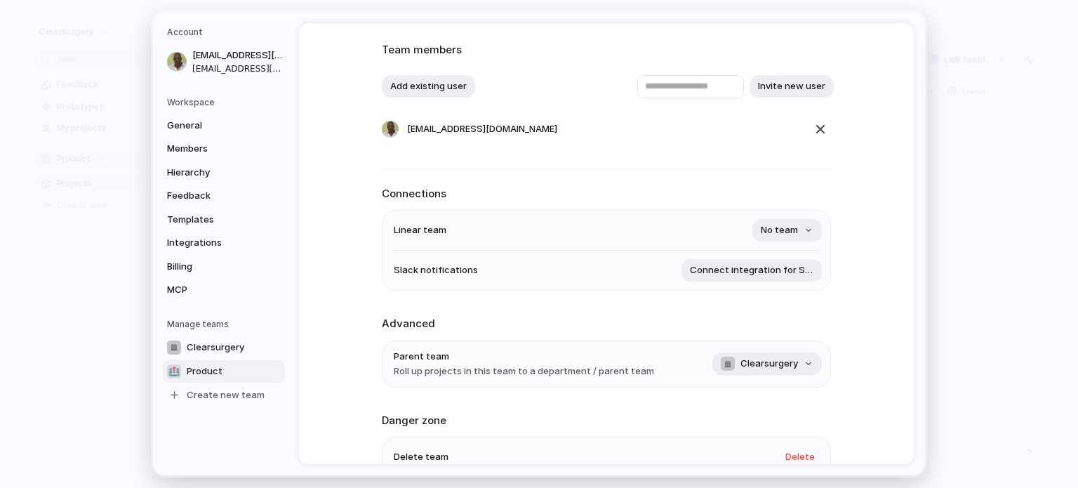
scroll to position [76, 0]
click at [783, 232] on span "No team" at bounding box center [779, 231] width 37 height 14
click at [733, 286] on span "ClearSurgery" at bounding box center [735, 290] width 59 height 14
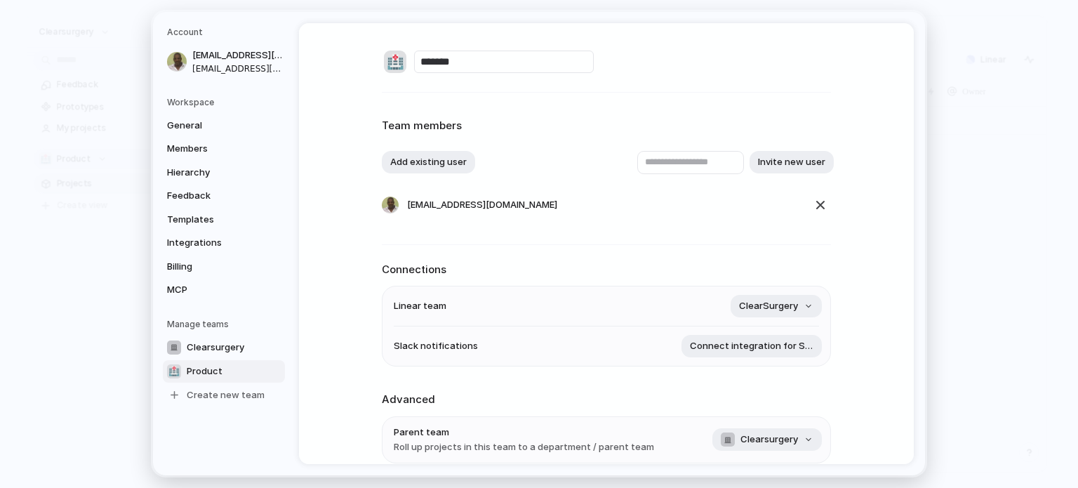
scroll to position [157, 0]
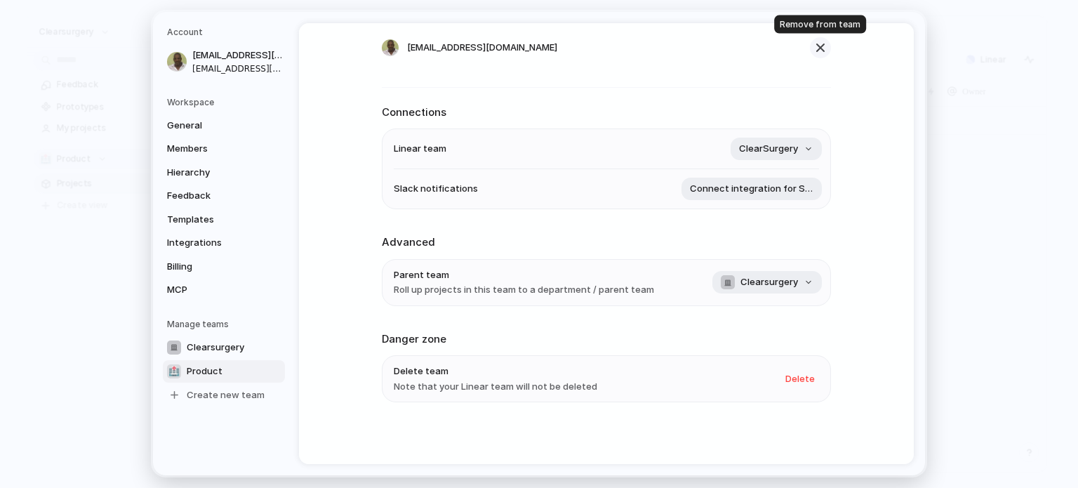
click at [820, 44] on div "button" at bounding box center [820, 47] width 17 height 17
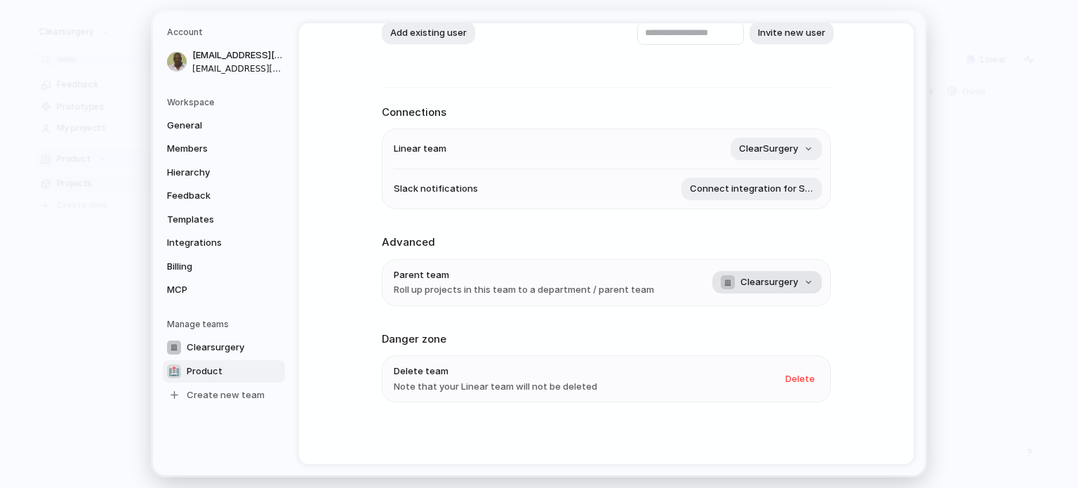
scroll to position [0, 0]
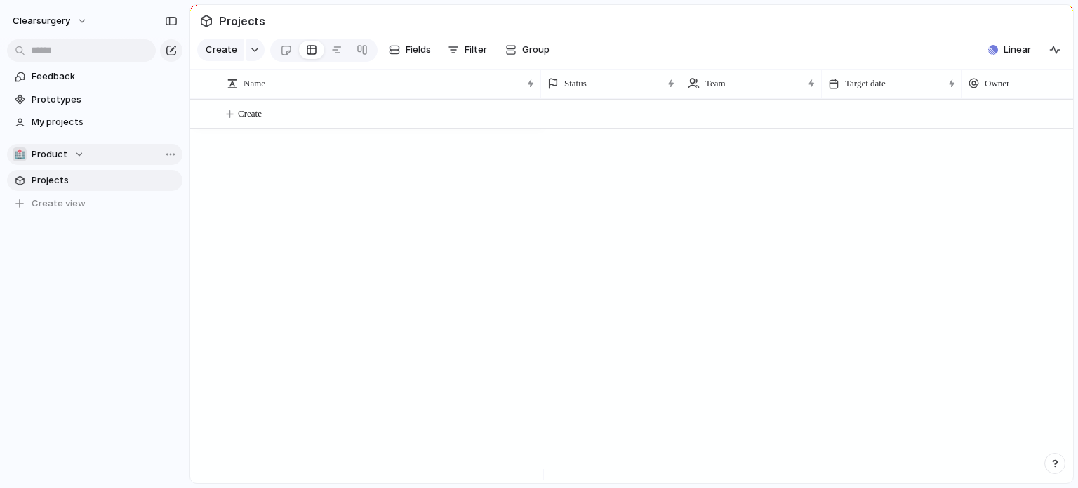
click at [76, 157] on div "🏥 Product" at bounding box center [49, 154] width 72 height 14
click at [78, 154] on div "🏥 Product" at bounding box center [49, 154] width 72 height 14
click at [72, 155] on div "🏥 Product" at bounding box center [49, 154] width 72 height 14
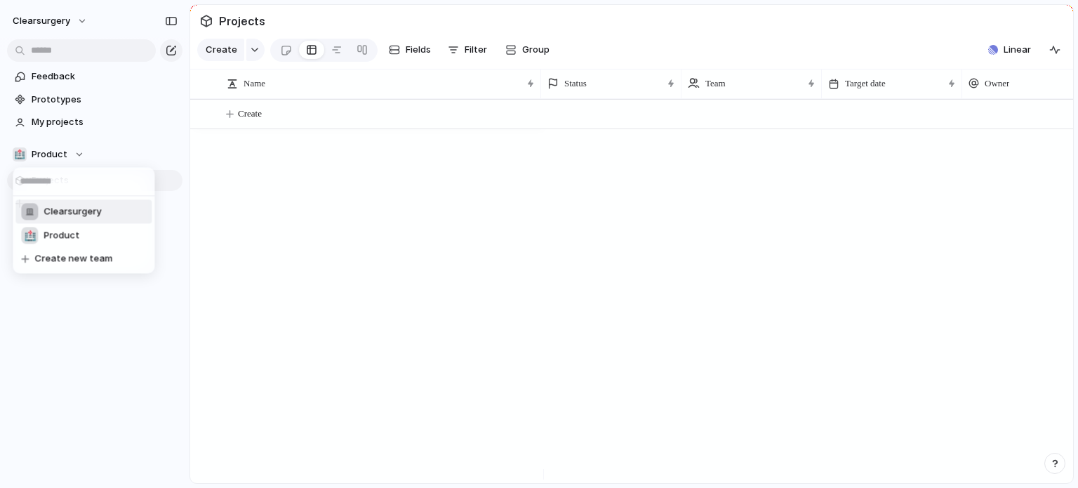
click at [79, 216] on span "Clearsurgery" at bounding box center [73, 212] width 58 height 14
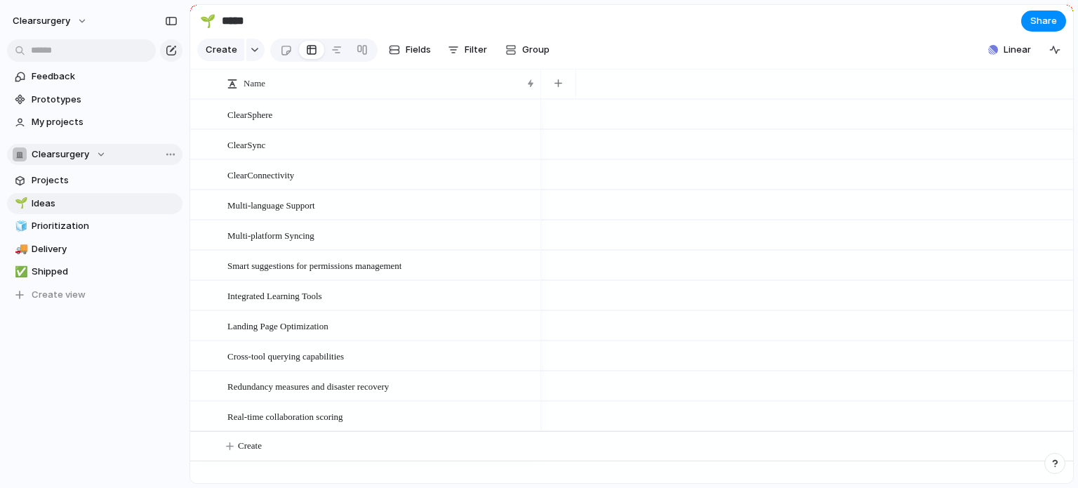
click at [97, 148] on div "Clearsurgery" at bounding box center [59, 154] width 93 height 14
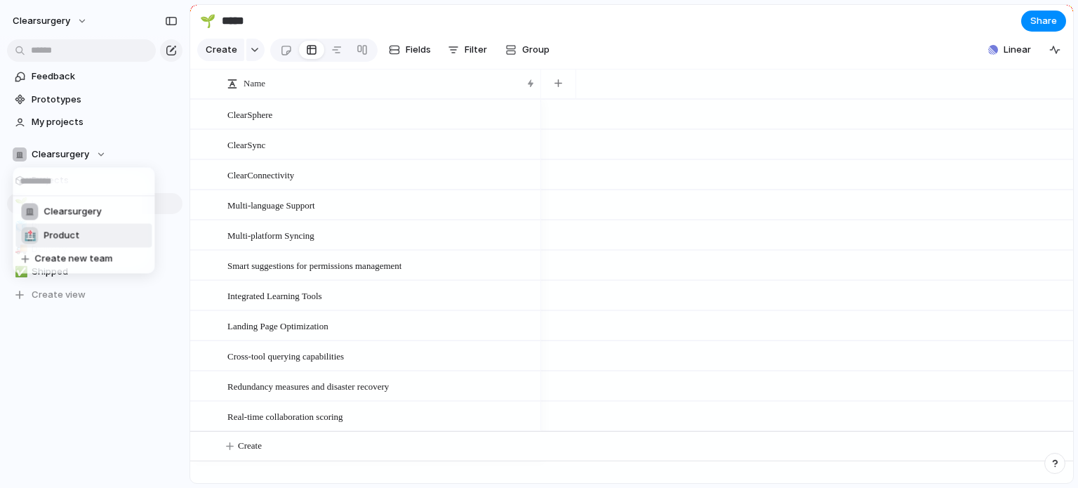
click at [68, 235] on span "Product" at bounding box center [62, 236] width 36 height 14
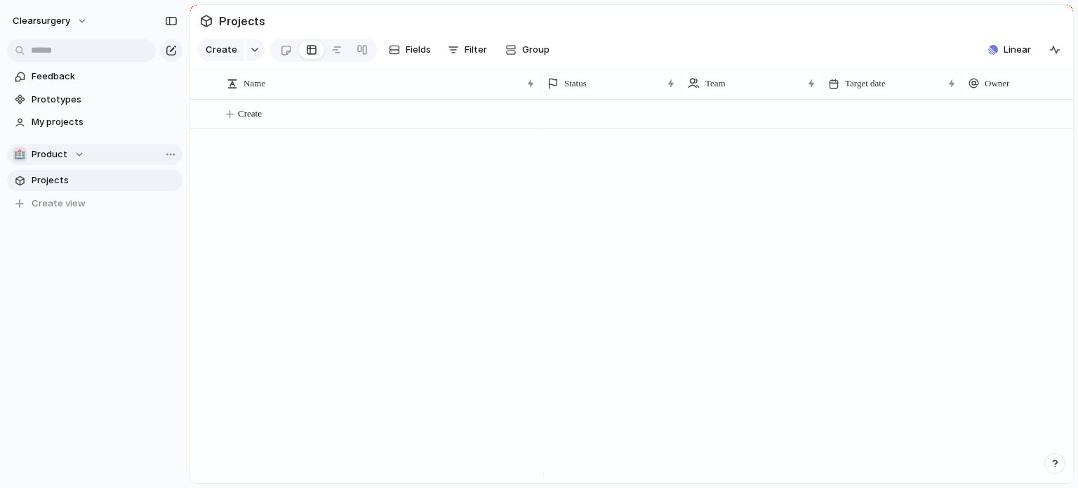
click at [80, 157] on div "🏥 Product" at bounding box center [49, 154] width 72 height 14
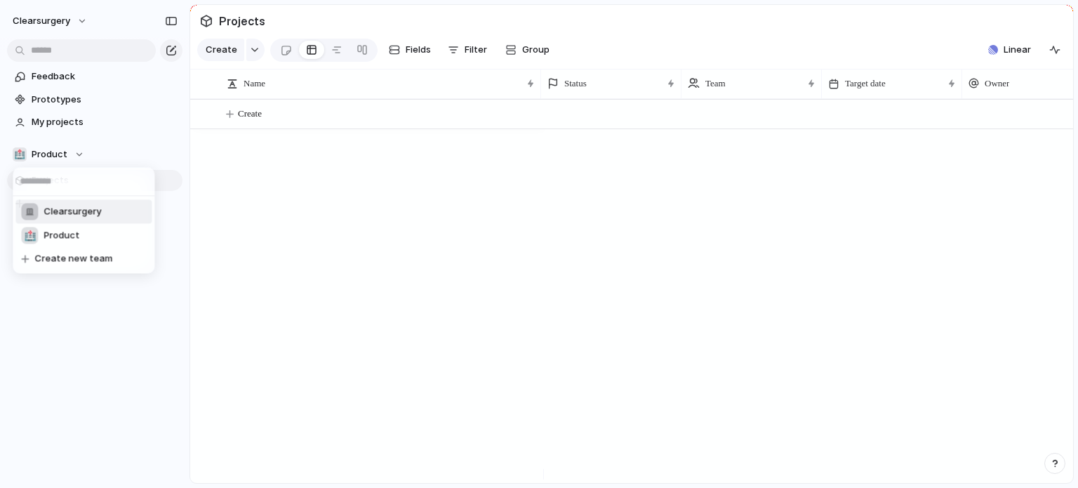
click at [62, 213] on span "Clearsurgery" at bounding box center [73, 212] width 58 height 14
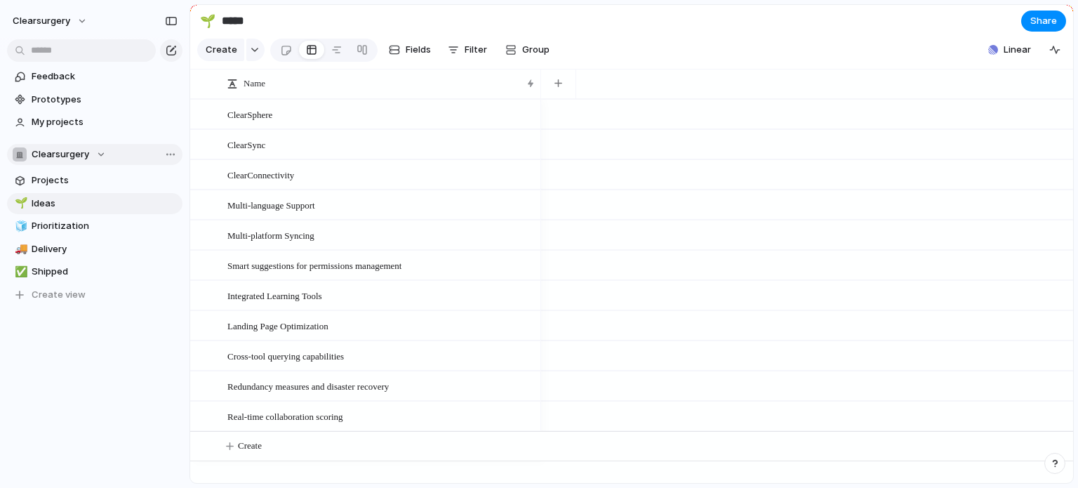
click at [98, 155] on div "Clearsurgery" at bounding box center [59, 154] width 93 height 14
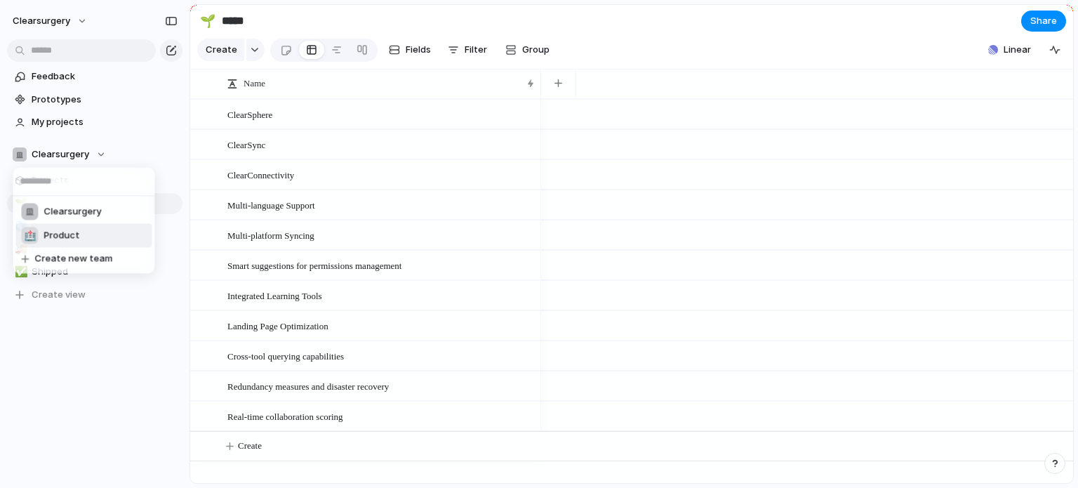
click at [58, 233] on span "Product" at bounding box center [62, 236] width 36 height 14
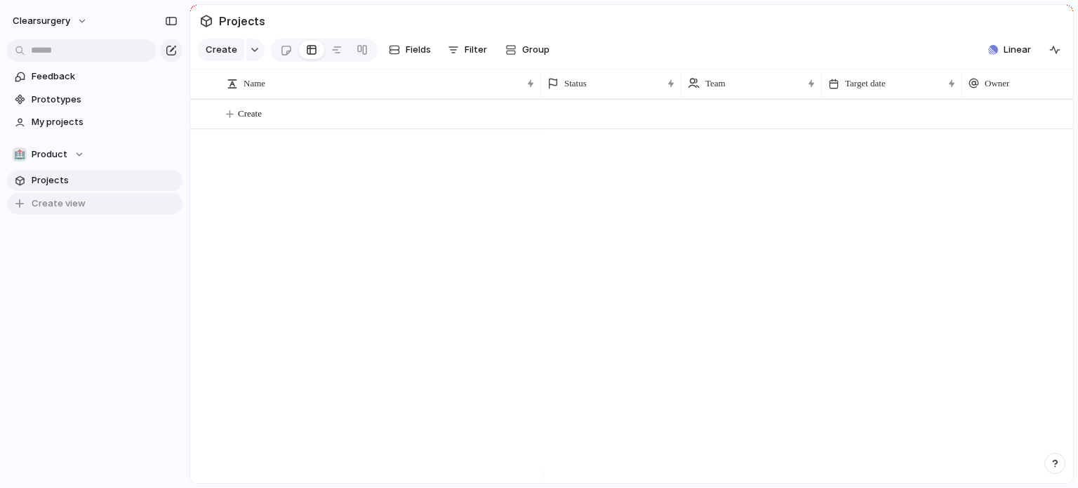
click at [79, 204] on span "Create view" at bounding box center [59, 204] width 54 height 14
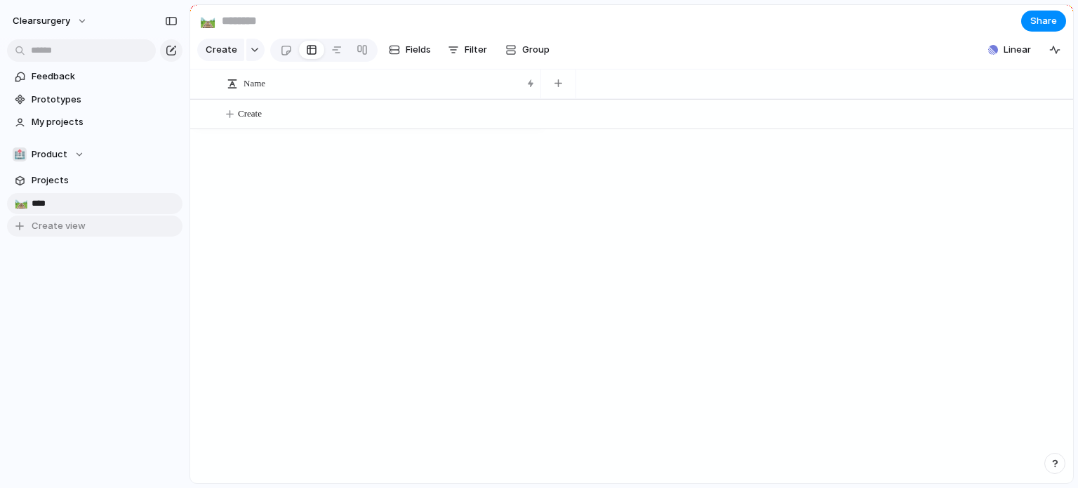
type input "*****"
click at [45, 227] on span "Create view" at bounding box center [59, 226] width 54 height 14
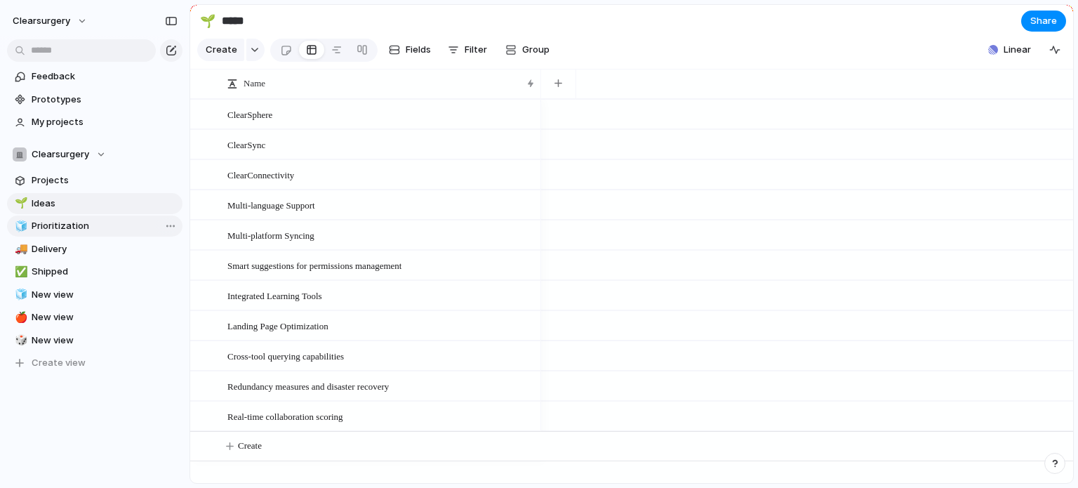
click at [53, 229] on span "Prioritization" at bounding box center [105, 226] width 146 height 14
type input "**********"
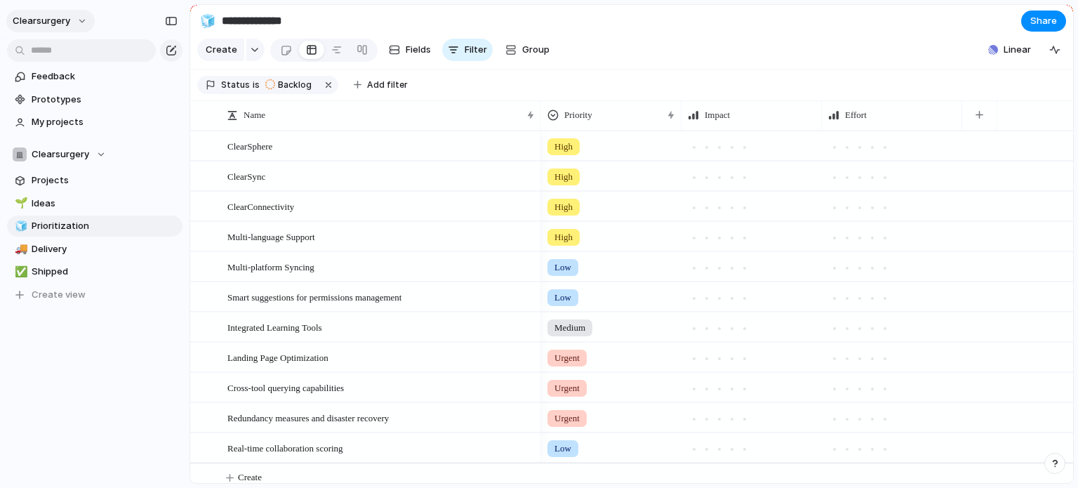
click at [83, 15] on button "clearsurgery" at bounding box center [50, 21] width 88 height 22
click at [76, 24] on button "clearsurgery" at bounding box center [50, 21] width 88 height 22
click at [62, 122] on span "Sign out" at bounding box center [50, 120] width 37 height 14
click at [79, 242] on span "Delivery" at bounding box center [105, 249] width 146 height 14
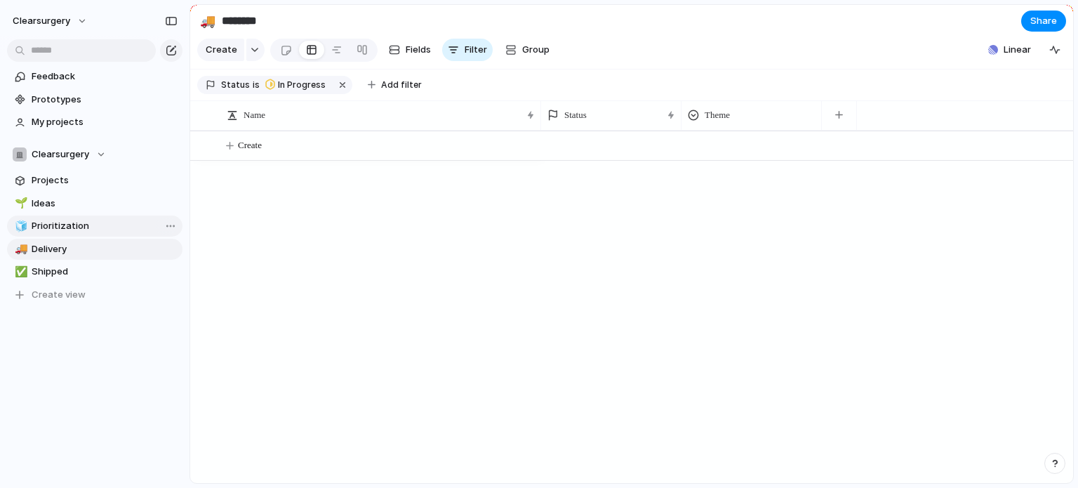
click at [105, 227] on span "Prioritization" at bounding box center [105, 226] width 146 height 14
type input "**********"
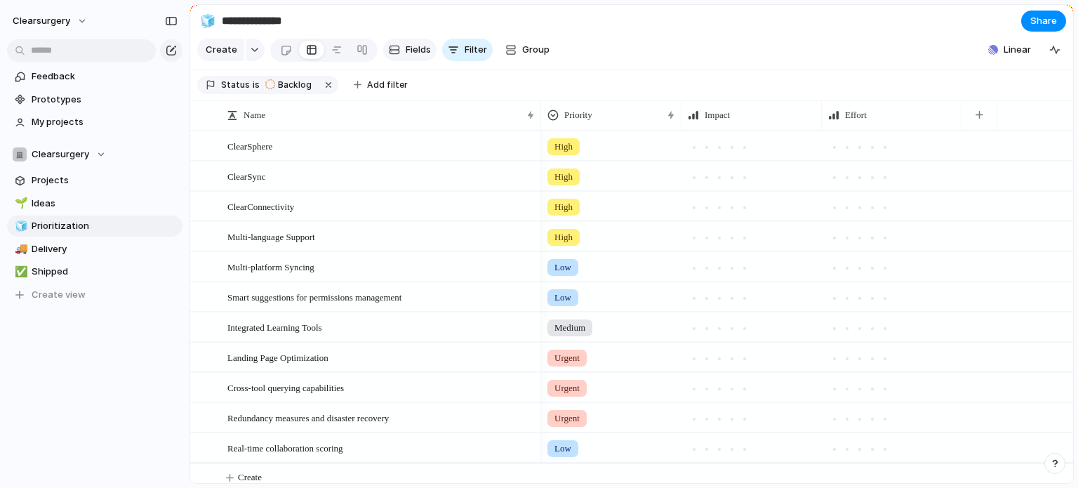
click at [409, 51] on span "Fields" at bounding box center [418, 50] width 25 height 14
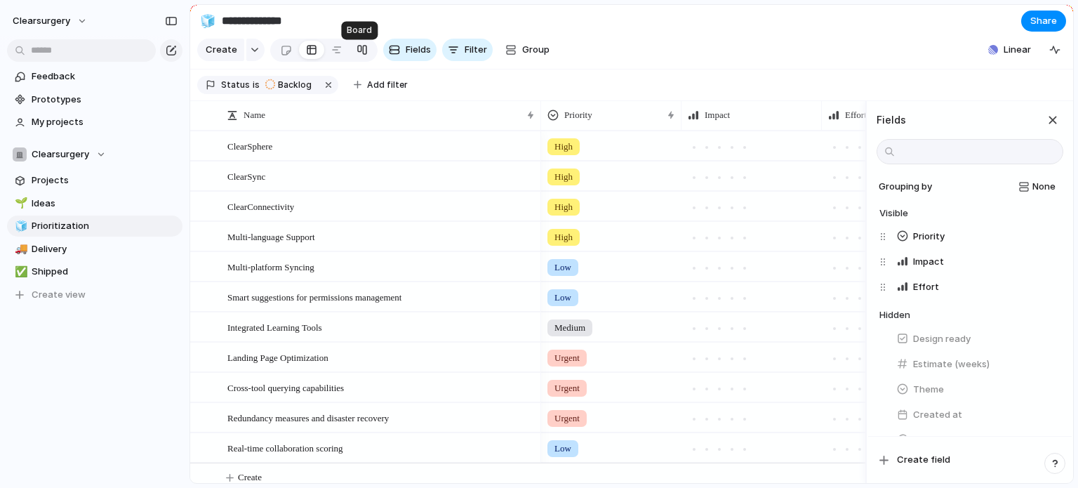
click at [360, 53] on div at bounding box center [362, 50] width 11 height 22
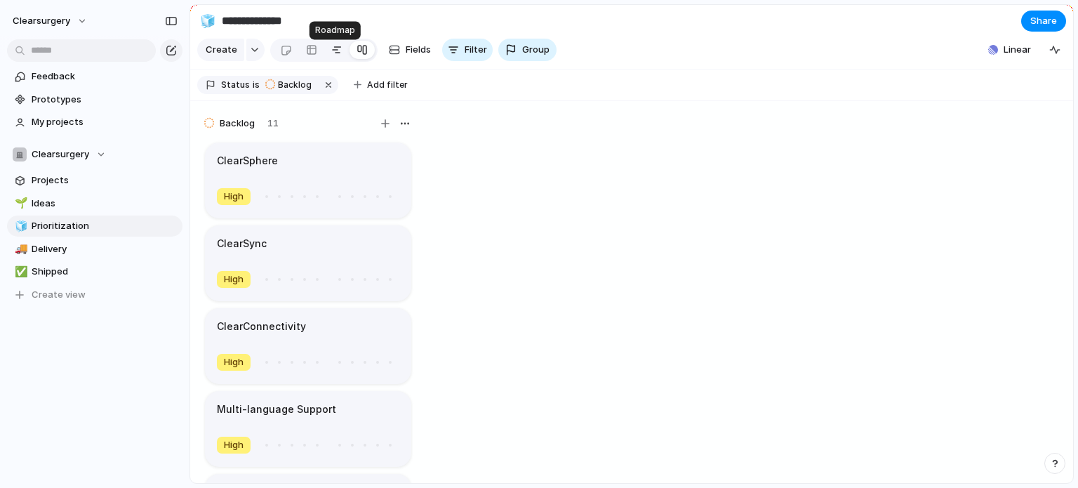
click at [334, 52] on div at bounding box center [336, 50] width 11 height 22
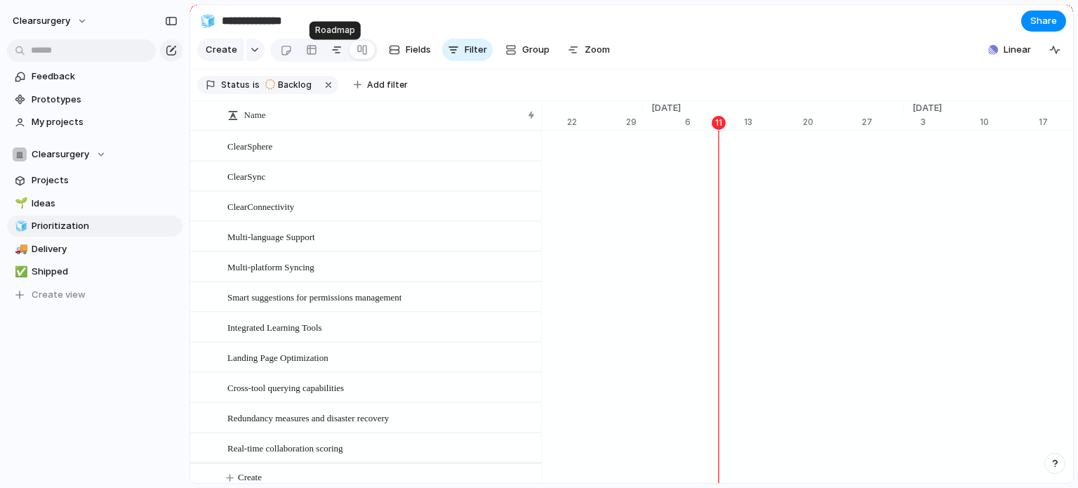
scroll to position [0, 9130]
click at [73, 98] on span "Prototypes" at bounding box center [105, 100] width 146 height 14
